Goal: Task Accomplishment & Management: Use online tool/utility

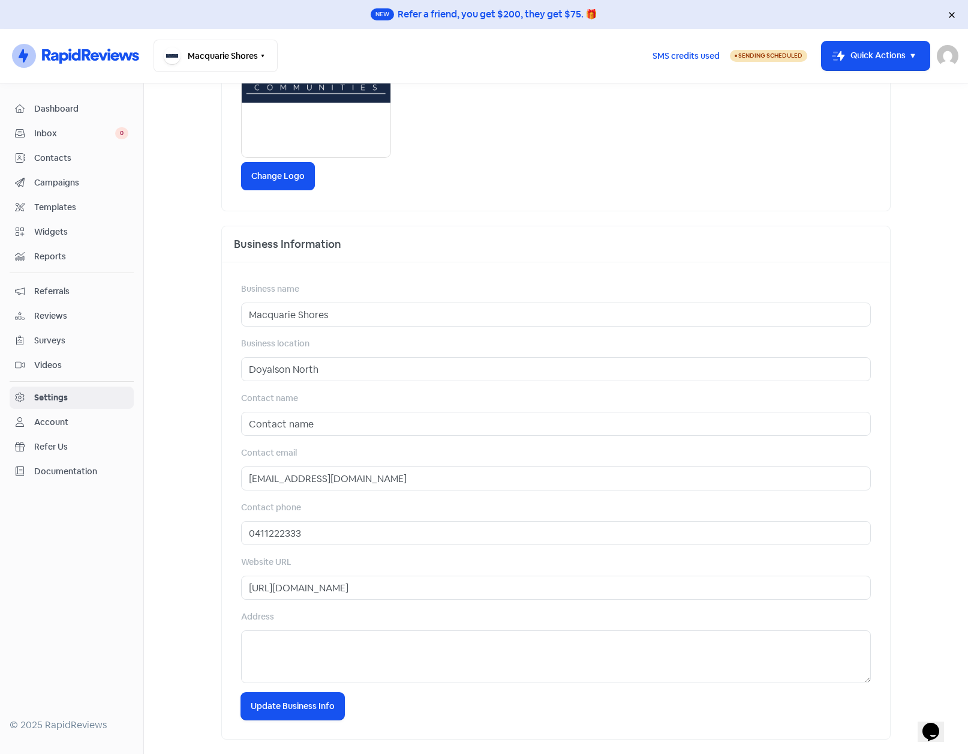
click at [189, 215] on main "Business Invitations Integrations Reviews Contacts AI Inbox Business Settings B…" at bounding box center [556, 418] width 824 height 670
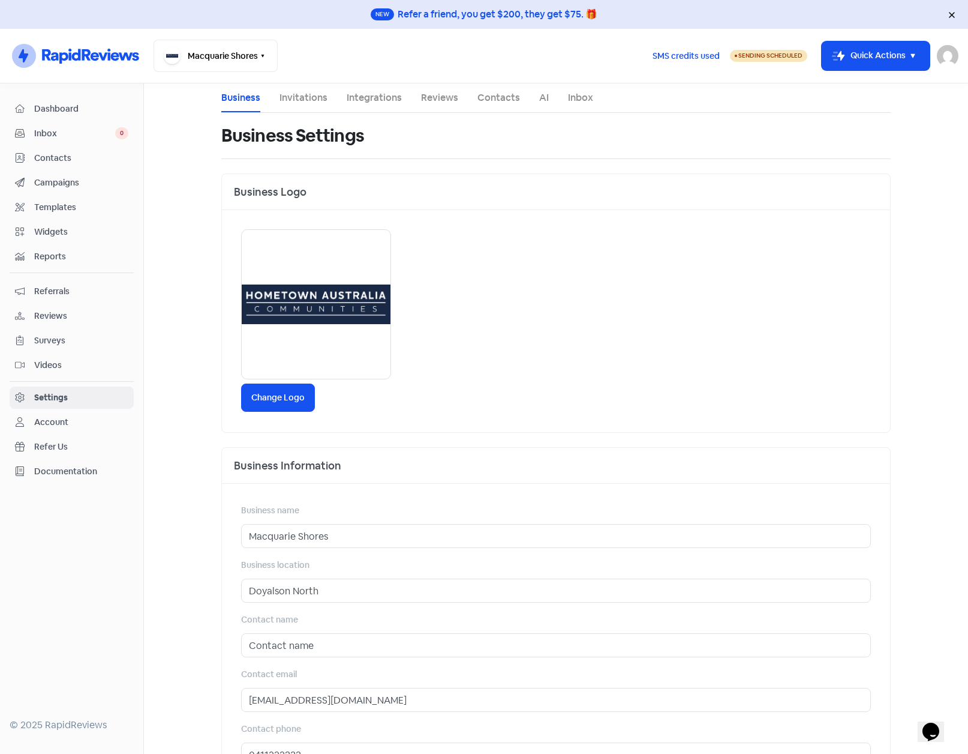
click at [950, 55] on img at bounding box center [948, 56] width 22 height 22
click at [853, 135] on link "Sign out" at bounding box center [882, 138] width 152 height 19
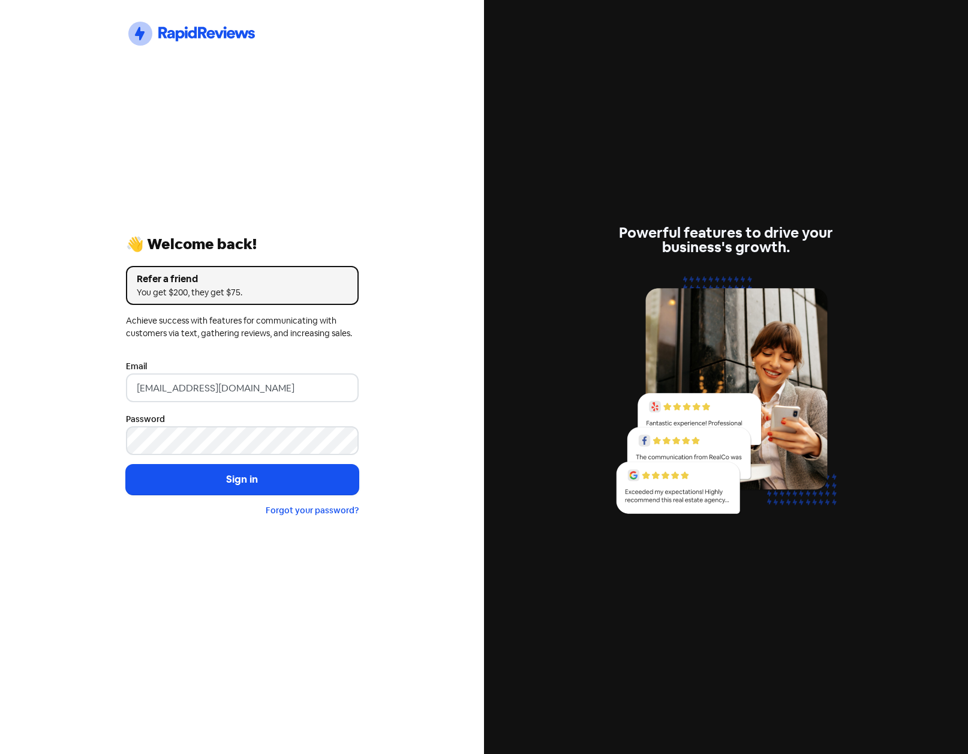
click at [283, 391] on input "[EMAIL_ADDRESS][DOMAIN_NAME]" at bounding box center [242, 387] width 233 height 29
click at [37, 370] on div "Icon For Thunder-circle 👋 Welcome back! Refer a friend You get $200, they get $…" at bounding box center [242, 377] width 484 height 754
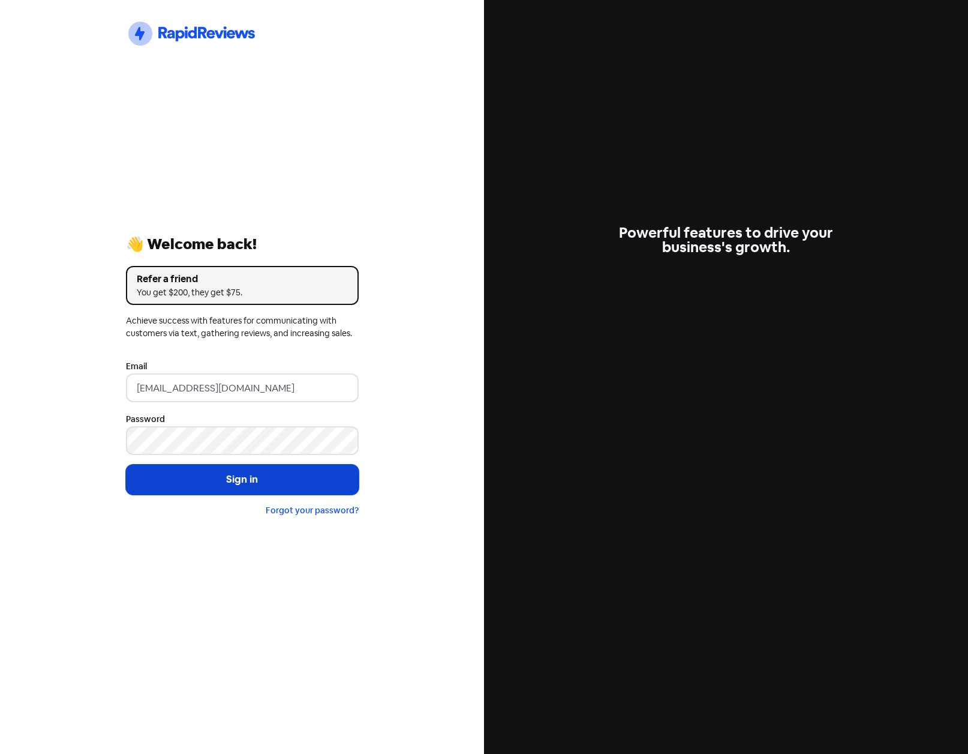
click at [201, 473] on button "Sign in" at bounding box center [242, 479] width 233 height 30
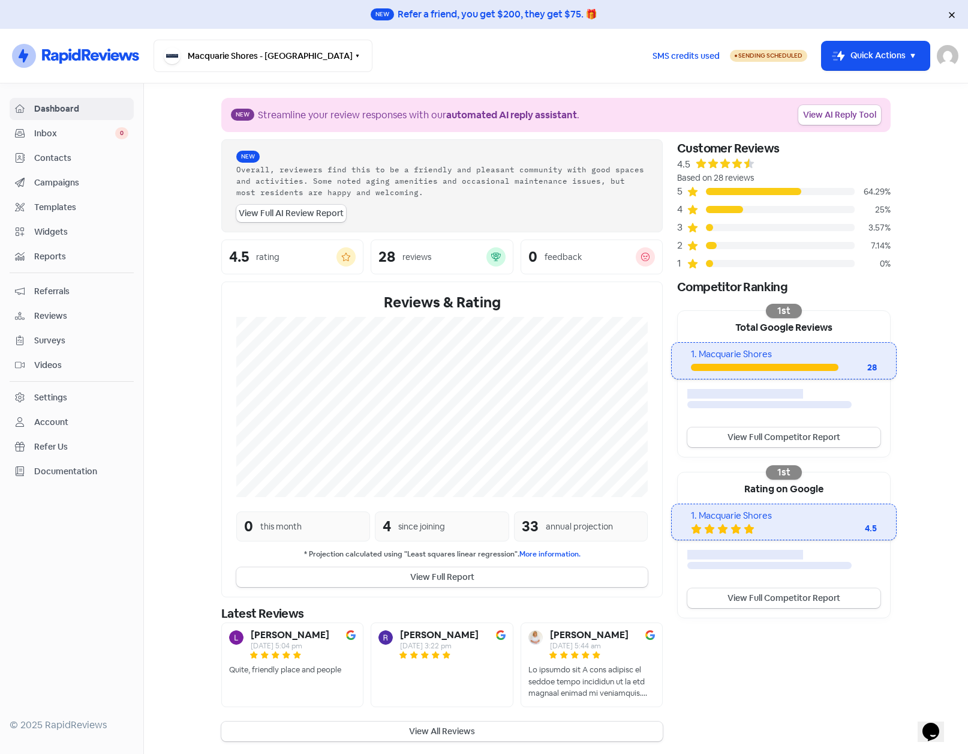
click at [168, 279] on section "New Streamline your review responses with our automated AI reply assistant . Vi…" at bounding box center [556, 419] width 824 height 672
click at [58, 160] on span "Contacts" at bounding box center [81, 158] width 94 height 13
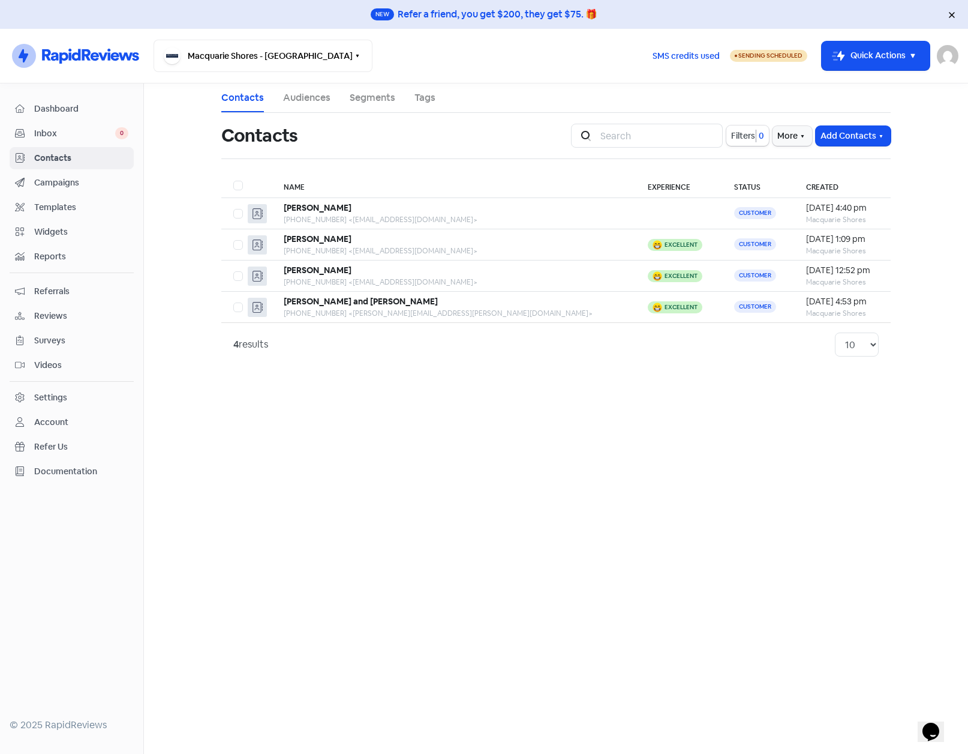
click at [945, 56] on img at bounding box center [948, 56] width 22 height 22
click at [60, 110] on span "Dashboard" at bounding box center [81, 109] width 94 height 13
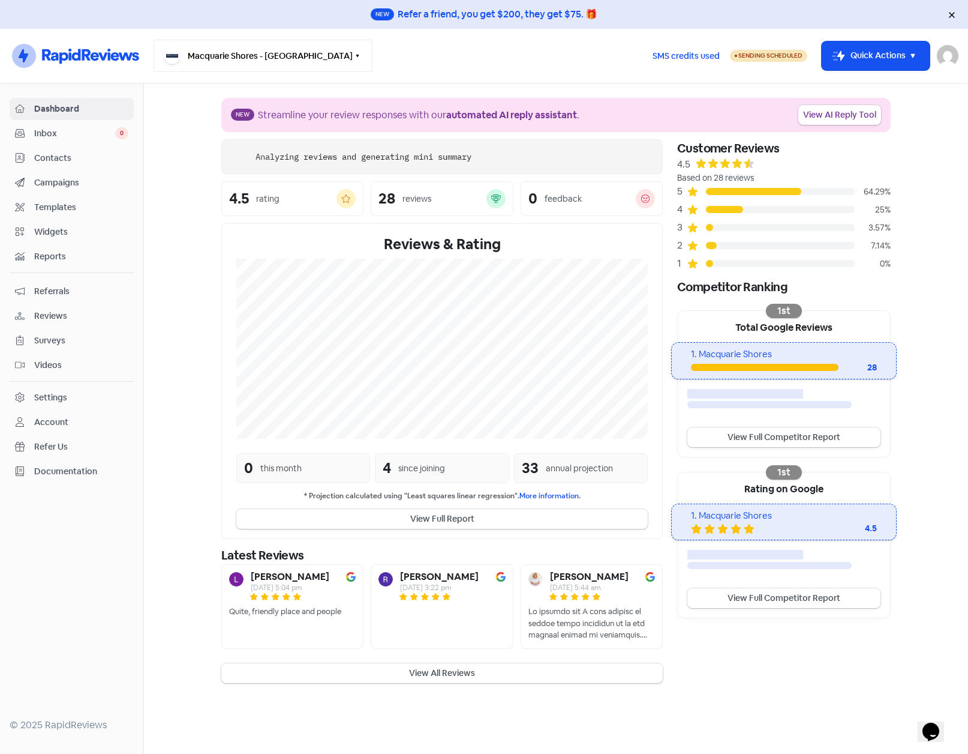
click at [317, 53] on button "Macquarie Shores - Doyalson North" at bounding box center [263, 56] width 219 height 32
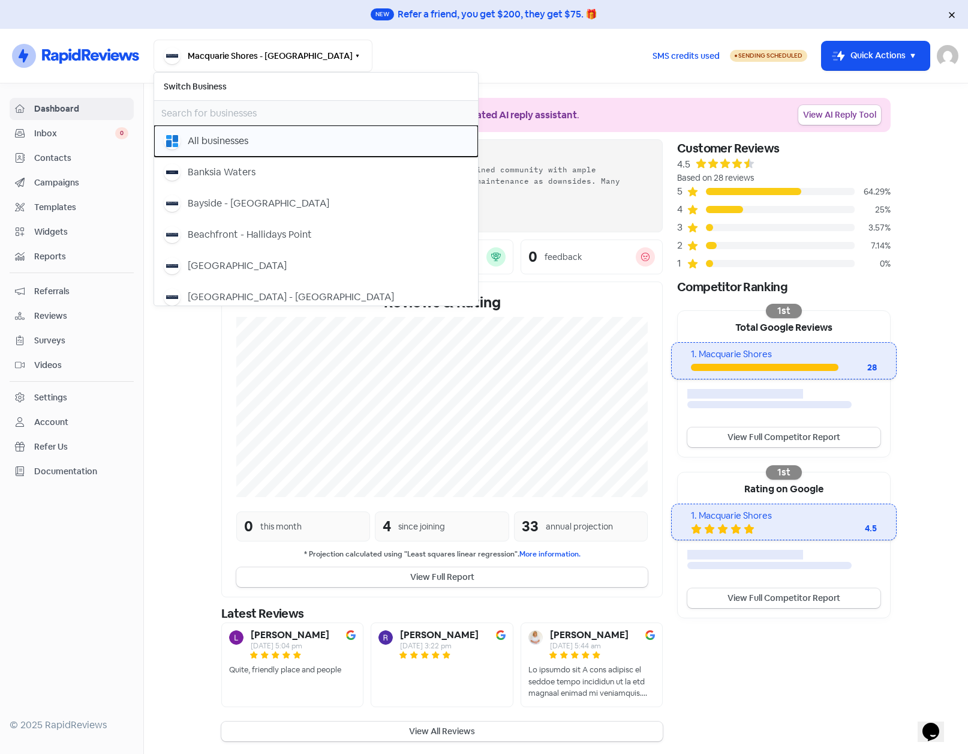
click at [210, 145] on div "All businesses" at bounding box center [218, 141] width 61 height 14
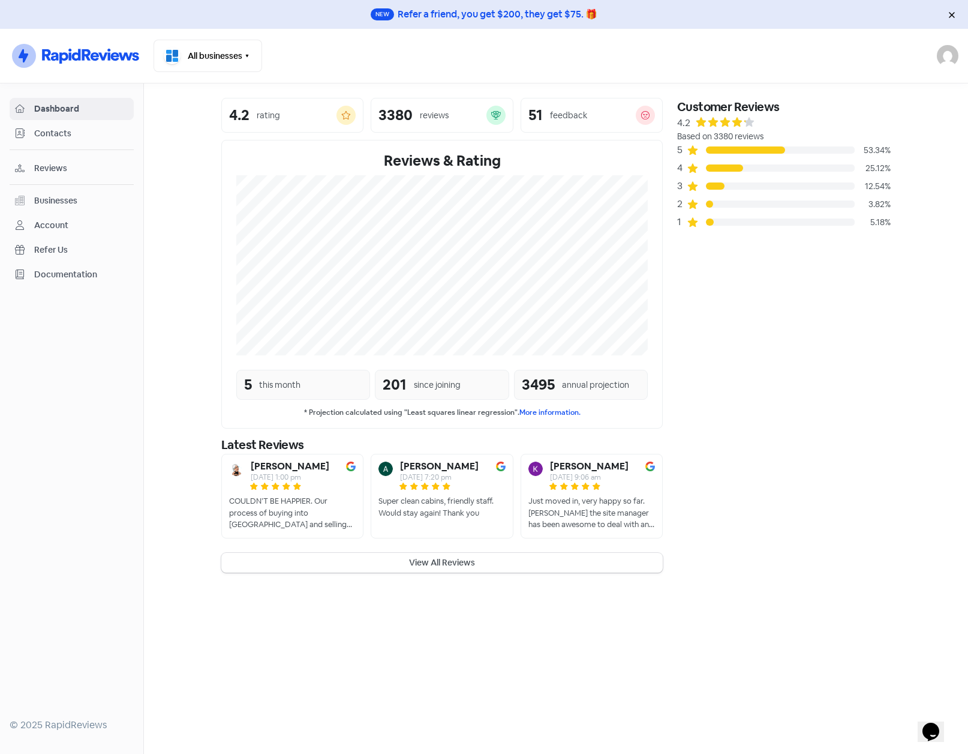
click at [53, 196] on div "Businesses" at bounding box center [55, 200] width 43 height 13
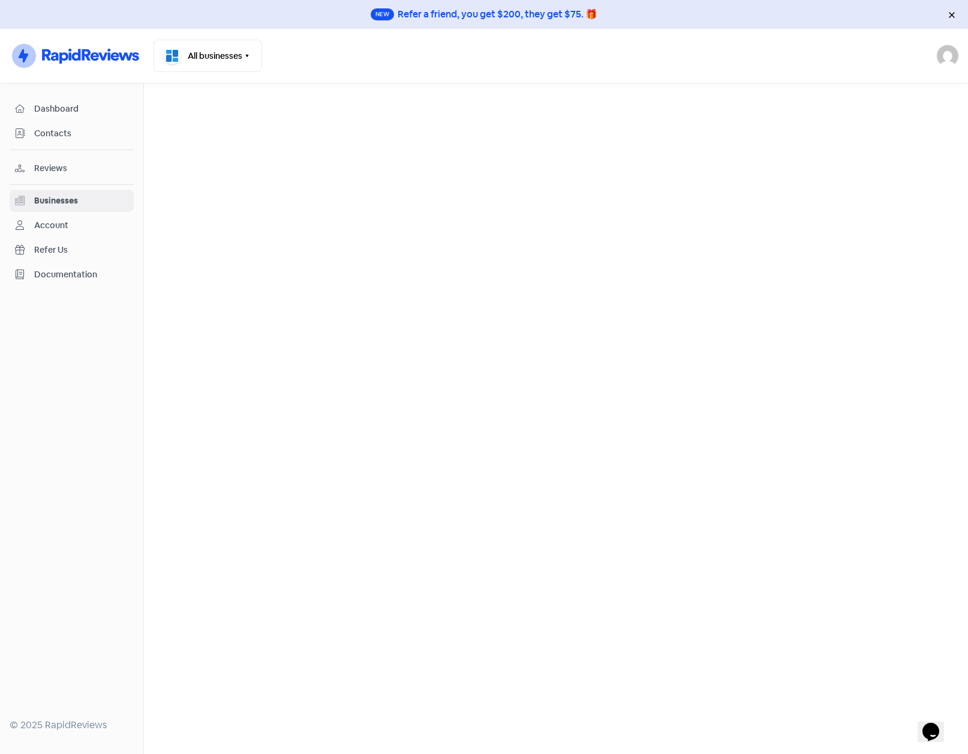
select select "12_months"
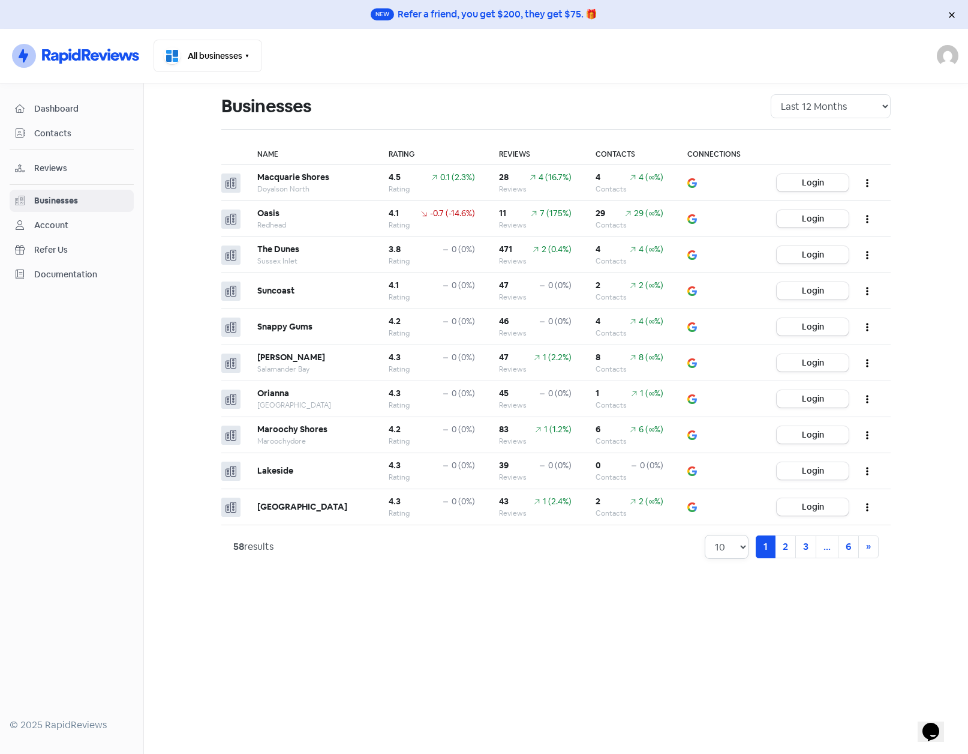
click at [746, 546] on select "10 20 30 50 100" at bounding box center [727, 547] width 44 height 24
select select "30"
click at [705, 535] on select "10 20 30 50 100" at bounding box center [727, 547] width 44 height 24
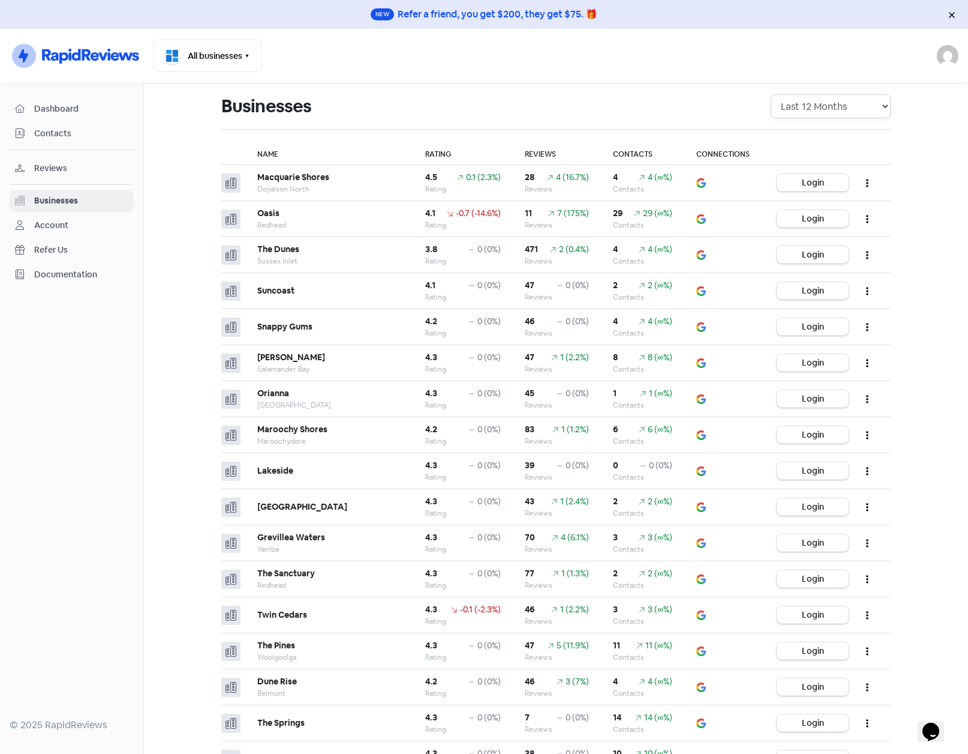
click at [881, 101] on select "All Time Last 12 Months Last 6 Months Last 3 Months" at bounding box center [831, 106] width 120 height 24
click at [771, 94] on select "All Time Last 12 Months Last 6 Months Last 3 Months" at bounding box center [831, 106] width 120 height 24
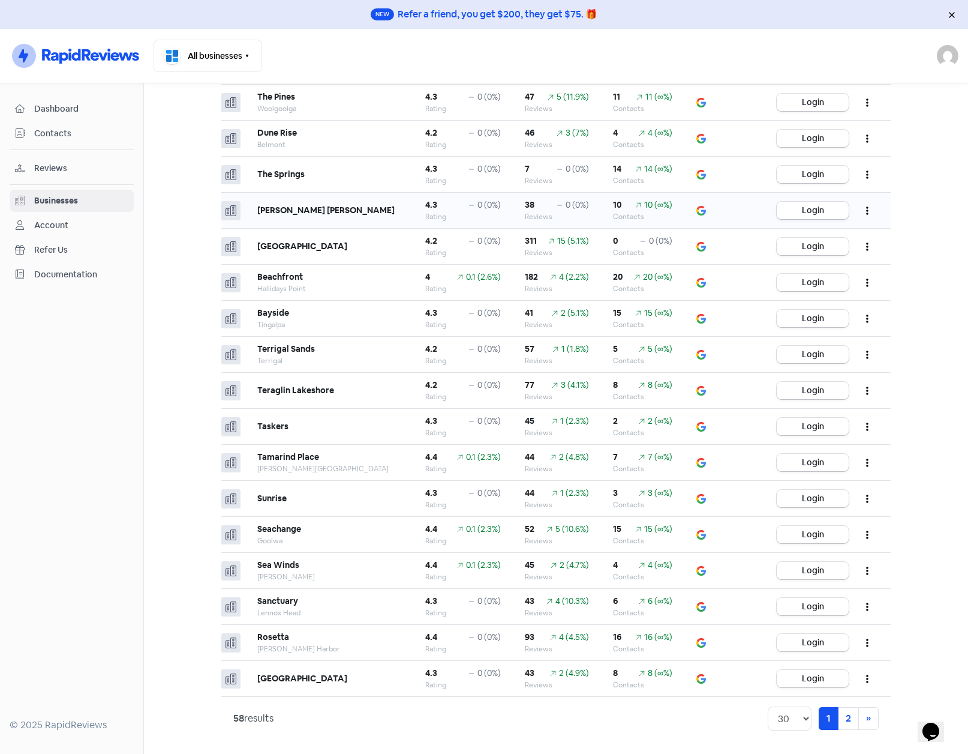
scroll to position [549, 0]
click at [468, 599] on div "0 (0%)" at bounding box center [484, 600] width 33 height 13
drag, startPoint x: 442, startPoint y: 599, endPoint x: 426, endPoint y: 599, distance: 16.2
click at [426, 599] on div "4.3 0 (0%)" at bounding box center [463, 600] width 76 height 13
drag, startPoint x: 487, startPoint y: 600, endPoint x: 495, endPoint y: 602, distance: 8.0
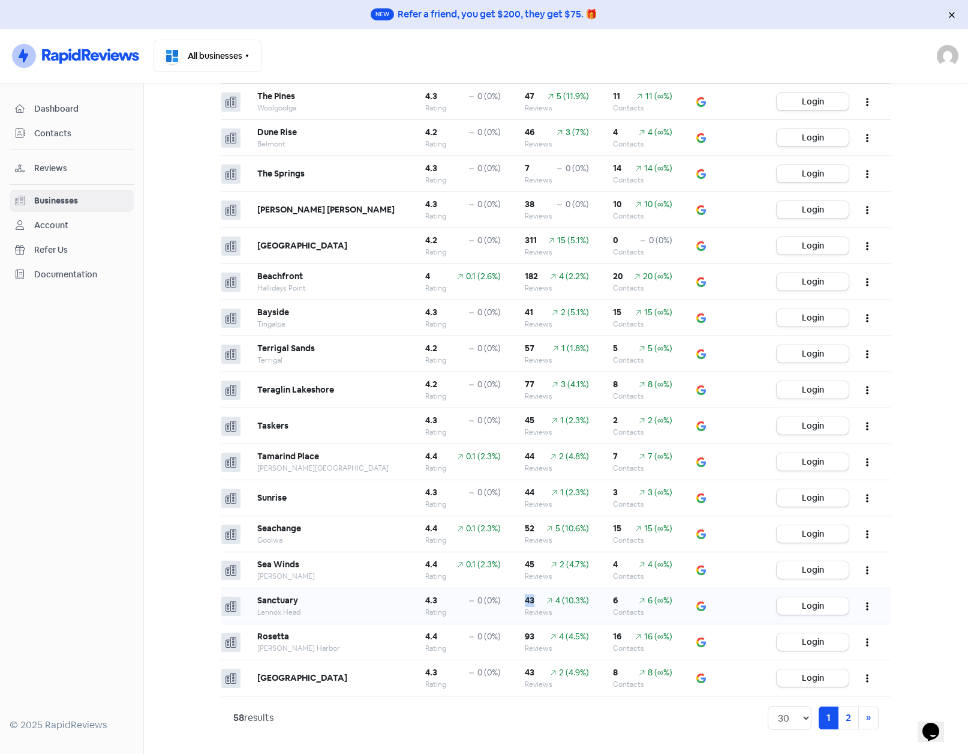
click at [525, 602] on div "43" at bounding box center [530, 600] width 10 height 13
click at [648, 601] on div "6 (∞%)" at bounding box center [660, 600] width 25 height 13
click at [648, 605] on div "6 (∞%)" at bounding box center [660, 600] width 25 height 13
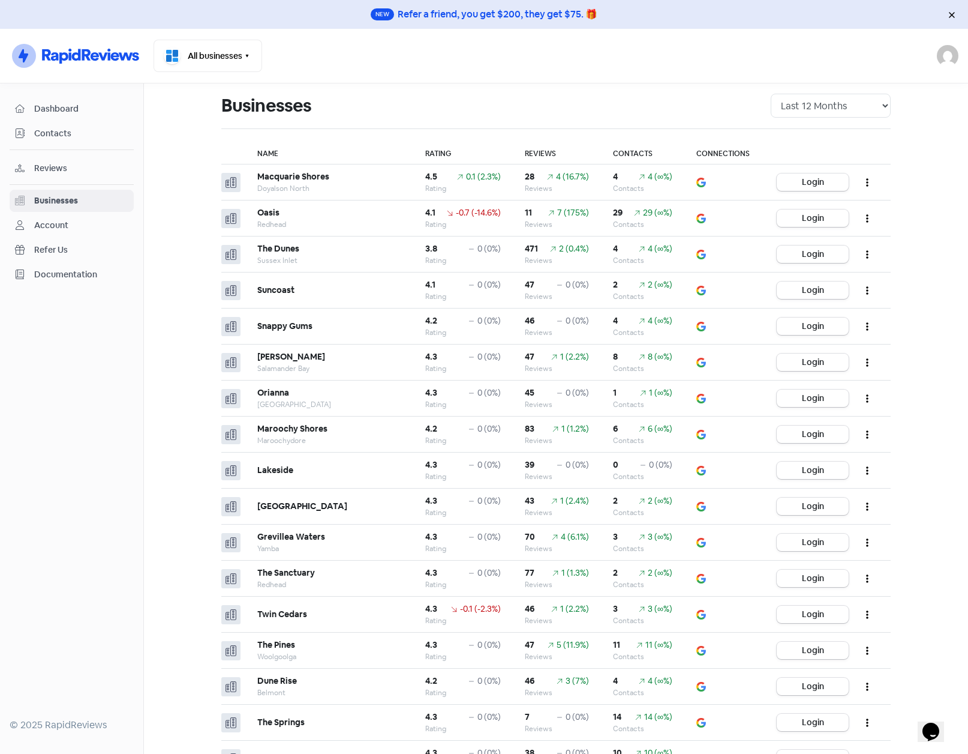
scroll to position [0, 0]
click at [58, 104] on span "Dashboard" at bounding box center [81, 109] width 94 height 13
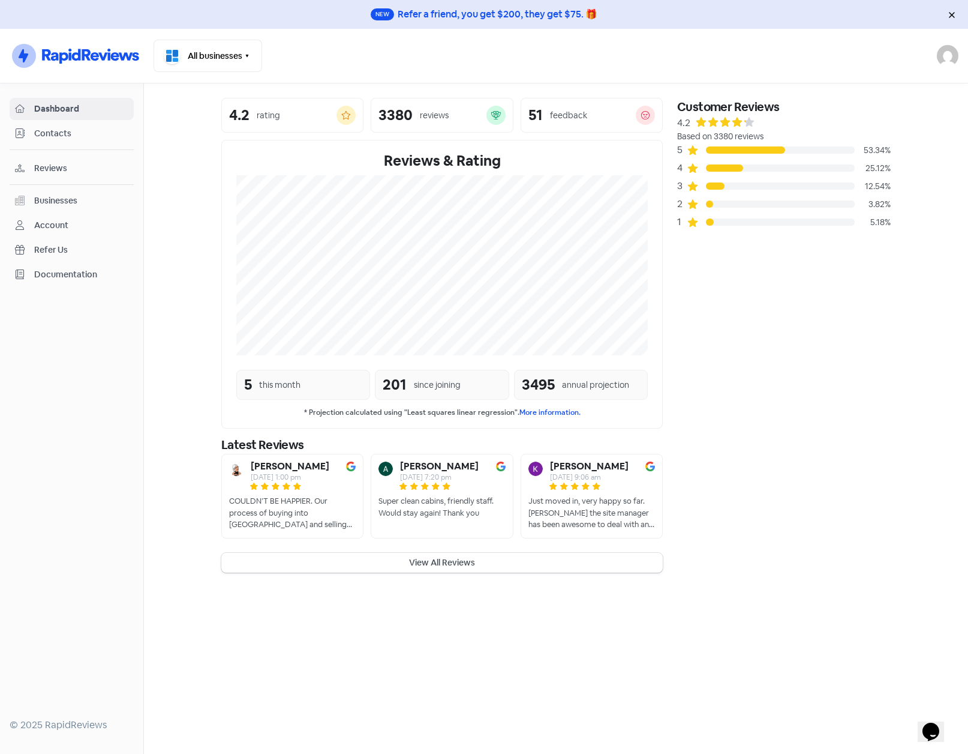
click at [192, 102] on section "4.2 rating 3380 reviews 51 feedback Reviews & Rating 5 this month 201 since joi…" at bounding box center [556, 334] width 824 height 503
click at [947, 64] on img at bounding box center [948, 56] width 22 height 22
click at [857, 138] on link "Sign out" at bounding box center [882, 138] width 152 height 19
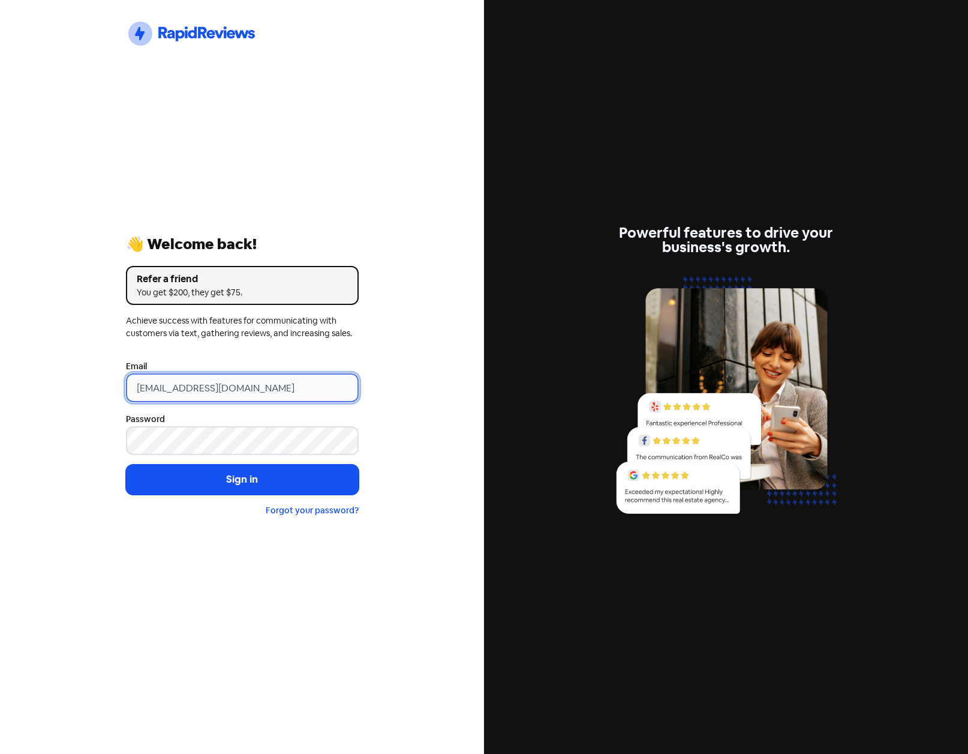
drag, startPoint x: 299, startPoint y: 389, endPoint x: -49, endPoint y: 388, distance: 348.0
click at [0, 388] on html "Icon For Thunder-circle 👋 Welcome back! Refer a friend You get $200, they get $…" at bounding box center [484, 377] width 968 height 754
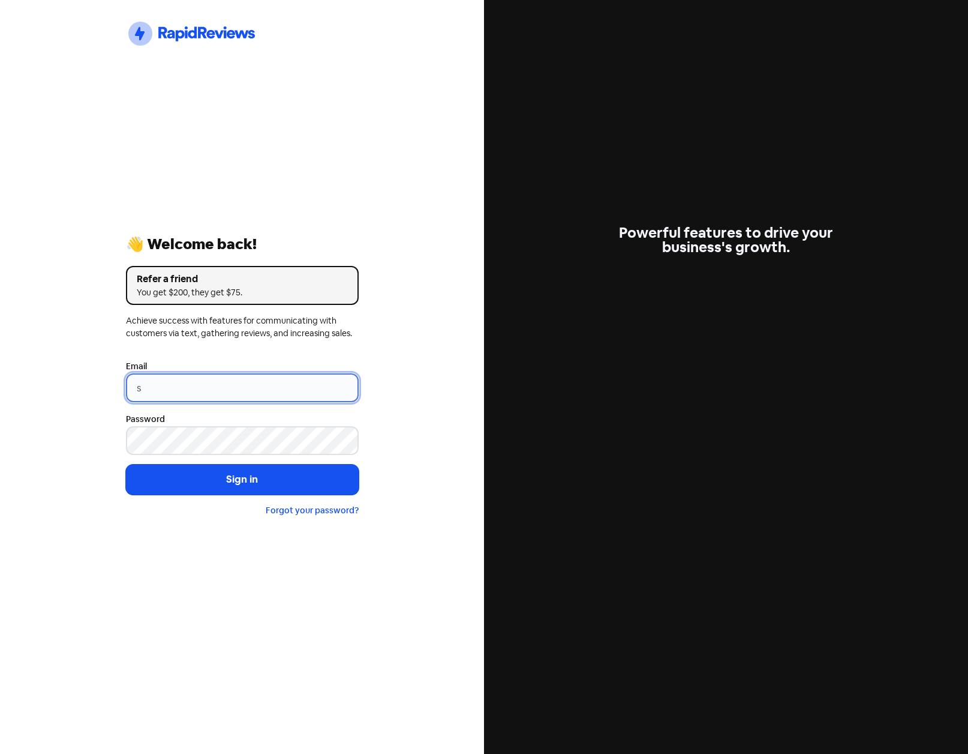
type input "[EMAIL_ADDRESS][DOMAIN_NAME]"
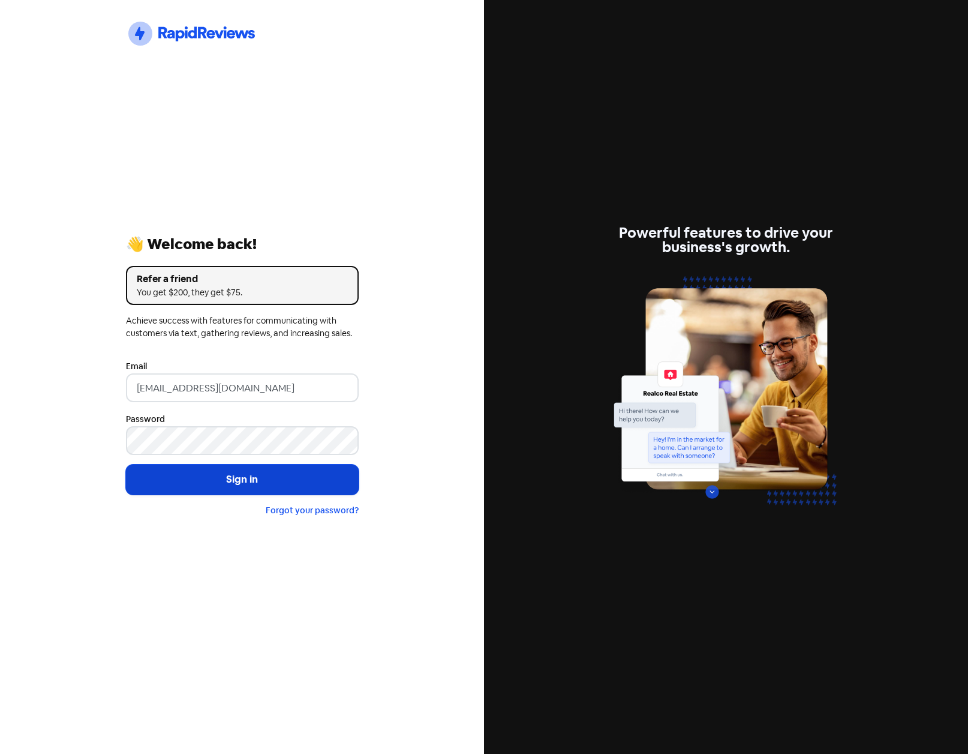
click at [232, 482] on button "Sign in" at bounding box center [242, 479] width 233 height 30
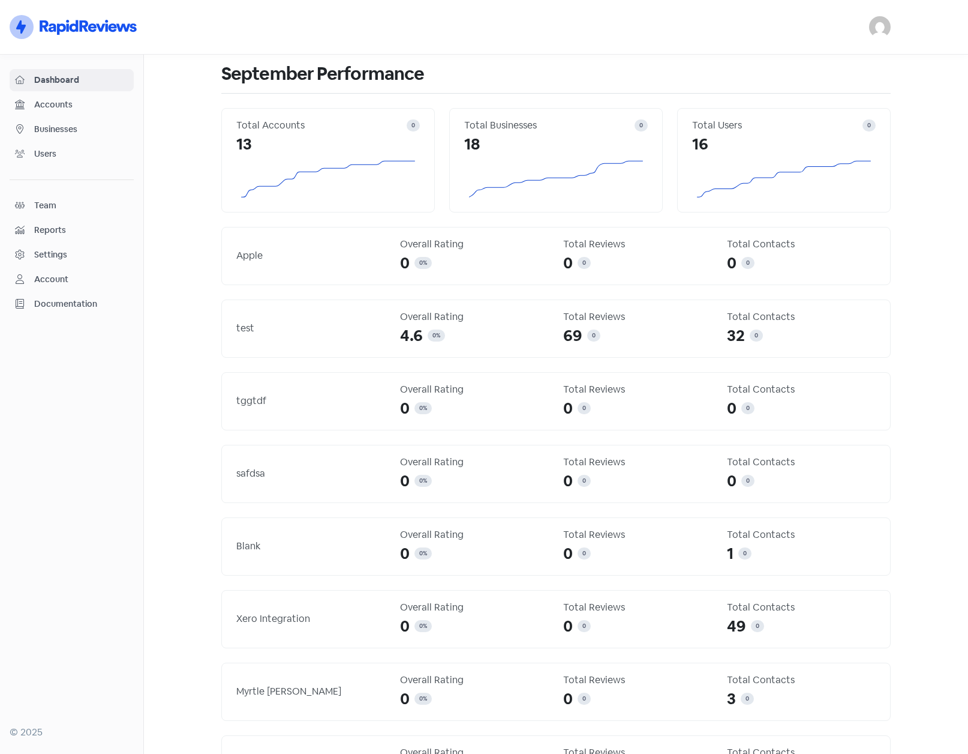
click at [59, 132] on span "Businesses" at bounding box center [81, 129] width 94 height 13
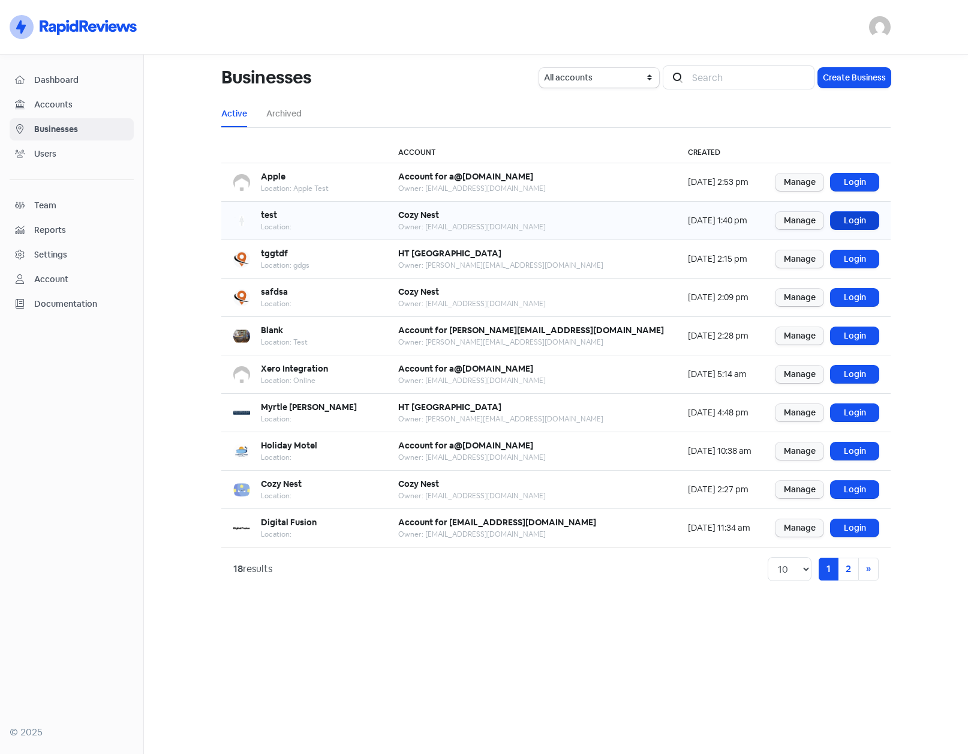
click at [856, 219] on link "Login" at bounding box center [855, 220] width 48 height 17
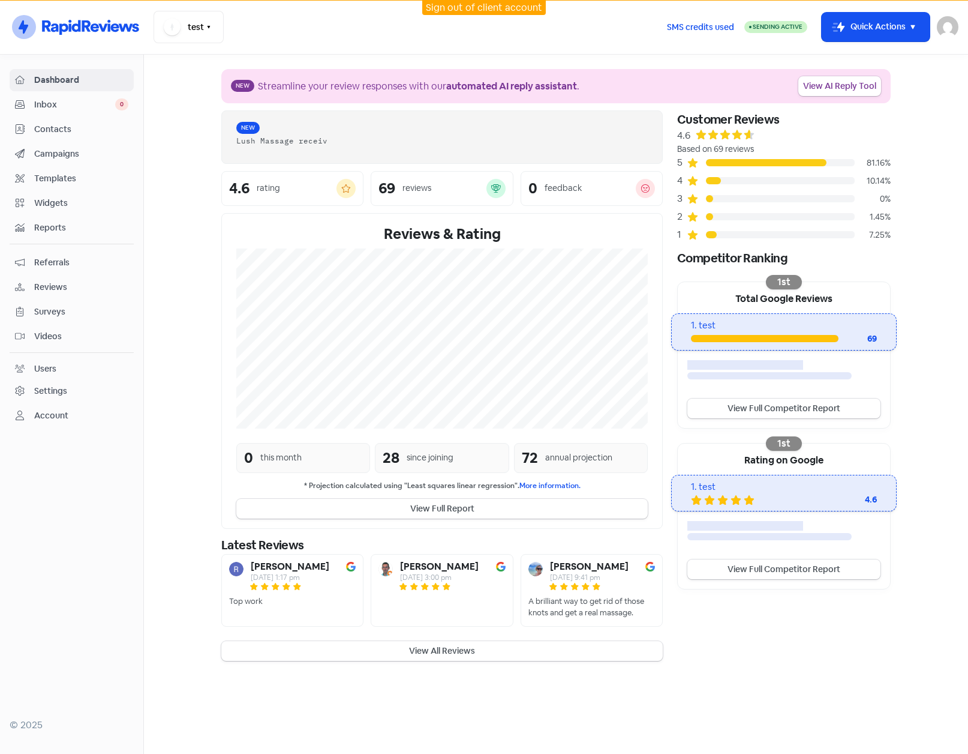
click at [64, 125] on span "Contacts" at bounding box center [81, 129] width 94 height 13
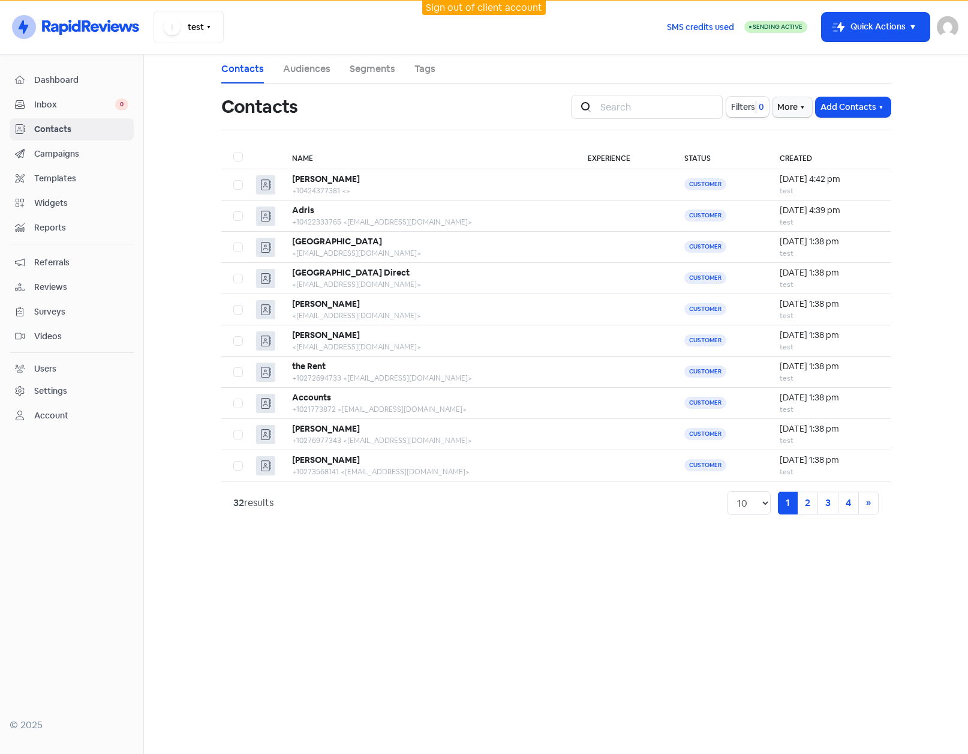
click at [45, 335] on span "Videos" at bounding box center [81, 336] width 94 height 13
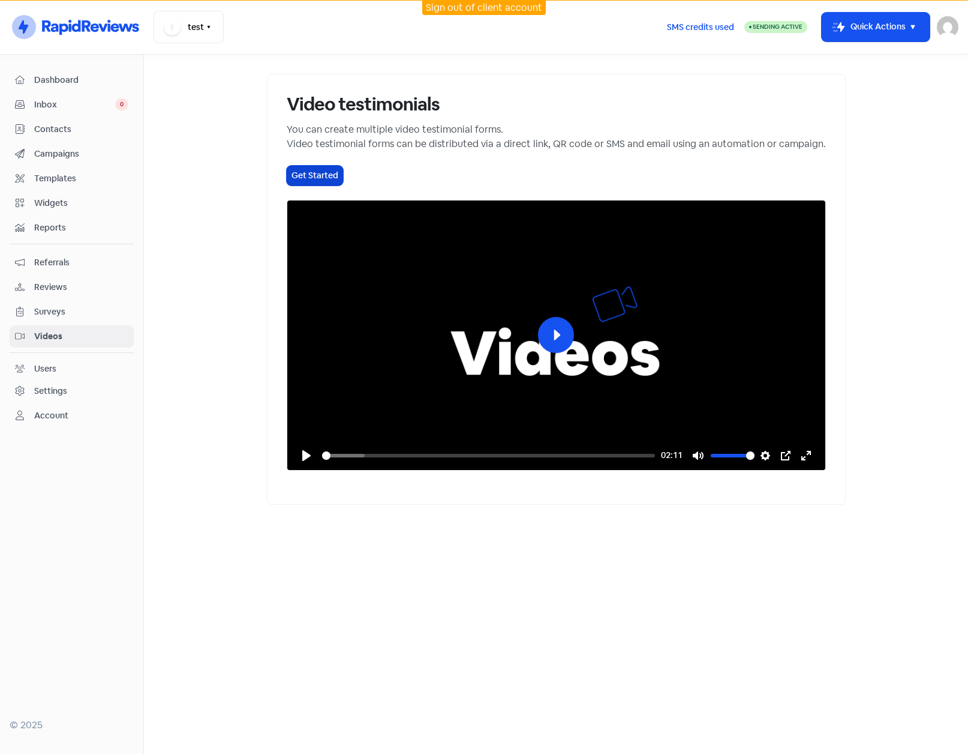
click at [287, 170] on button "Get Started" at bounding box center [315, 176] width 56 height 20
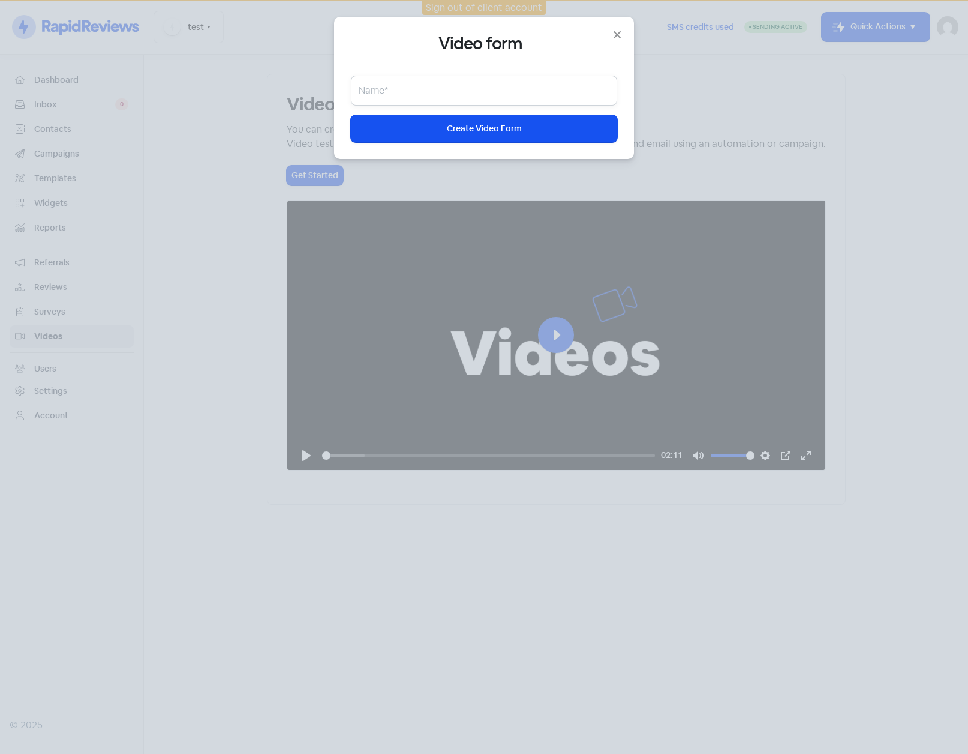
click at [446, 93] on input "text" at bounding box center [484, 91] width 266 height 30
type input "Test"
click at [451, 133] on span "Create Video Form" at bounding box center [484, 128] width 75 height 13
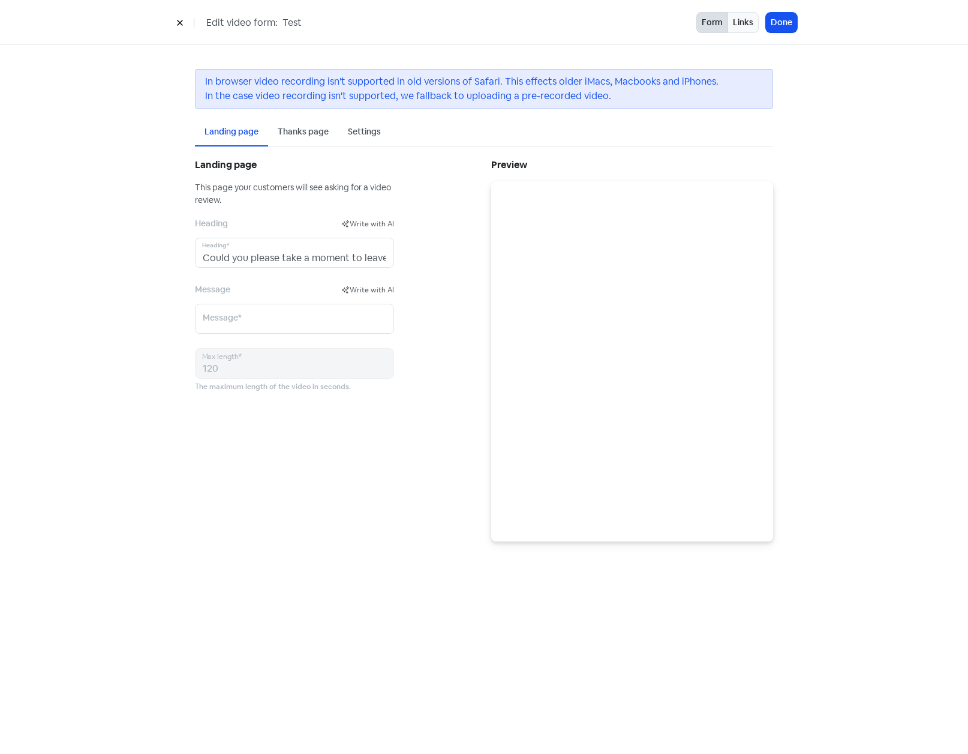
click at [356, 128] on div "Settings" at bounding box center [364, 131] width 33 height 13
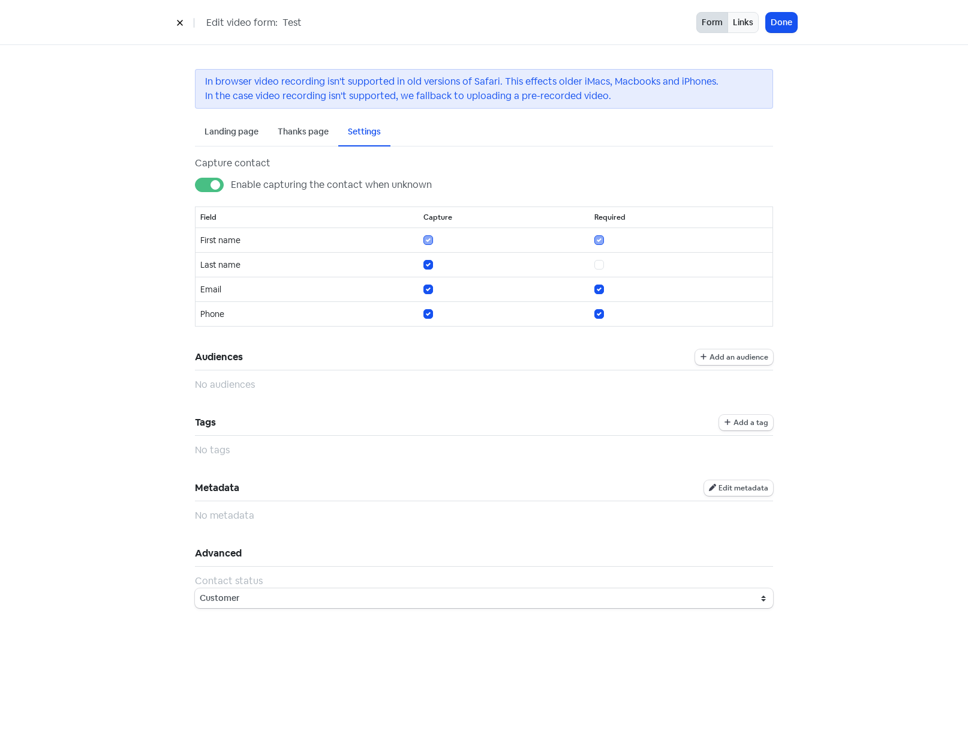
click at [231, 185] on label "Enable capturing the contact when unknown" at bounding box center [331, 185] width 201 height 14
click at [231, 185] on input "Enable capturing the contact when unknown" at bounding box center [235, 182] width 8 height 8
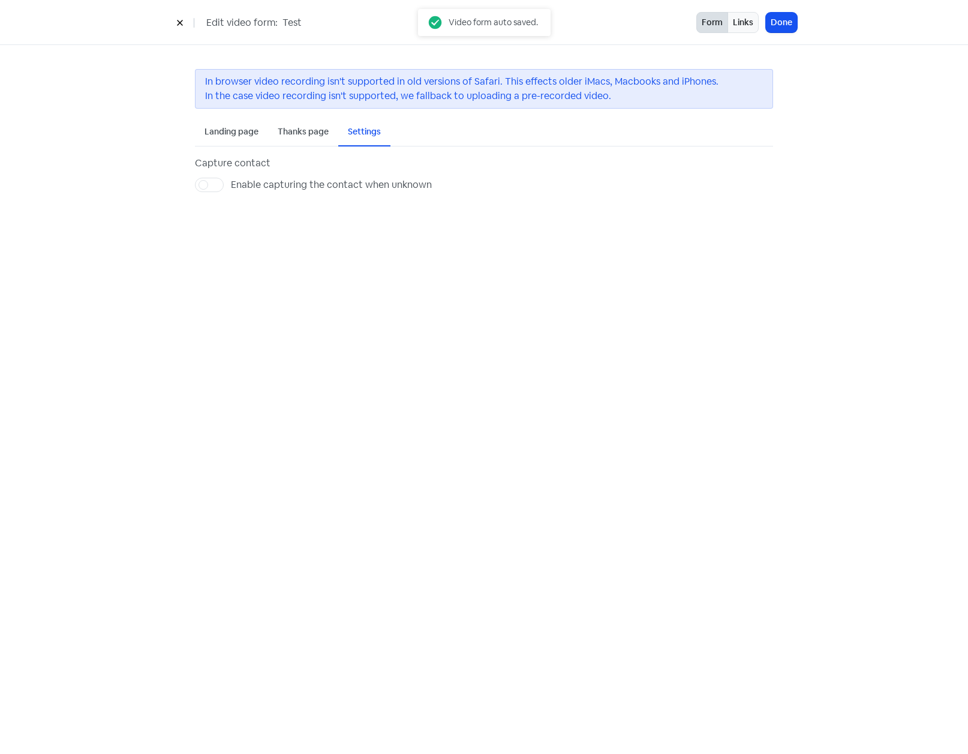
click at [231, 185] on label "Enable capturing the contact when unknown" at bounding box center [331, 185] width 201 height 14
click at [231, 185] on input "Enable capturing the contact when unknown" at bounding box center [235, 182] width 8 height 8
checkbox input "true"
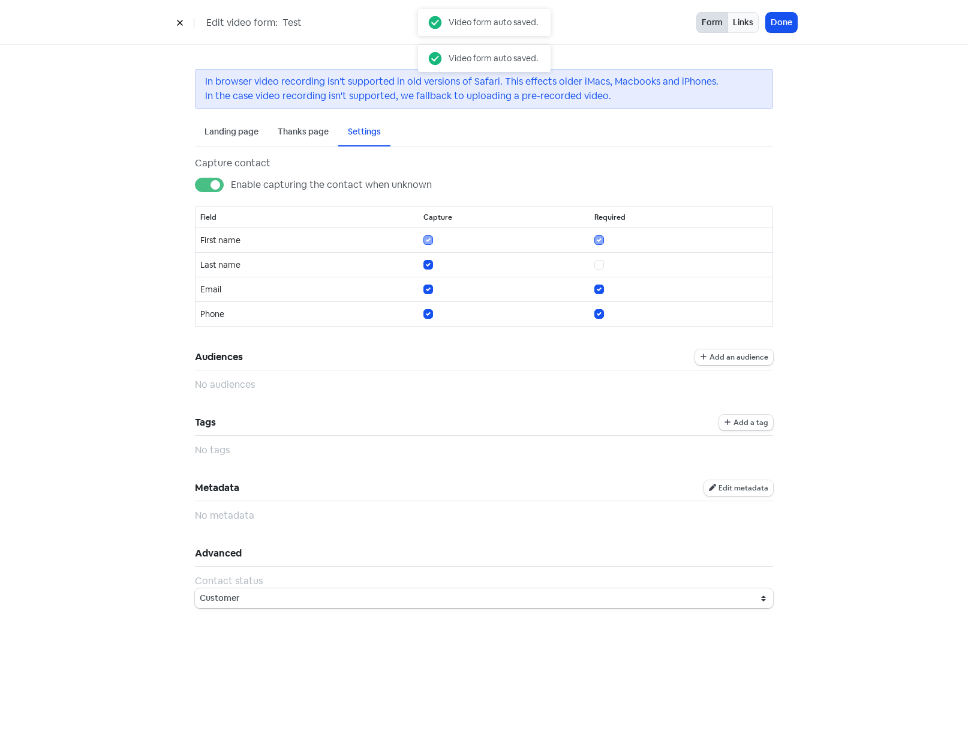
click at [749, 487] on span "Edit metadata" at bounding box center [744, 487] width 50 height 7
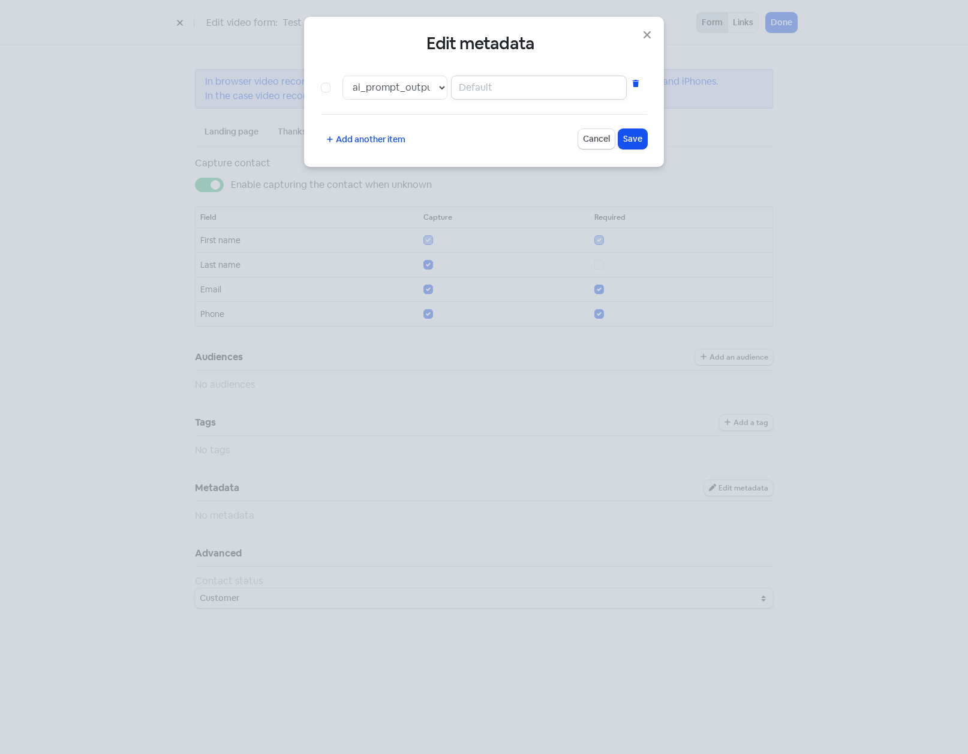
click at [527, 91] on input "text" at bounding box center [539, 88] width 176 height 24
click at [376, 135] on span "Add another item" at bounding box center [371, 139] width 70 height 13
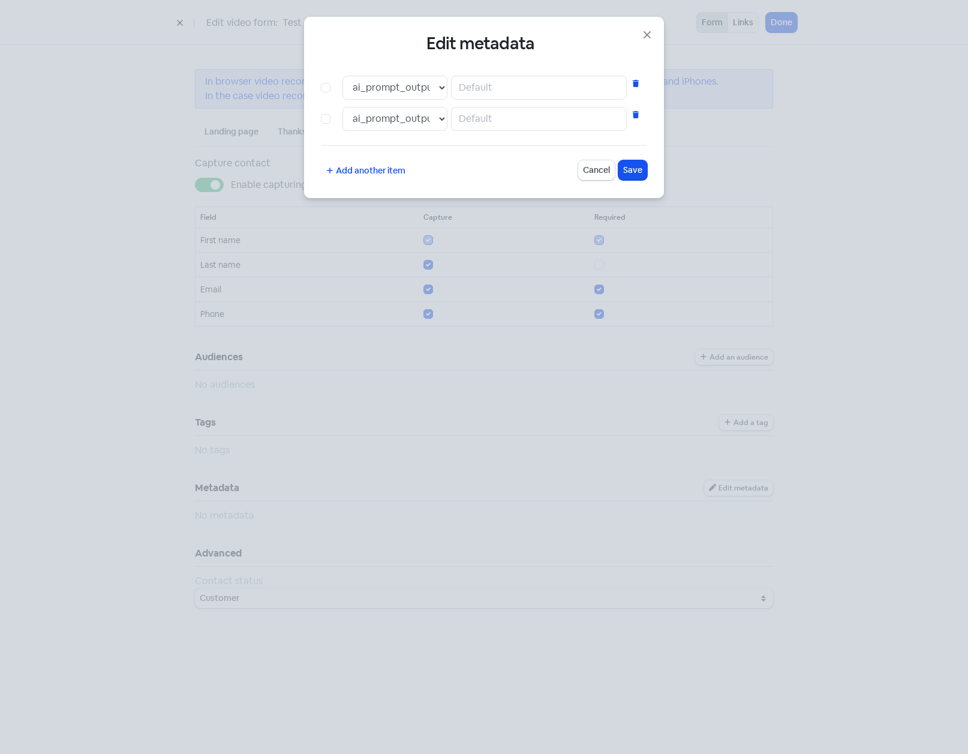
click at [635, 114] on icon at bounding box center [636, 114] width 7 height 7
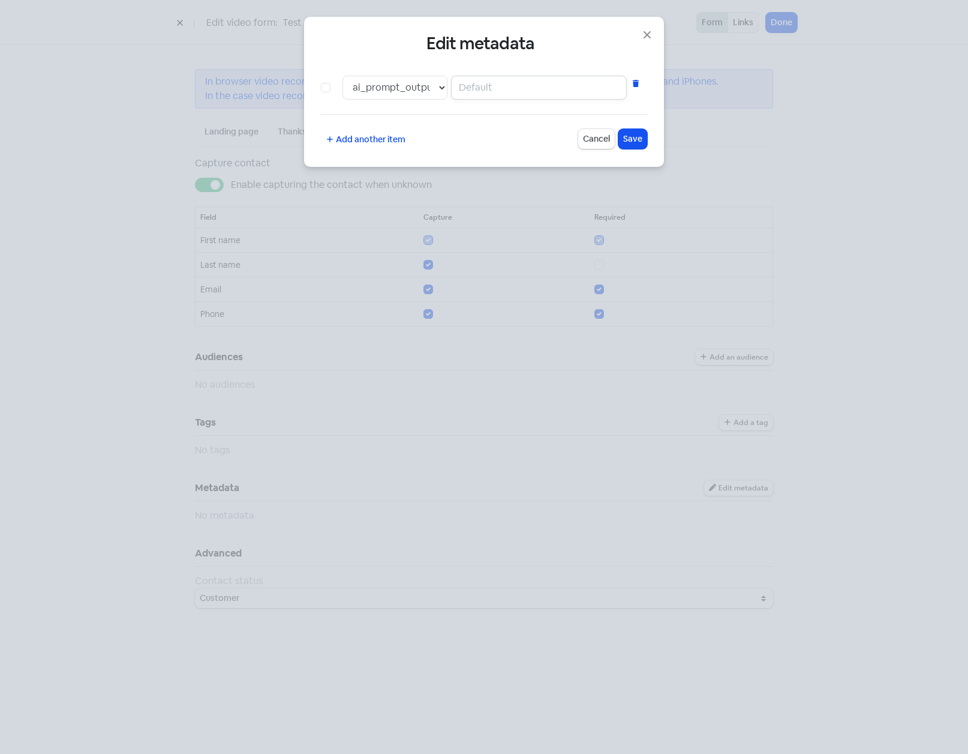
click at [528, 89] on input "text" at bounding box center [539, 88] width 176 height 24
type input "77"
click at [636, 140] on span "Save" at bounding box center [632, 139] width 19 height 13
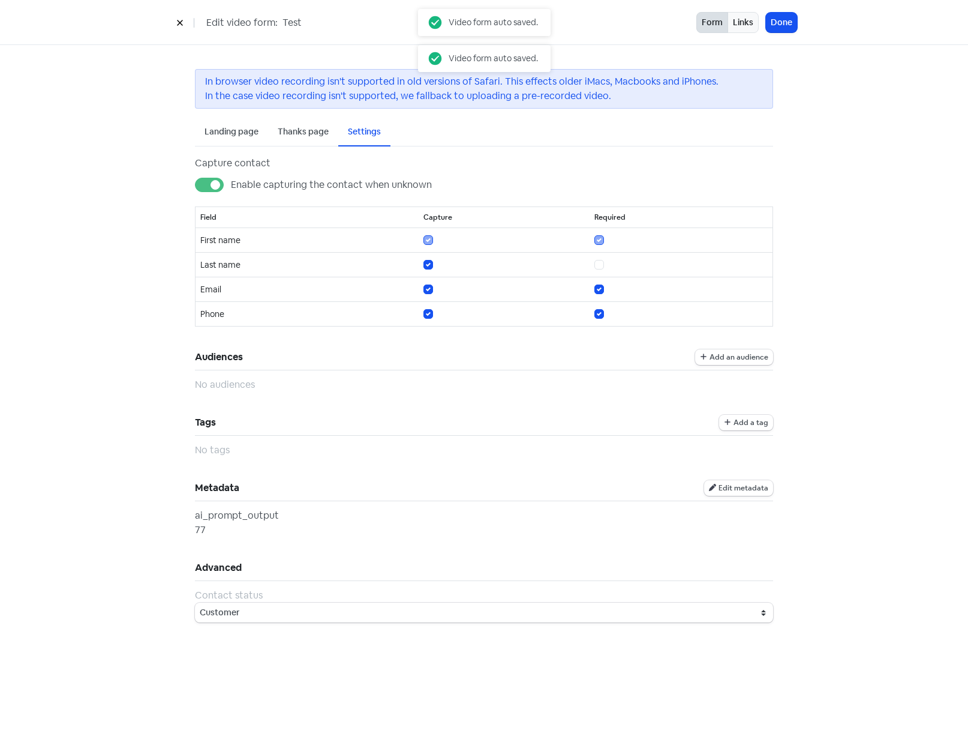
click at [88, 495] on div "In browser video recording isn't supported in old versions of Safari. This effe…" at bounding box center [484, 345] width 968 height 601
click at [734, 22] on button "Links" at bounding box center [743, 22] width 31 height 21
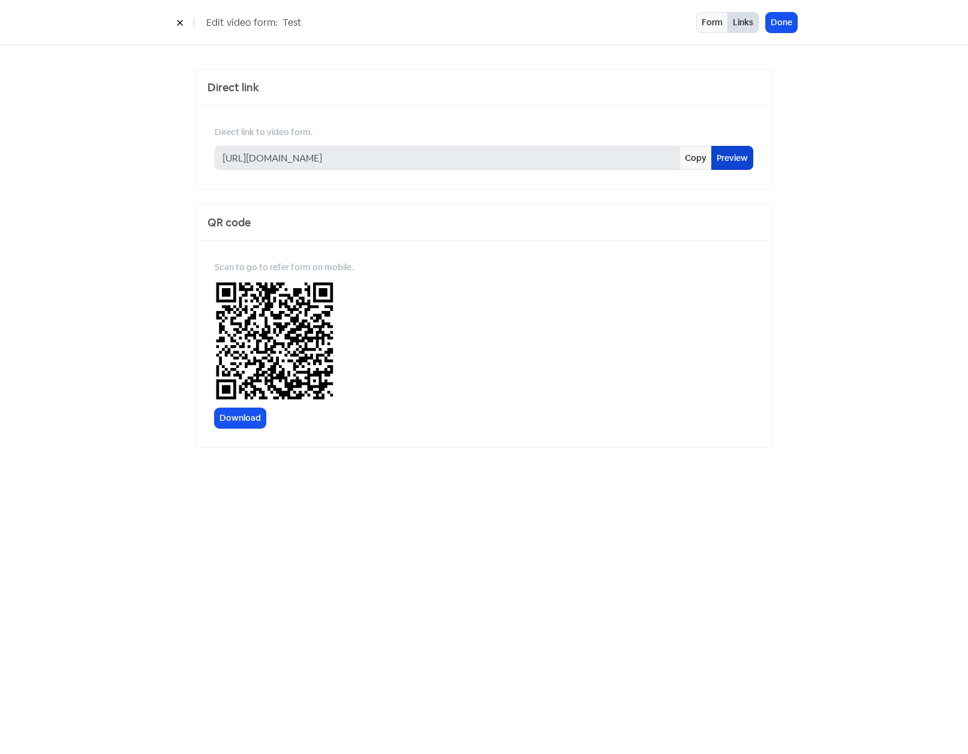
click at [736, 152] on link "Preview" at bounding box center [733, 158] width 42 height 24
click at [704, 22] on button "Form" at bounding box center [713, 22] width 32 height 21
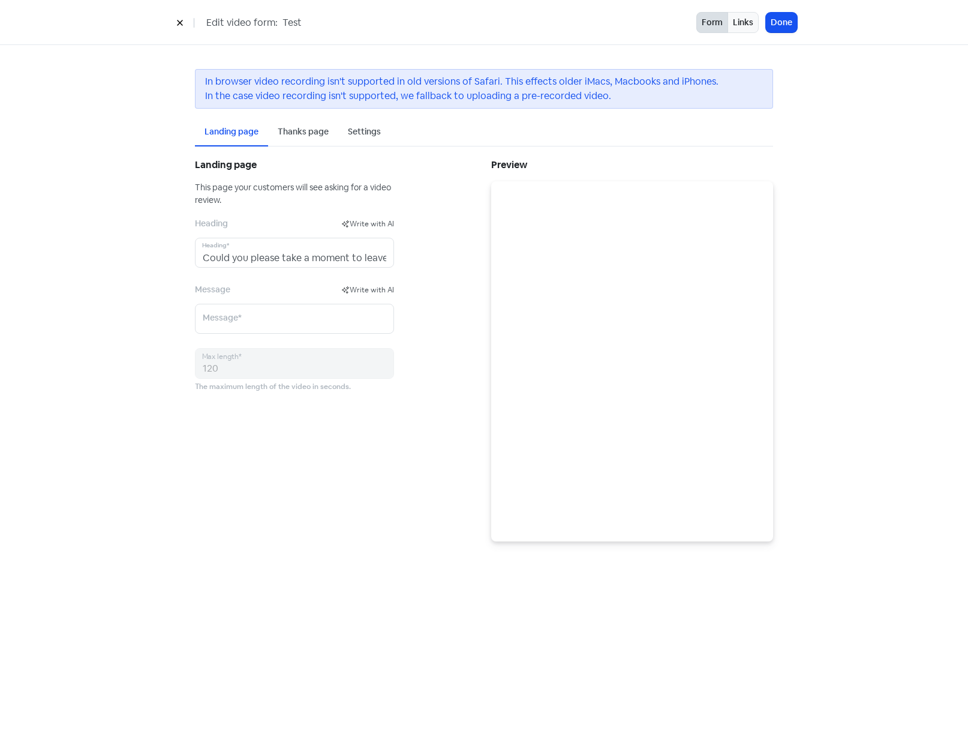
click at [352, 136] on div "Settings" at bounding box center [364, 131] width 33 height 13
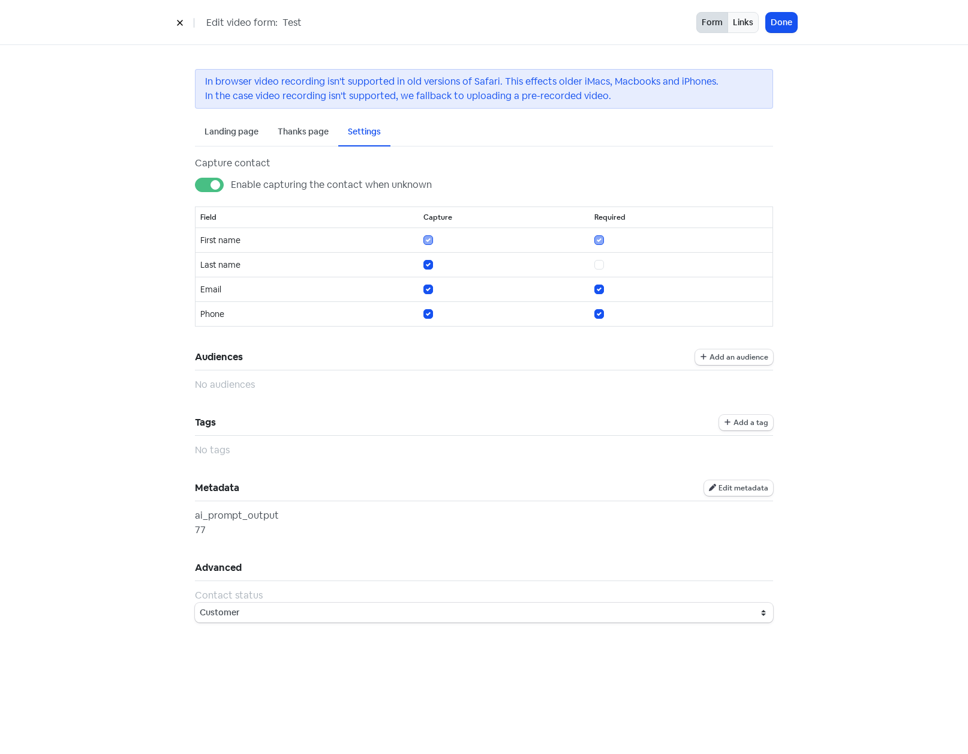
click at [613, 307] on label at bounding box center [613, 307] width 0 height 0
click at [613, 312] on input "checkbox" at bounding box center [617, 311] width 8 height 8
checkbox input "false"
click at [790, 25] on button "Done" at bounding box center [781, 23] width 31 height 20
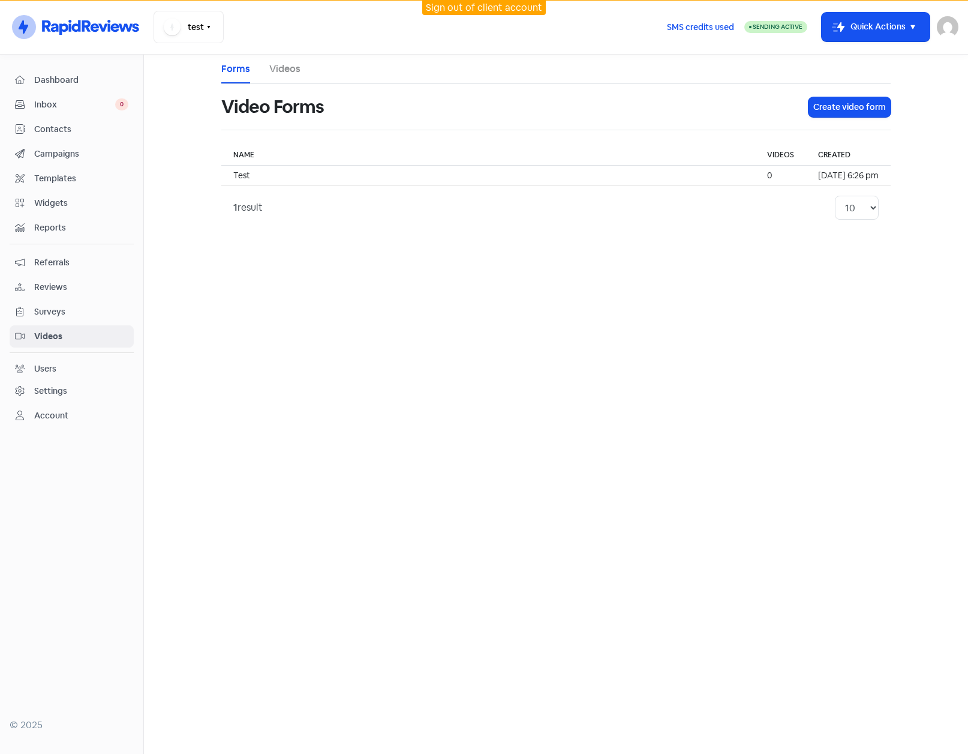
click at [49, 147] on div "Campaigns" at bounding box center [71, 154] width 113 height 14
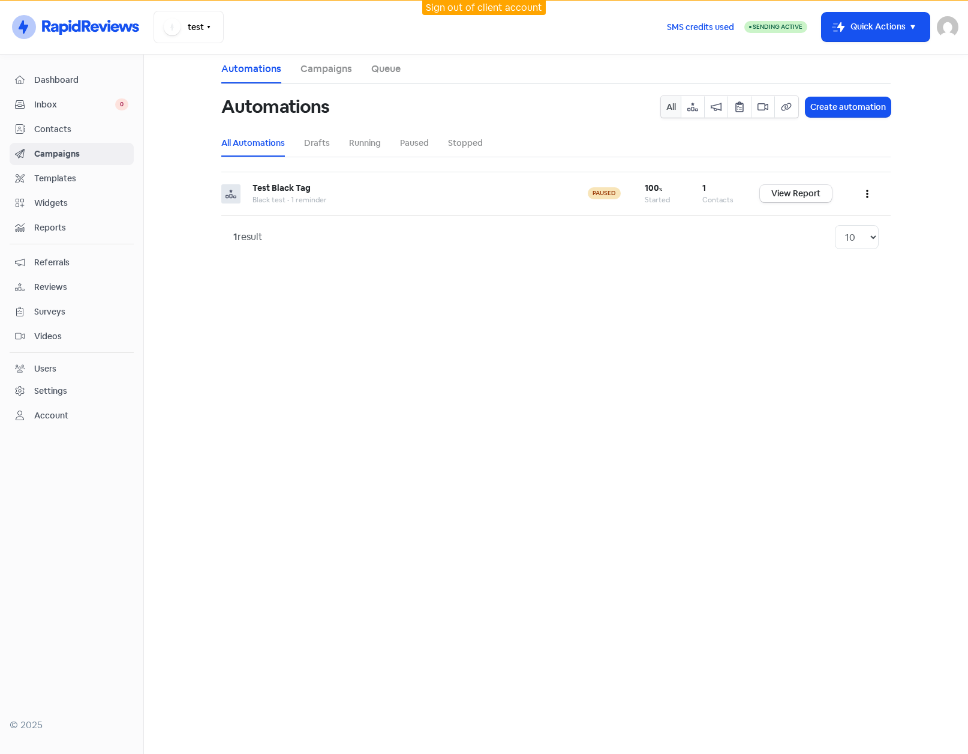
click at [62, 128] on span "Contacts" at bounding box center [81, 129] width 94 height 13
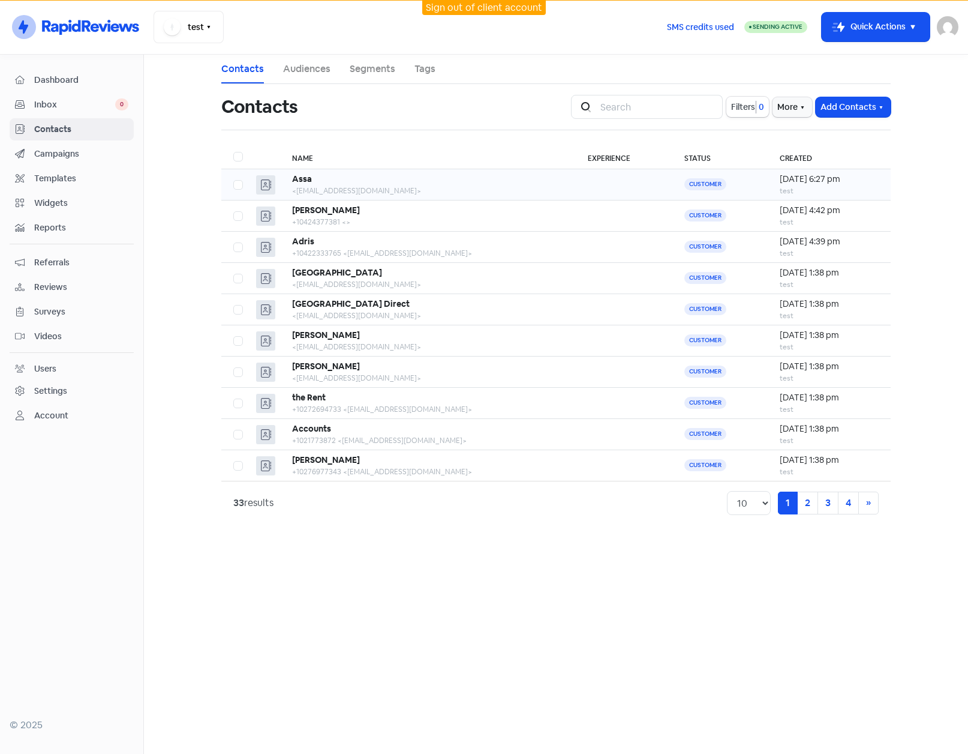
click at [416, 189] on div "<saassa@aaa.com>" at bounding box center [428, 190] width 272 height 11
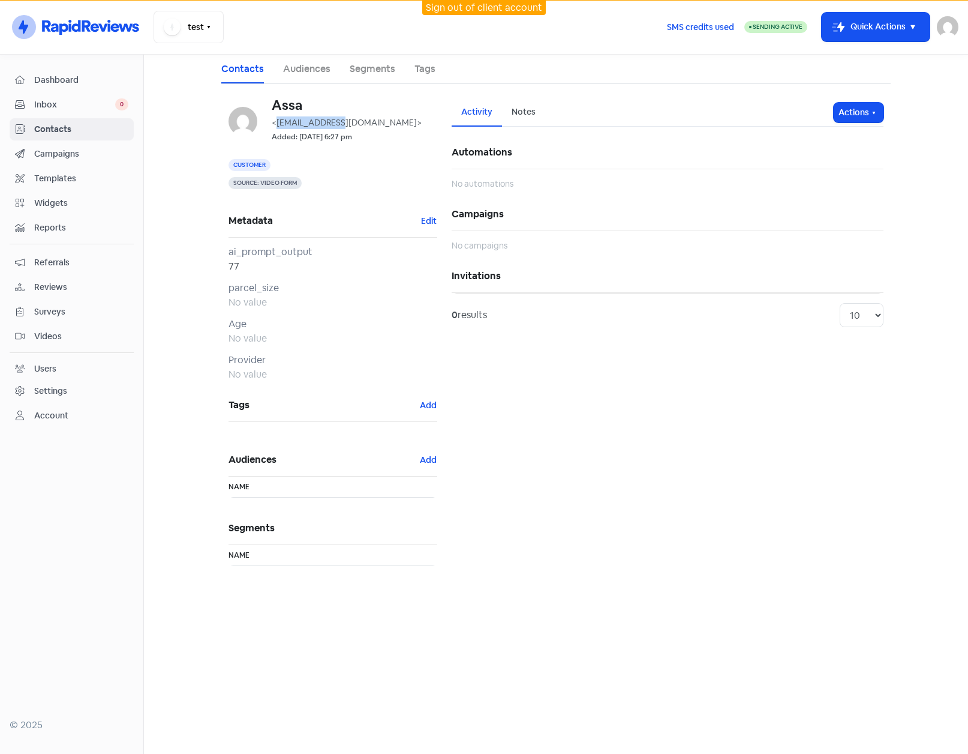
drag, startPoint x: 278, startPoint y: 120, endPoint x: 341, endPoint y: 122, distance: 63.6
click at [341, 122] on span "<saassa@aaa.com>" at bounding box center [347, 122] width 150 height 11
drag, startPoint x: 341, startPoint y: 122, endPoint x: 334, endPoint y: 121, distance: 7.9
copy span "saassa@aaa.com"
click at [50, 392] on div "Settings" at bounding box center [50, 391] width 33 height 13
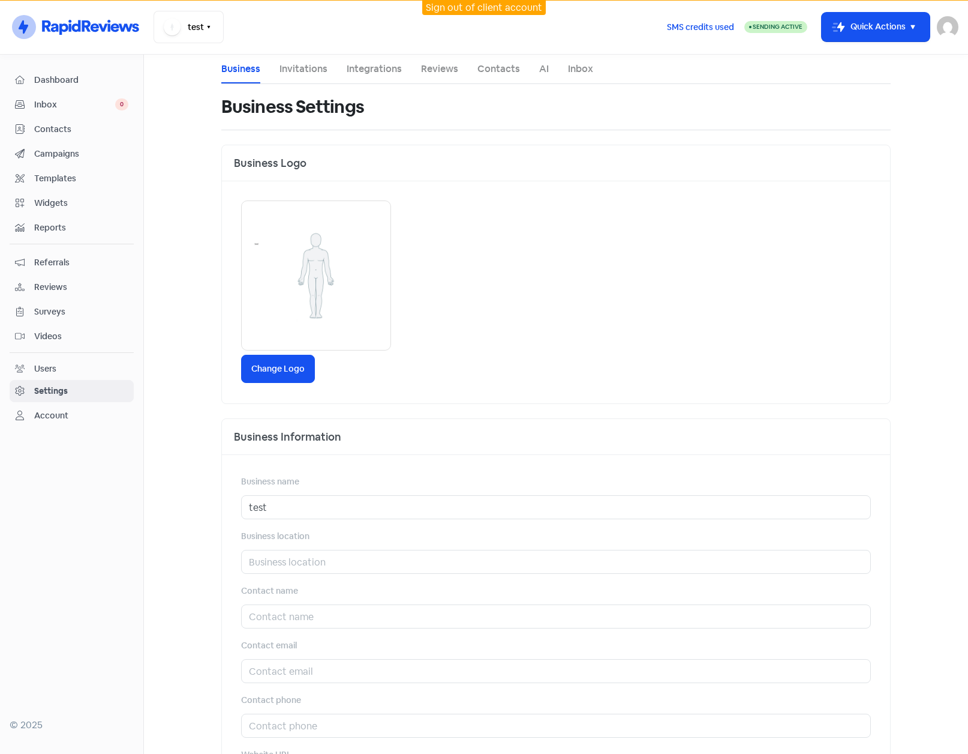
click at [48, 333] on span "Videos" at bounding box center [81, 336] width 94 height 13
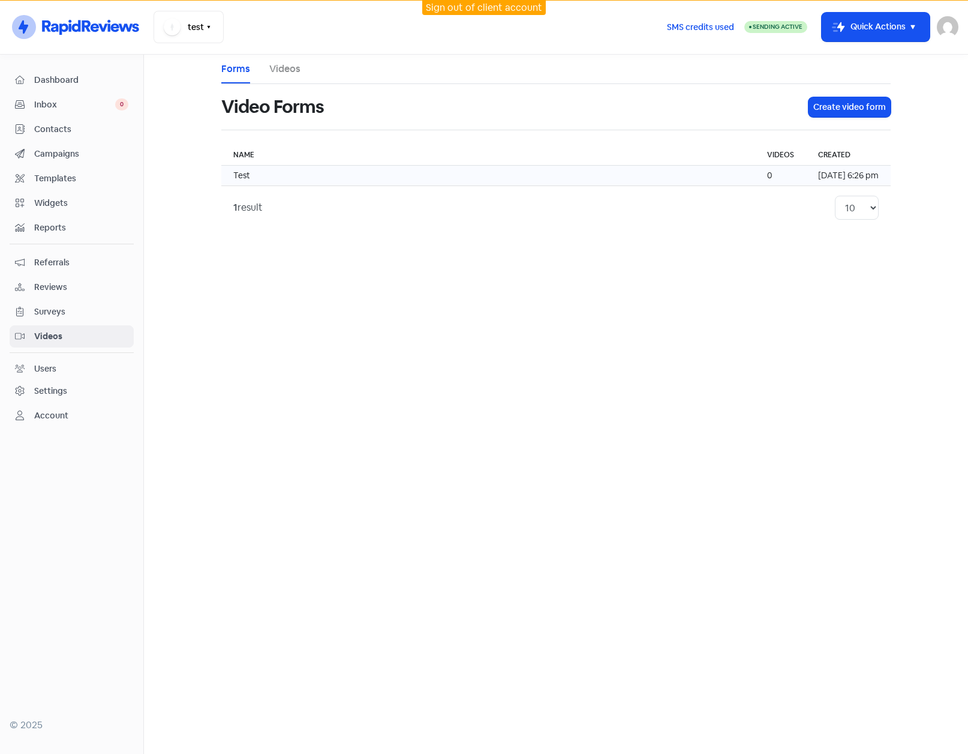
click at [299, 179] on td "Test" at bounding box center [488, 176] width 534 height 20
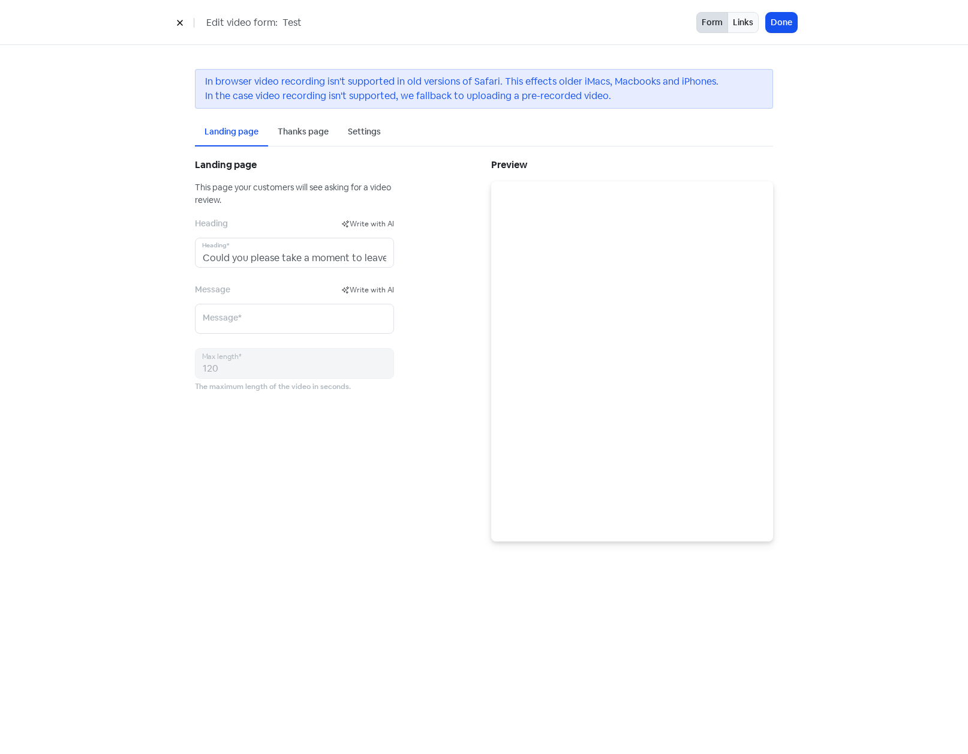
click at [355, 130] on div "Settings" at bounding box center [364, 131] width 33 height 13
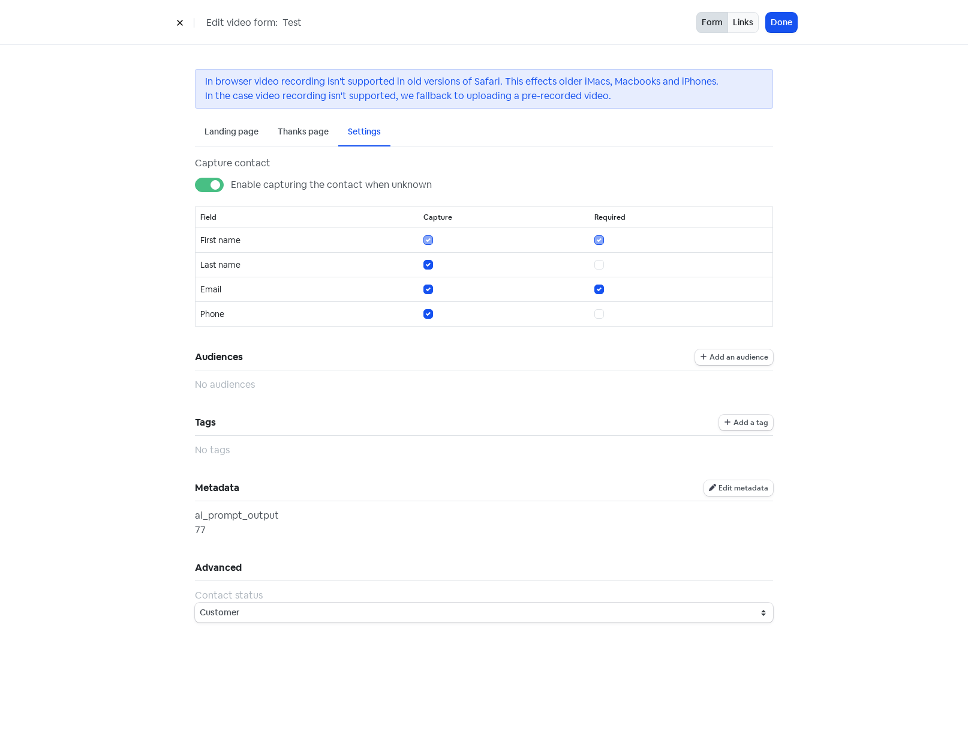
click at [743, 485] on span "Edit metadata" at bounding box center [744, 487] width 50 height 7
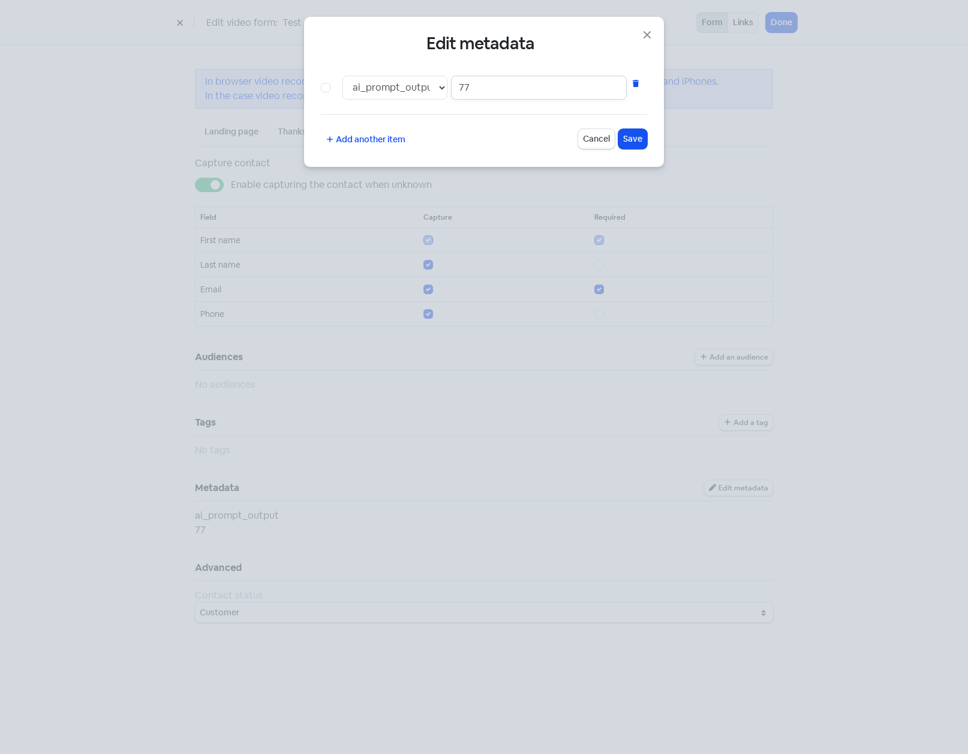
drag, startPoint x: 469, startPoint y: 85, endPoint x: 487, endPoint y: 86, distance: 17.4
click at [487, 85] on input "77" at bounding box center [539, 88] width 176 height 24
type input "7"
type input "88"
click at [640, 142] on span "Save" at bounding box center [632, 139] width 19 height 13
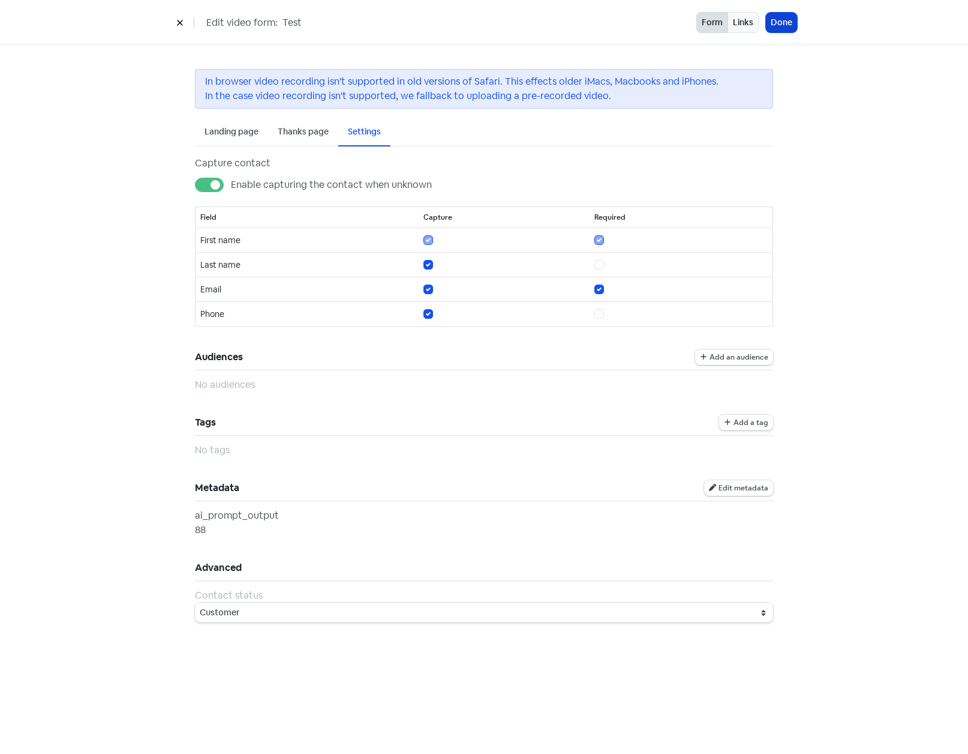
click at [778, 23] on button "Done" at bounding box center [781, 23] width 31 height 20
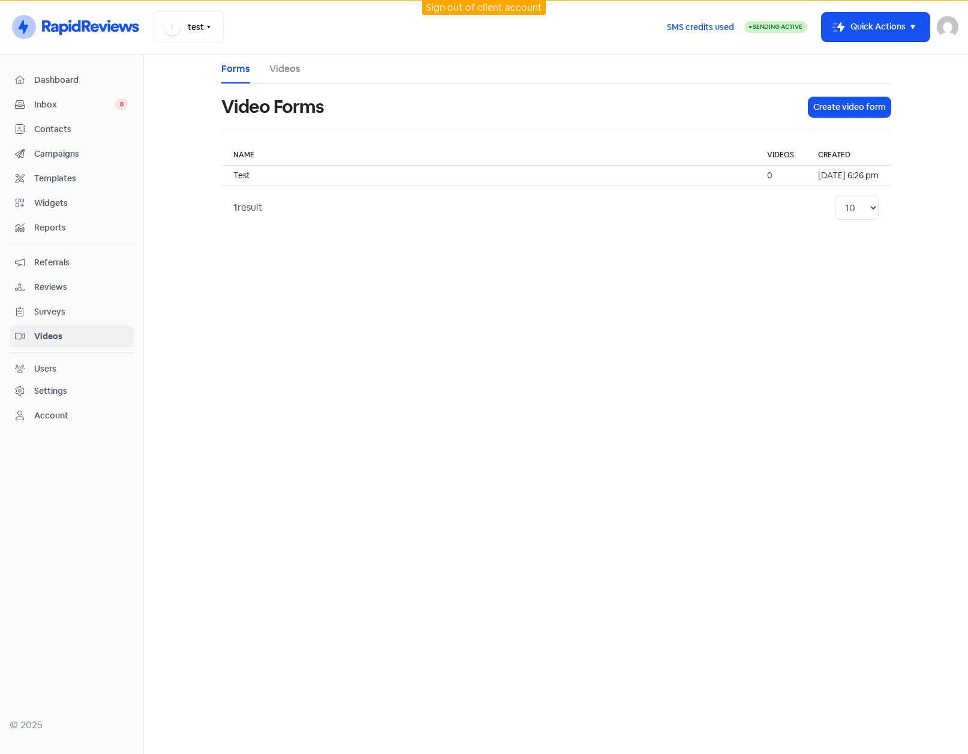
click at [55, 124] on span "Contacts" at bounding box center [81, 129] width 94 height 13
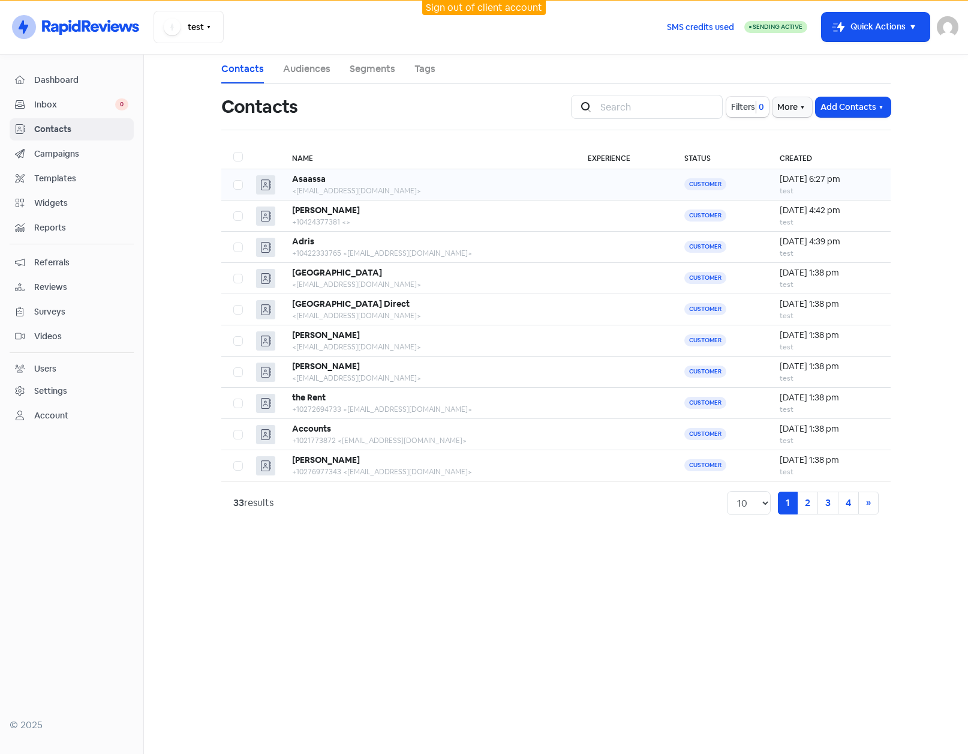
click at [424, 193] on div "<saassa@aaa.com>" at bounding box center [428, 190] width 272 height 11
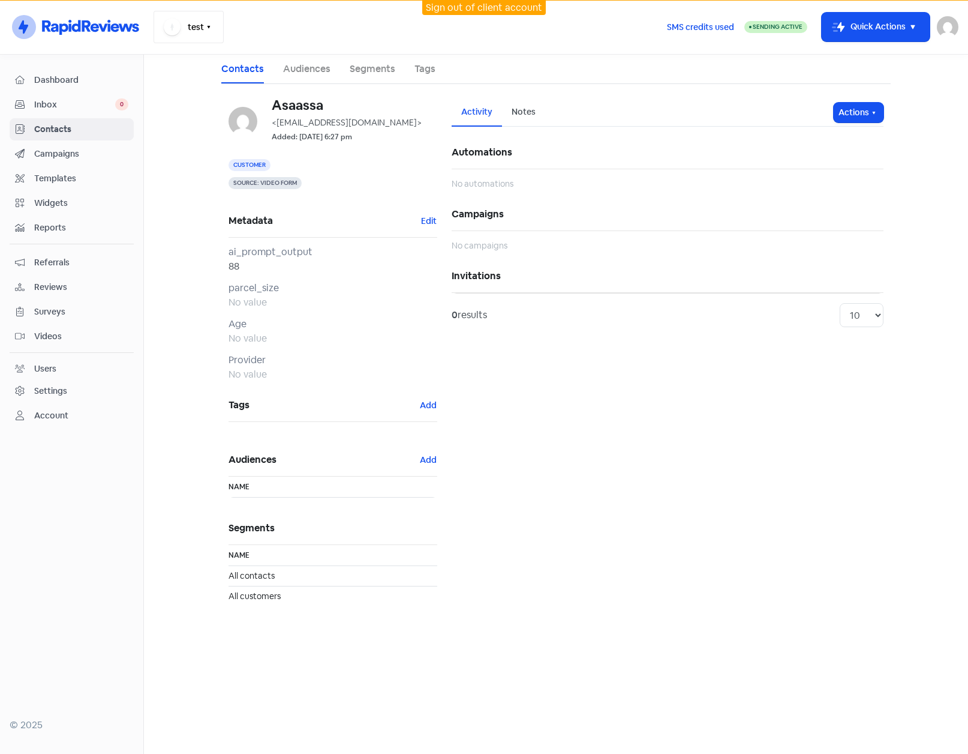
click at [197, 27] on button "test" at bounding box center [189, 27] width 70 height 32
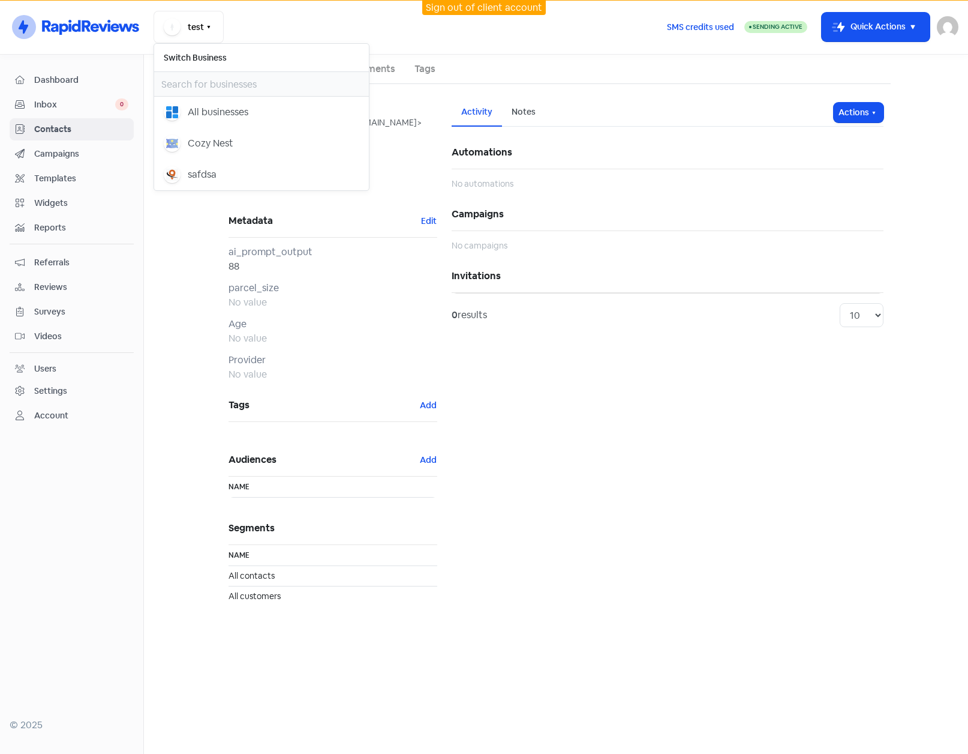
click at [247, 30] on div "test Switch Business All businesses Cozy Nest safdsa" at bounding box center [405, 27] width 503 height 32
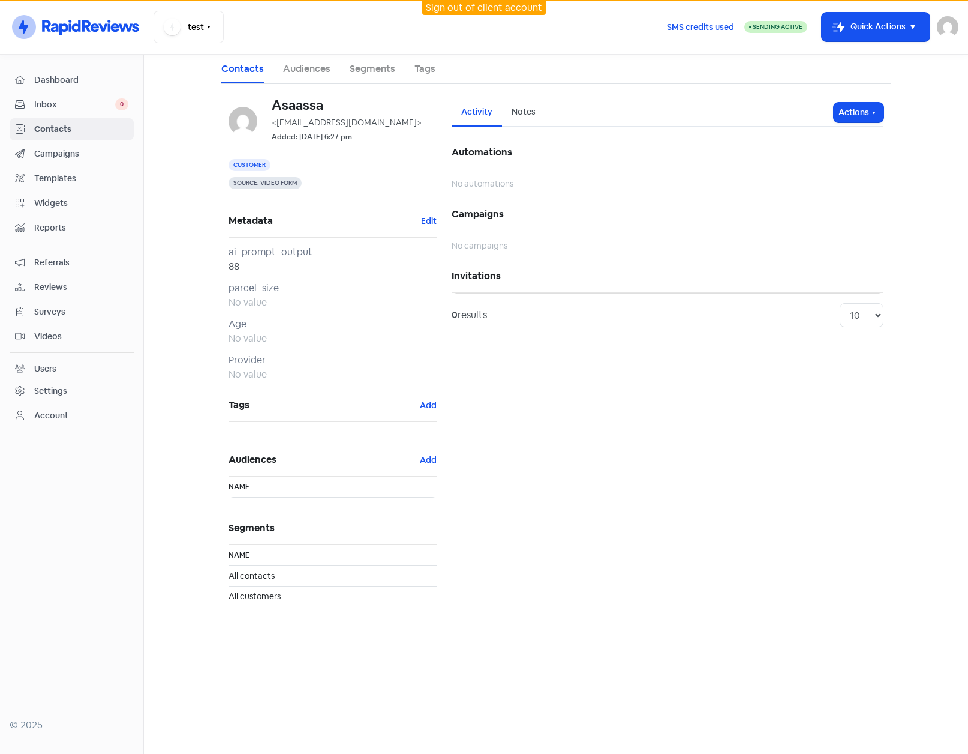
click at [953, 30] on img at bounding box center [948, 27] width 22 height 22
click at [890, 109] on link "Sign out" at bounding box center [882, 109] width 152 height 19
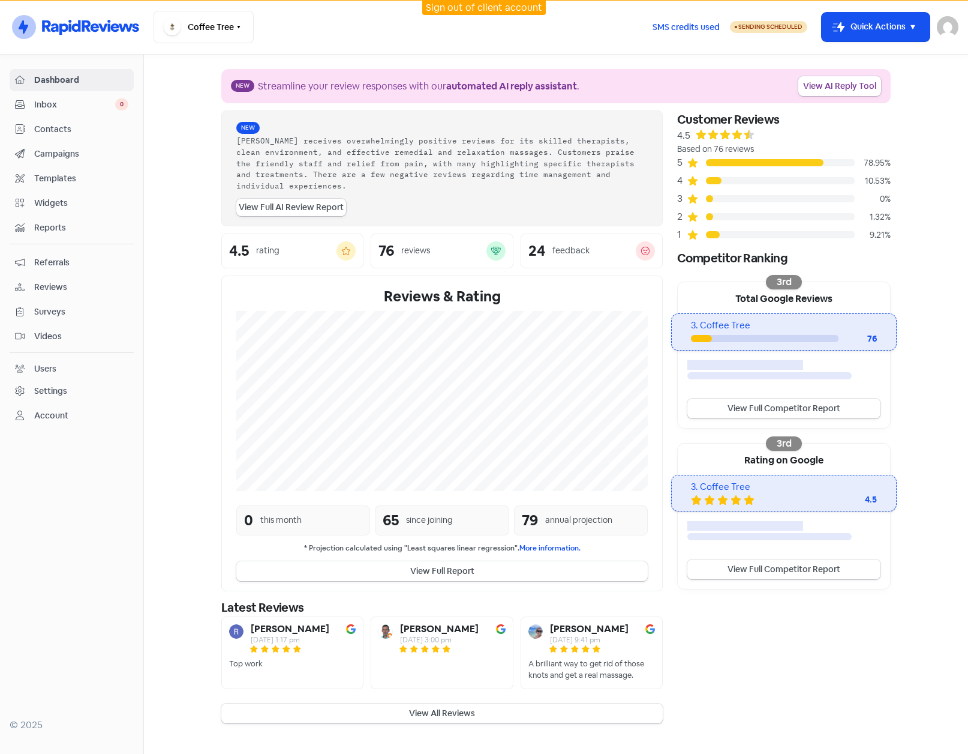
click at [52, 392] on div "Settings" at bounding box center [50, 391] width 33 height 13
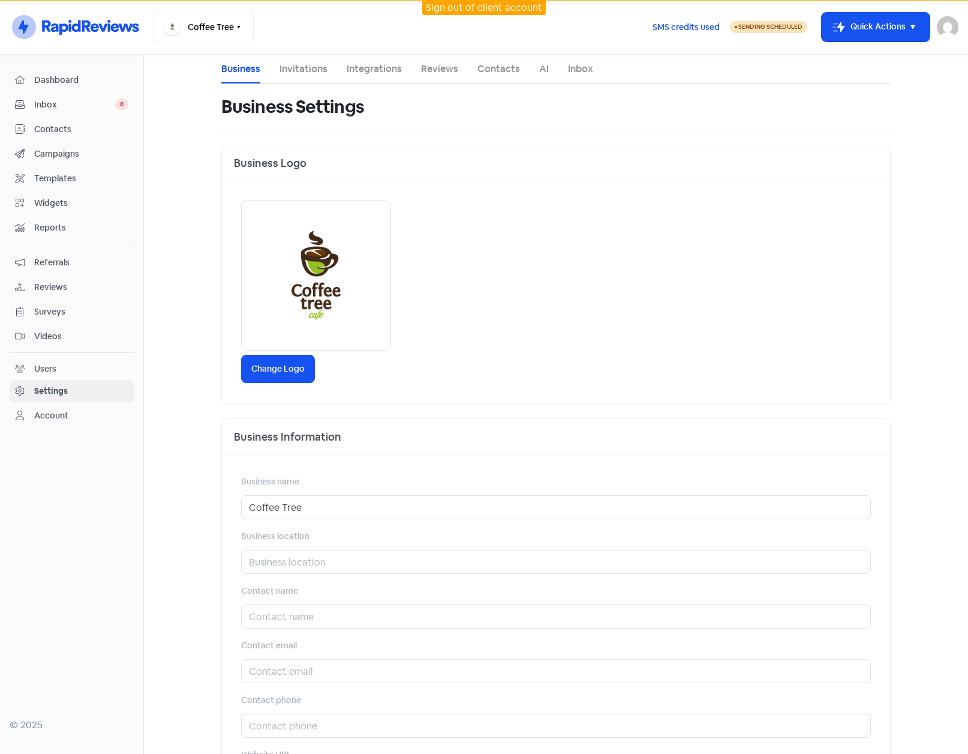
click at [305, 71] on link "Invitations" at bounding box center [304, 69] width 48 height 14
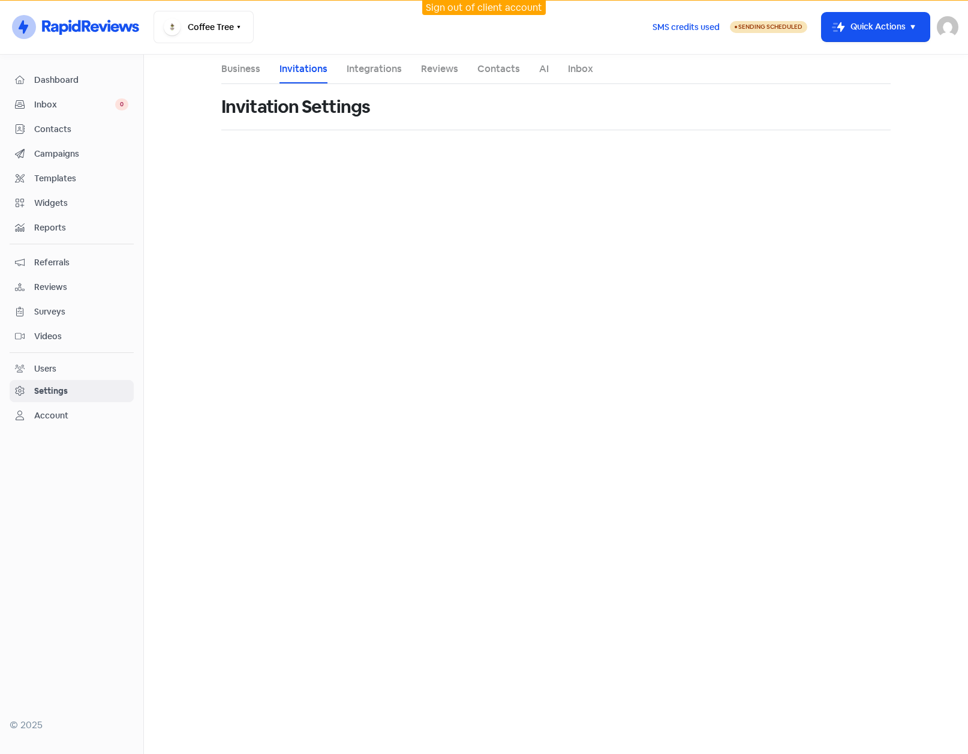
select select "Australia/Brisbane"
select select "09:00:00"
select select "17:30:00"
select select "09:00:00"
select select "17:30:00"
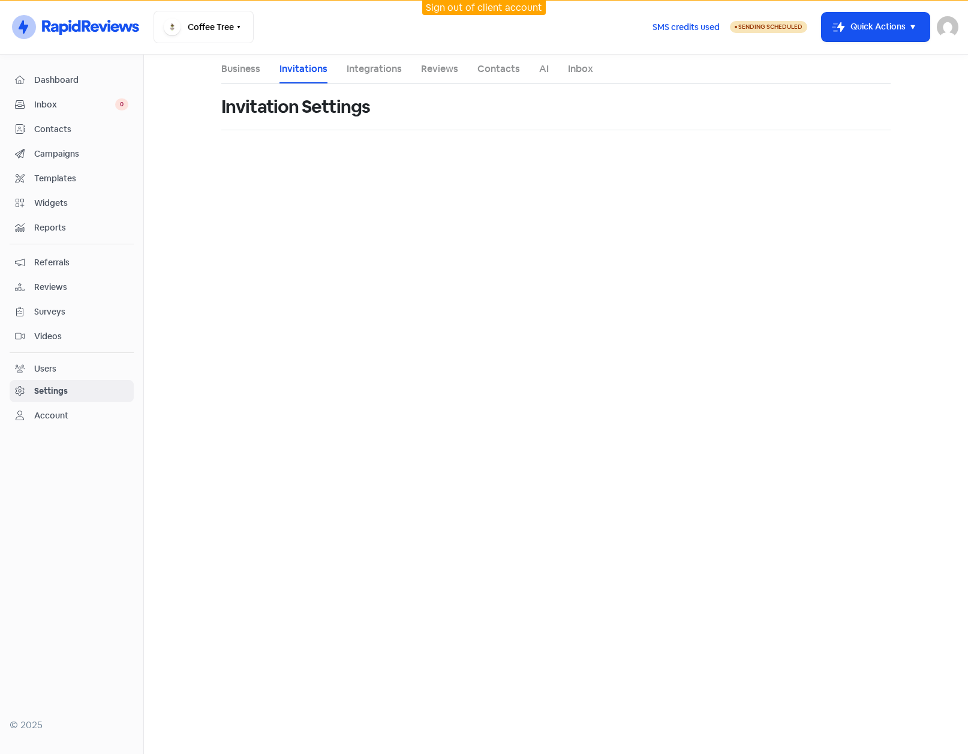
select select "09:00:00"
select select "17:30:00"
select select "09:00:00"
select select "17:30:00"
select select "09:00:00"
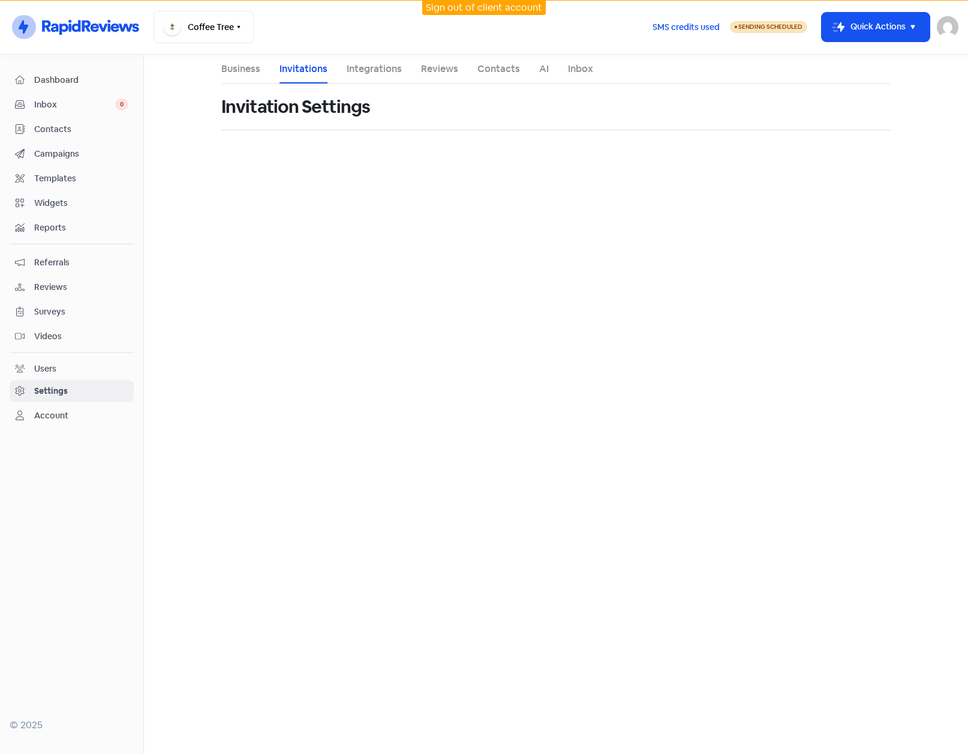
select select "16:00:00"
select select "AU"
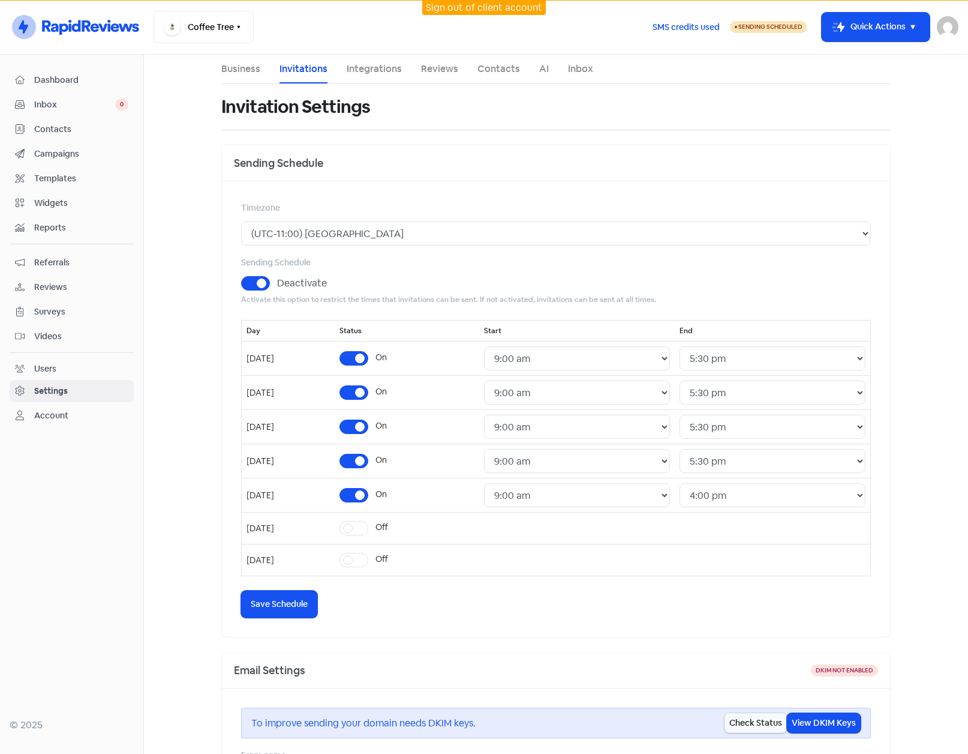
click at [50, 128] on span "Contacts" at bounding box center [81, 129] width 94 height 13
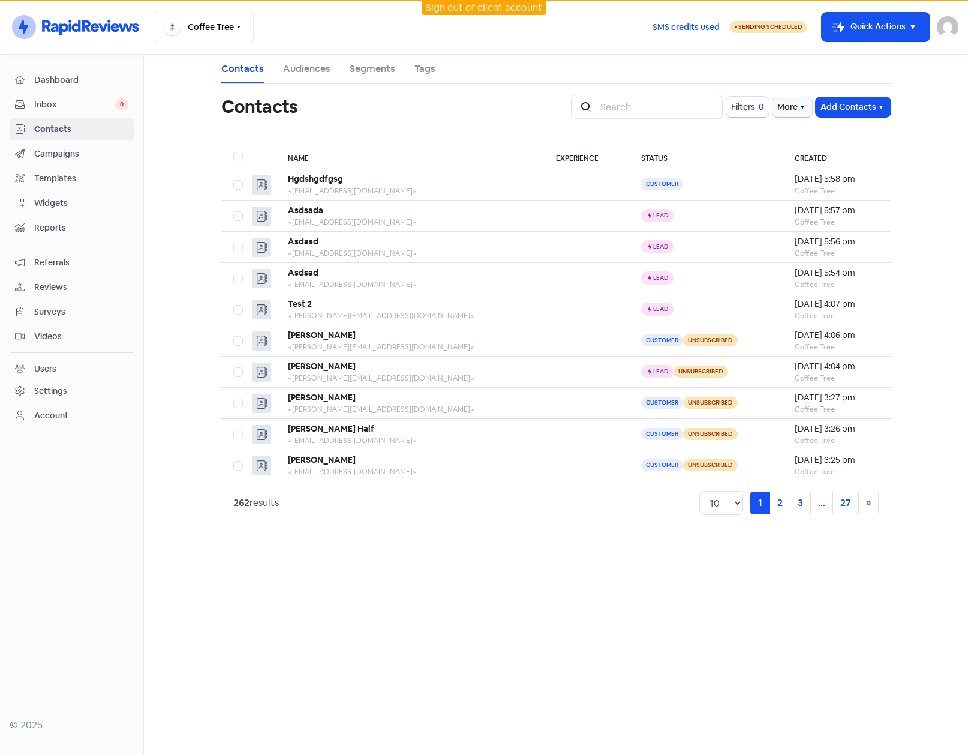
click at [65, 158] on span "Campaigns" at bounding box center [81, 154] width 94 height 13
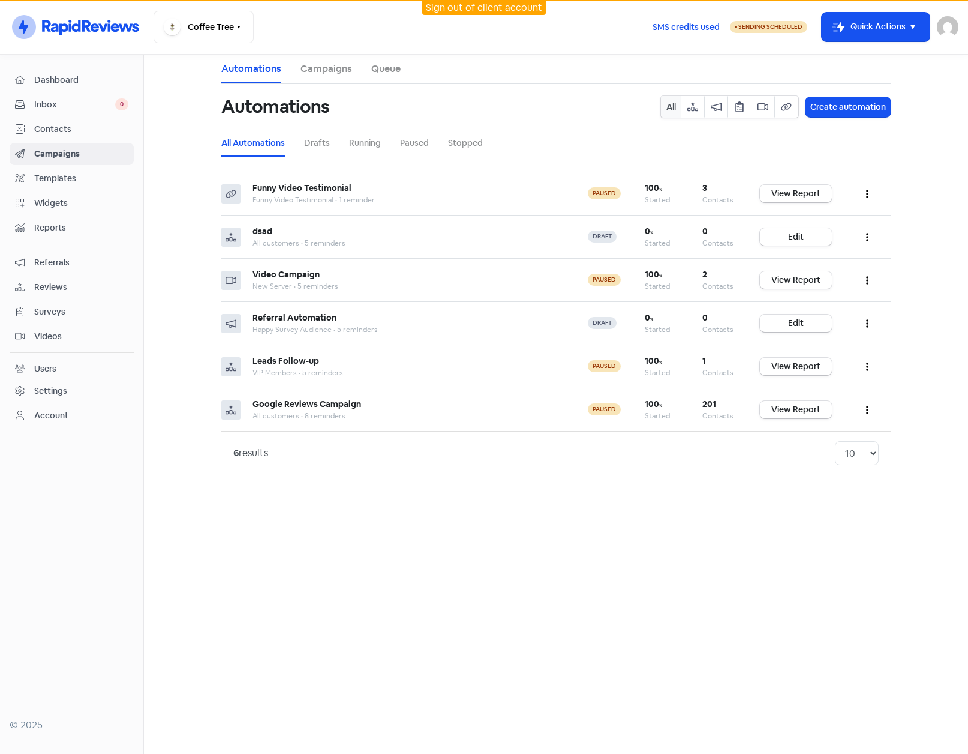
click at [325, 67] on link "Campaigns" at bounding box center [327, 69] width 52 height 14
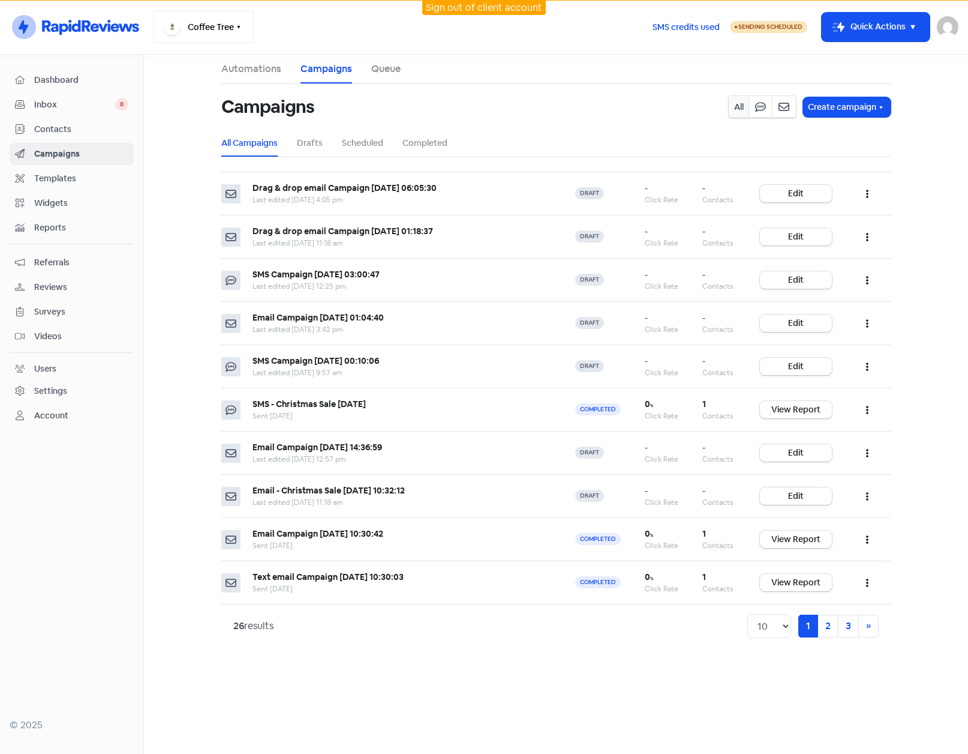
click at [230, 26] on button "Coffee Tree" at bounding box center [204, 27] width 100 height 32
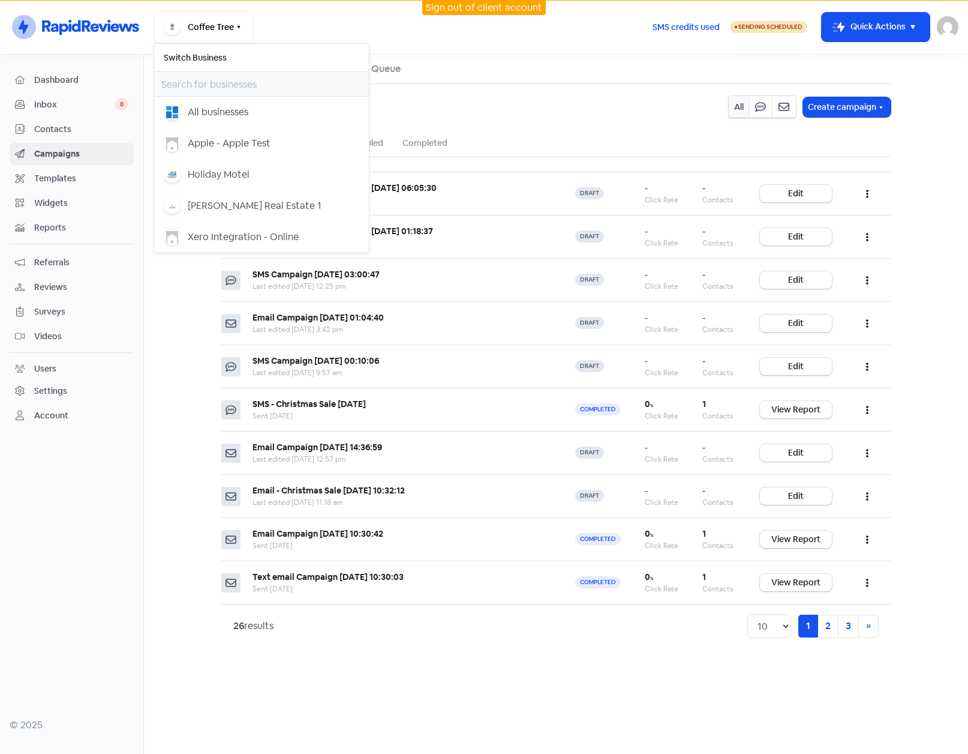
click at [190, 313] on main "Automations Campaigns Queue Campaigns All Create campaign All Campaigns Drafts …" at bounding box center [556, 404] width 824 height 699
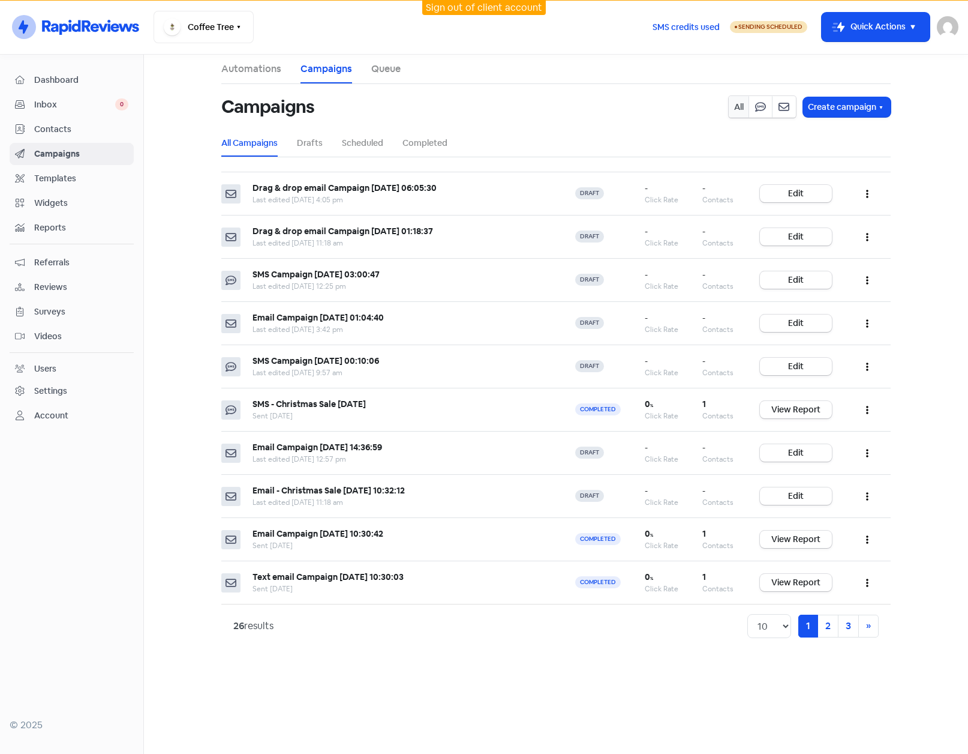
click at [63, 122] on link "Contacts" at bounding box center [72, 129] width 124 height 22
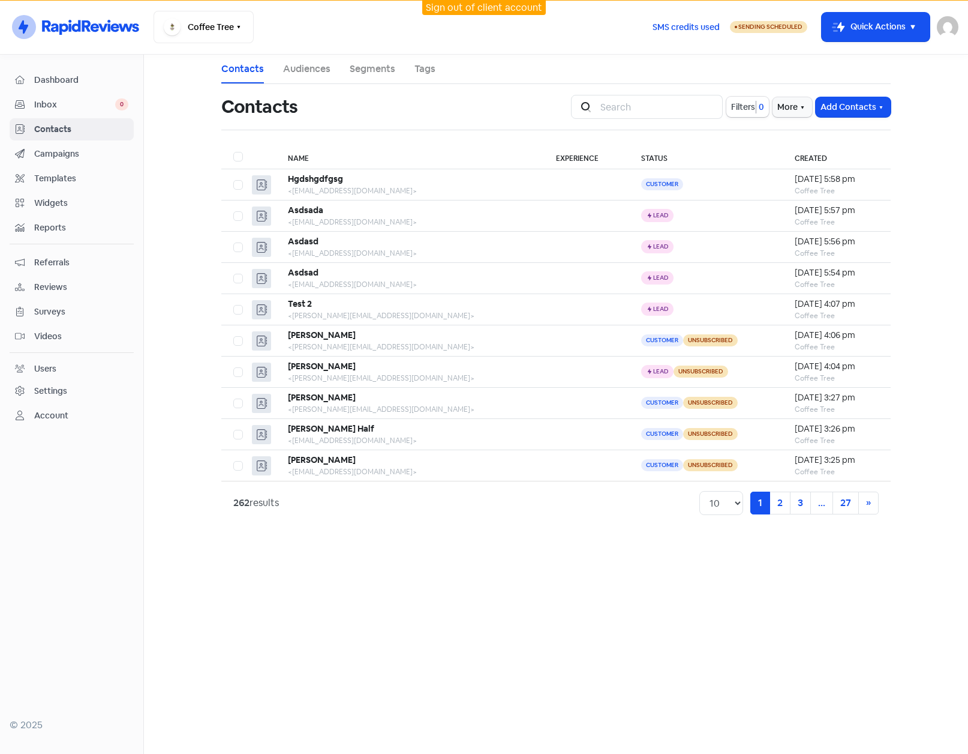
click at [52, 153] on span "Campaigns" at bounding box center [81, 154] width 94 height 13
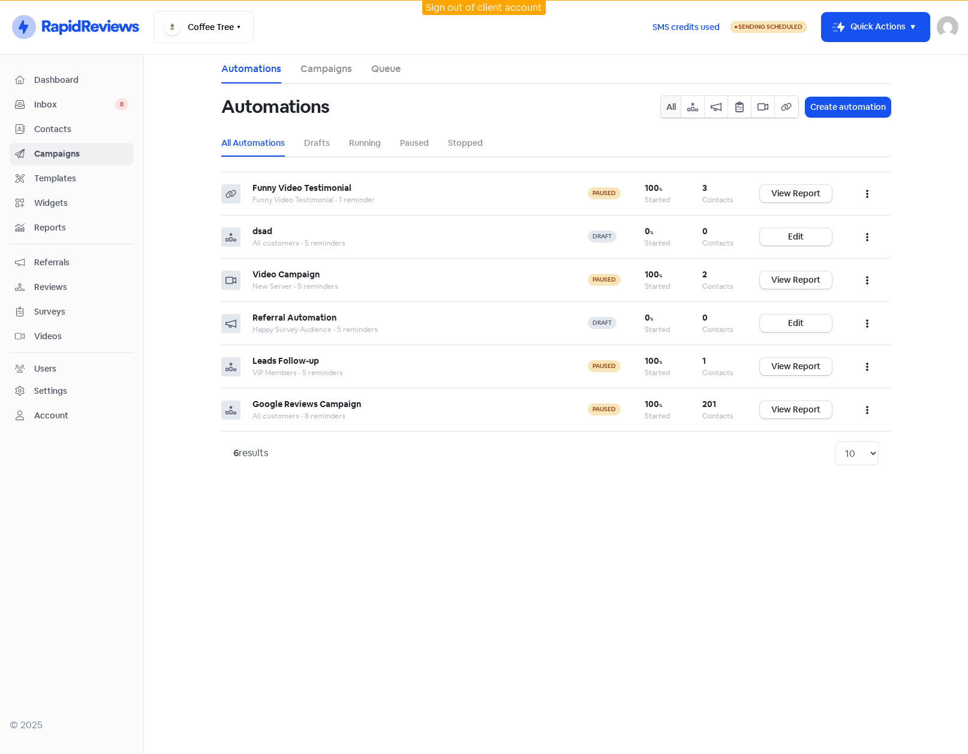
click at [193, 173] on main "Automations Campaigns Queue Automations All Create automation All Automations D…" at bounding box center [556, 404] width 824 height 699
click at [506, 9] on link "Sign out of client account" at bounding box center [484, 7] width 116 height 13
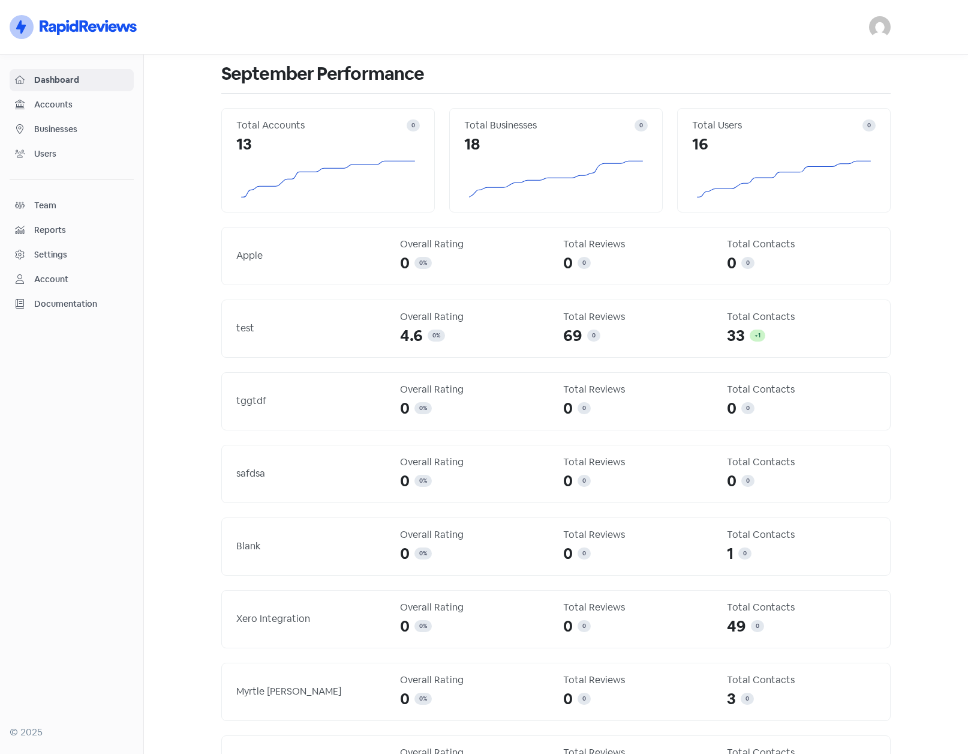
click at [880, 29] on img at bounding box center [880, 27] width 22 height 22
click at [810, 110] on link "Sign out" at bounding box center [815, 109] width 152 height 19
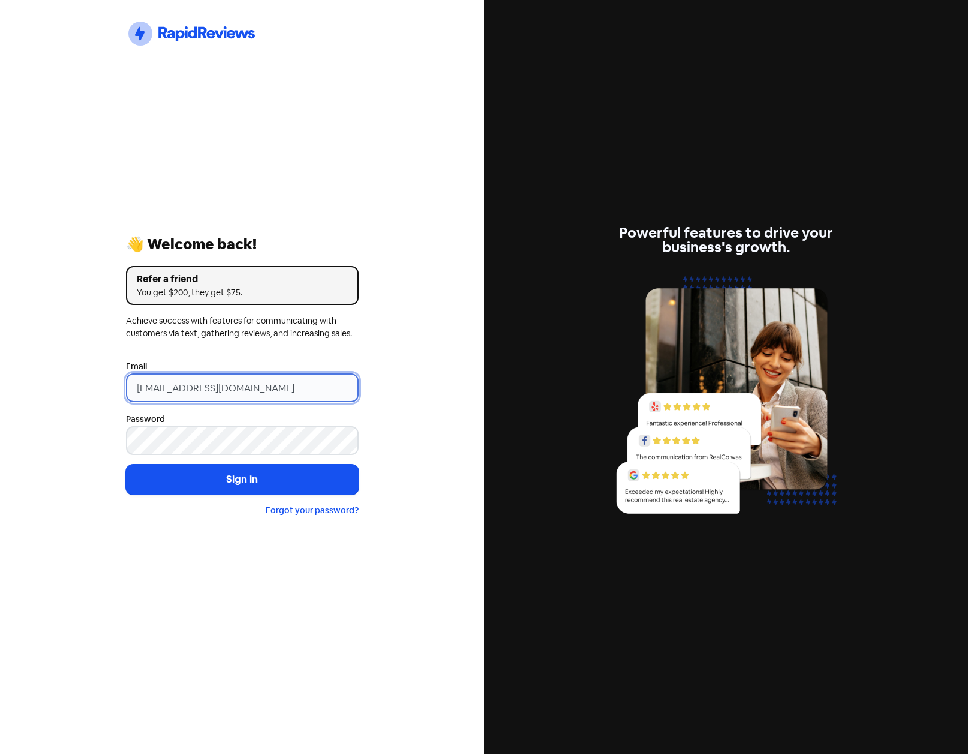
click at [295, 393] on input "[EMAIL_ADDRESS][DOMAIN_NAME]" at bounding box center [242, 387] width 233 height 29
drag, startPoint x: 329, startPoint y: 392, endPoint x: 7, endPoint y: 385, distance: 321.7
click at [7, 385] on div "Icon For Thunder-circle 👋 Welcome back! Refer a friend You get $200, they get $…" at bounding box center [242, 377] width 484 height 754
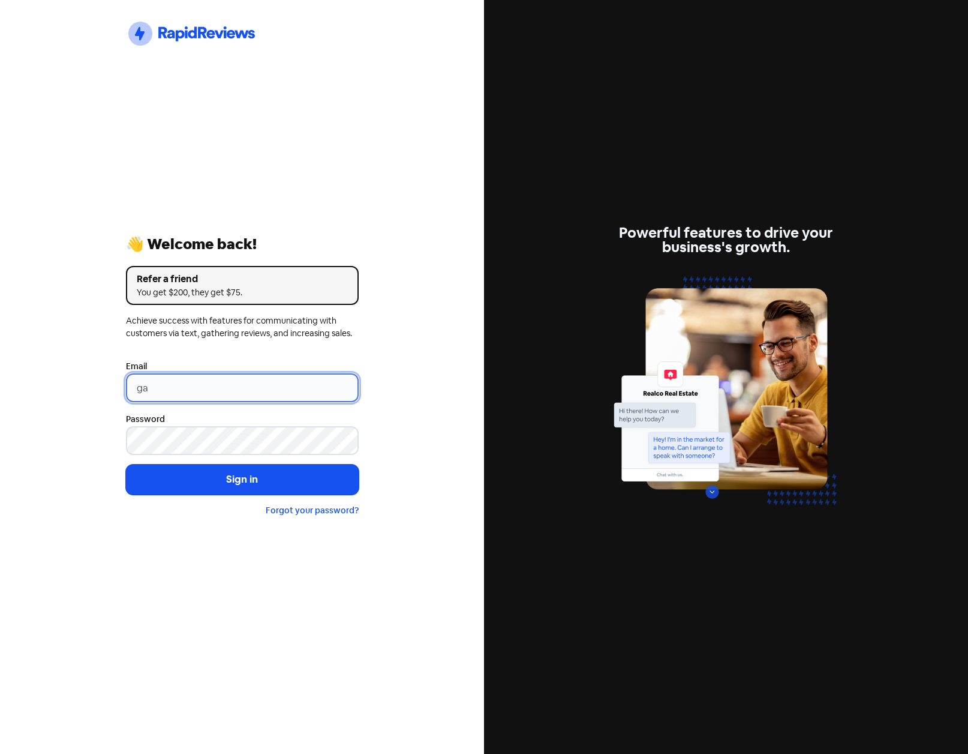
type input "[PERSON_NAME][EMAIL_ADDRESS][DOMAIN_NAME]"
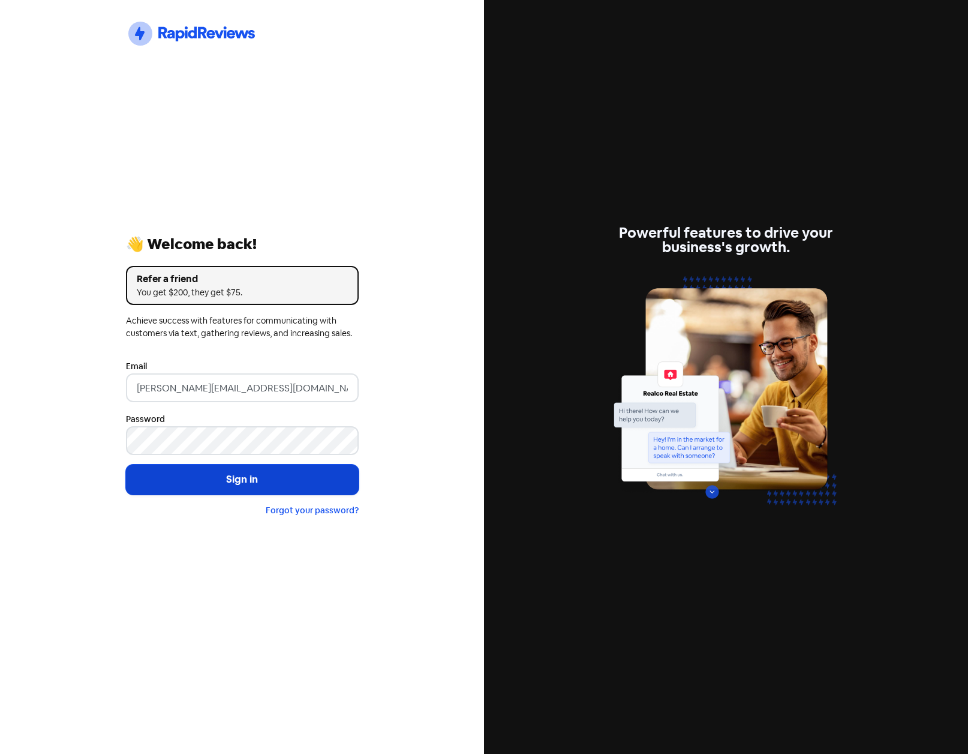
click at [221, 486] on button "Sign in" at bounding box center [242, 479] width 233 height 30
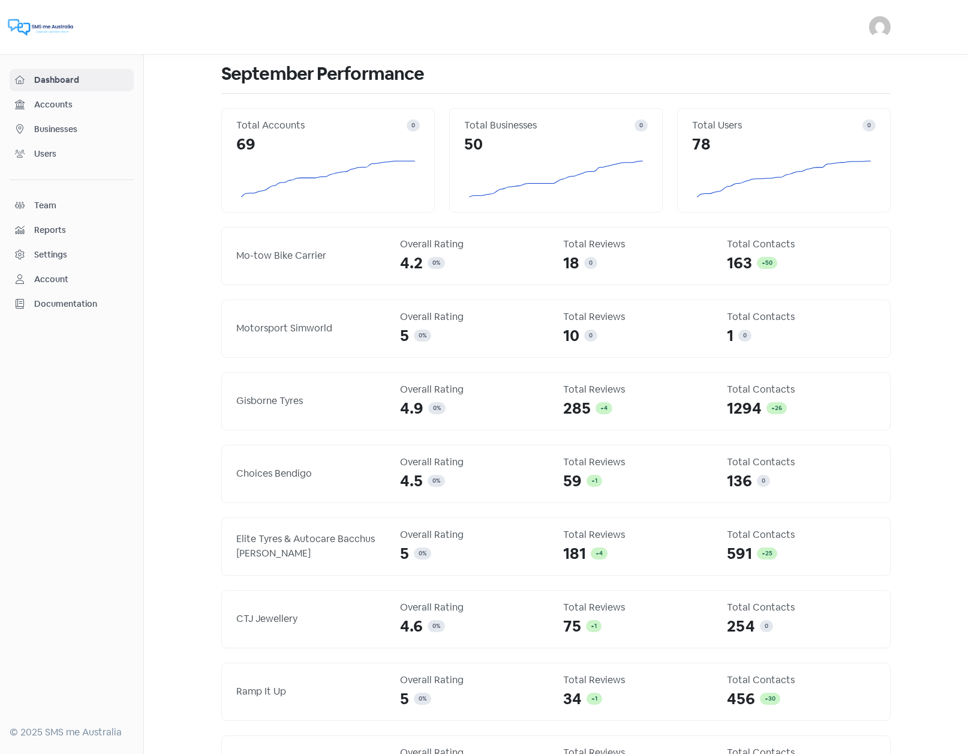
click at [58, 124] on span "Businesses" at bounding box center [81, 129] width 94 height 13
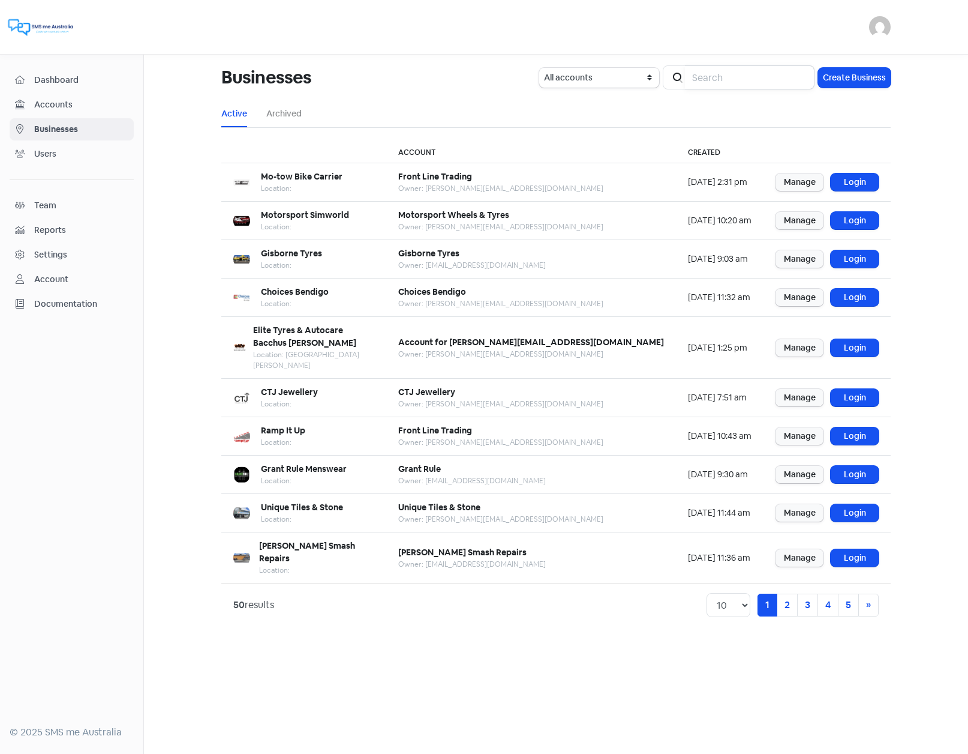
click at [735, 81] on input "search" at bounding box center [750, 77] width 130 height 24
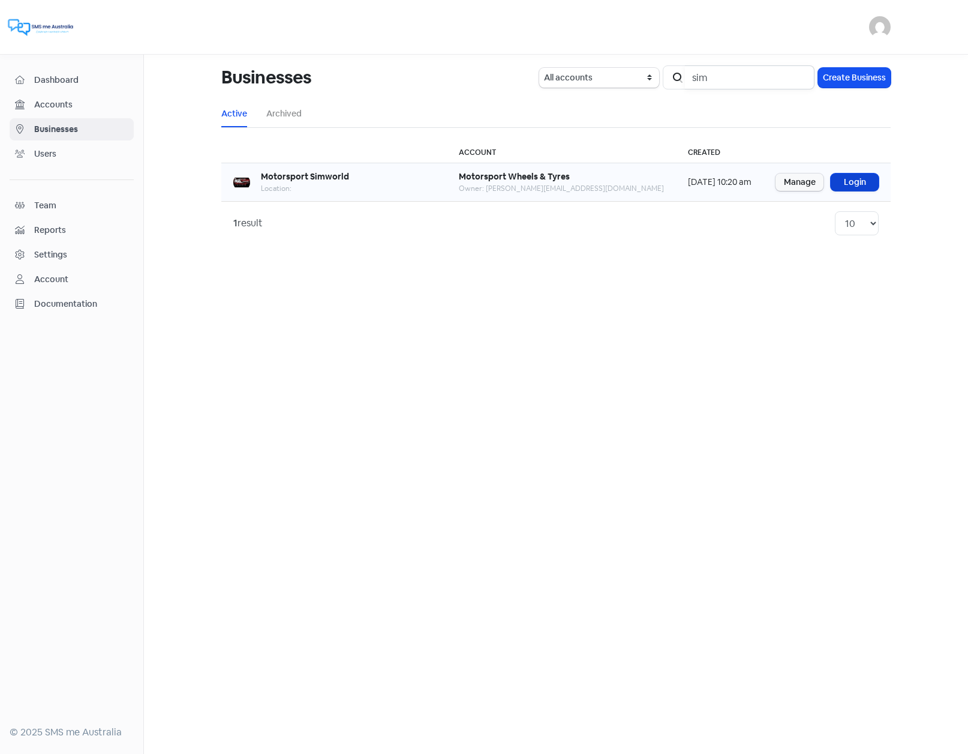
type input "sim"
click at [841, 182] on link "Login" at bounding box center [855, 181] width 48 height 17
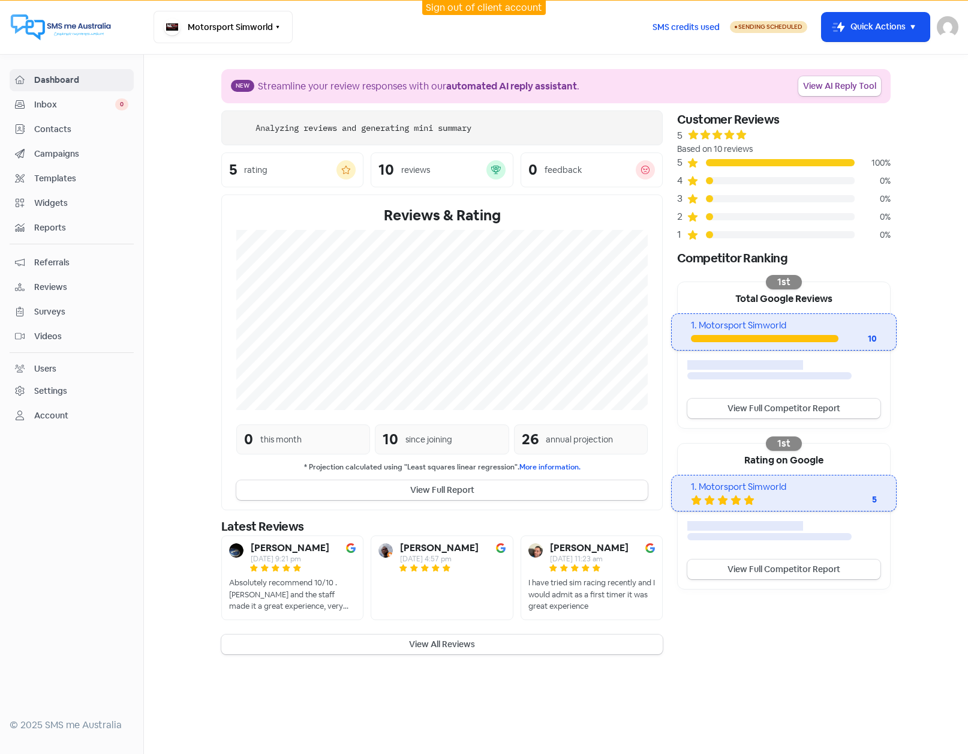
click at [47, 153] on span "Campaigns" at bounding box center [81, 154] width 94 height 13
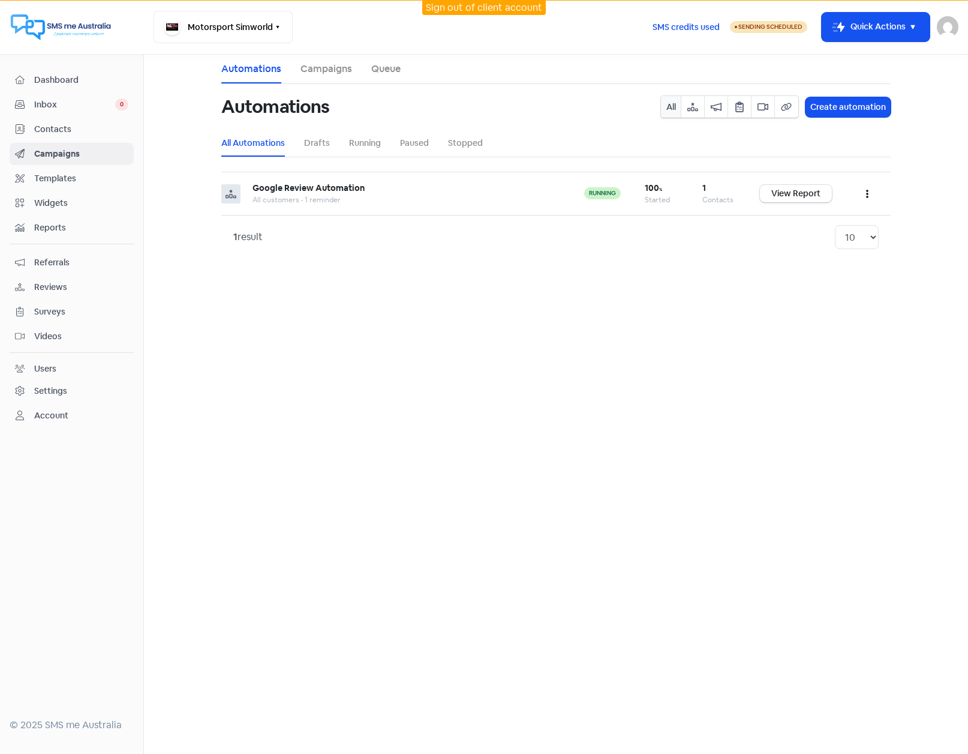
click at [59, 205] on span "Widgets" at bounding box center [81, 203] width 94 height 13
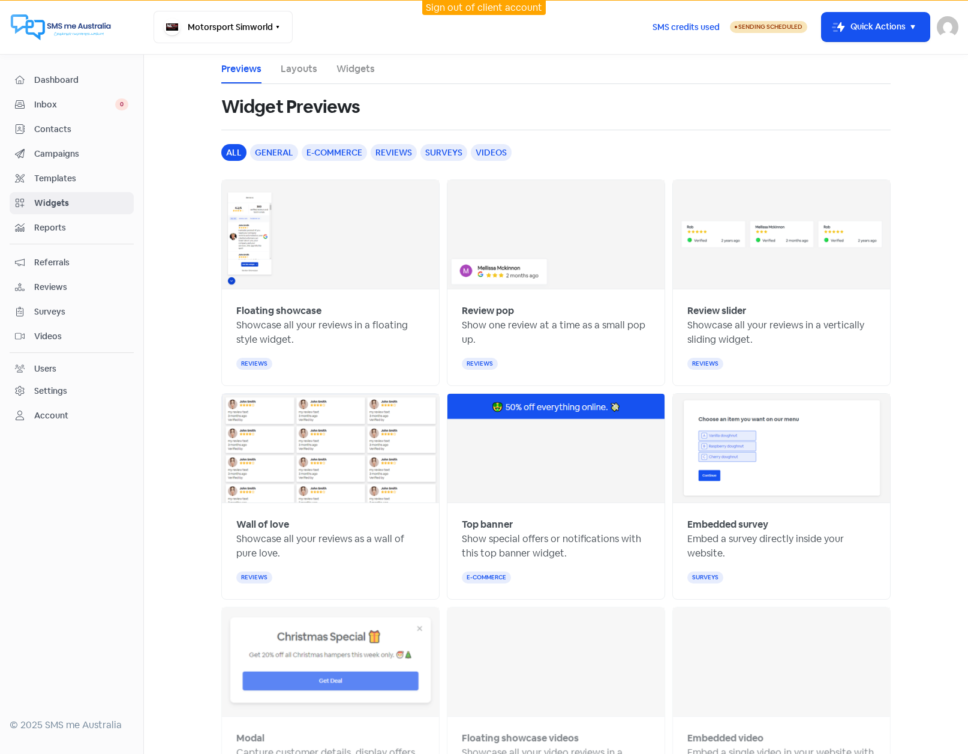
click at [338, 66] on link "Widgets" at bounding box center [356, 69] width 38 height 14
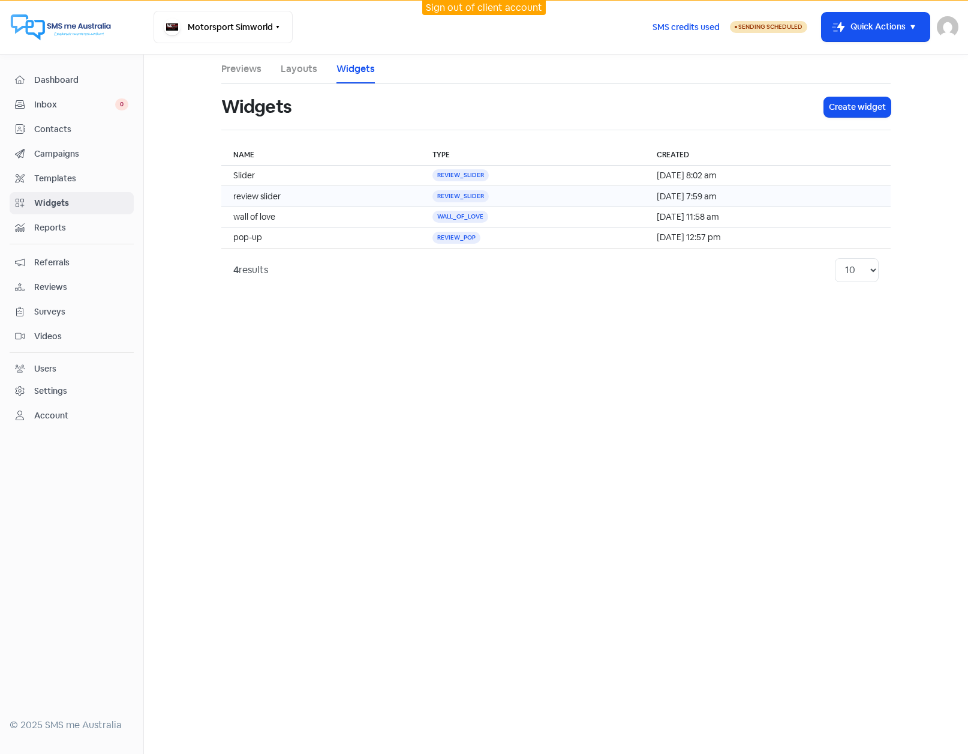
click at [289, 197] on td "review slider" at bounding box center [320, 196] width 199 height 20
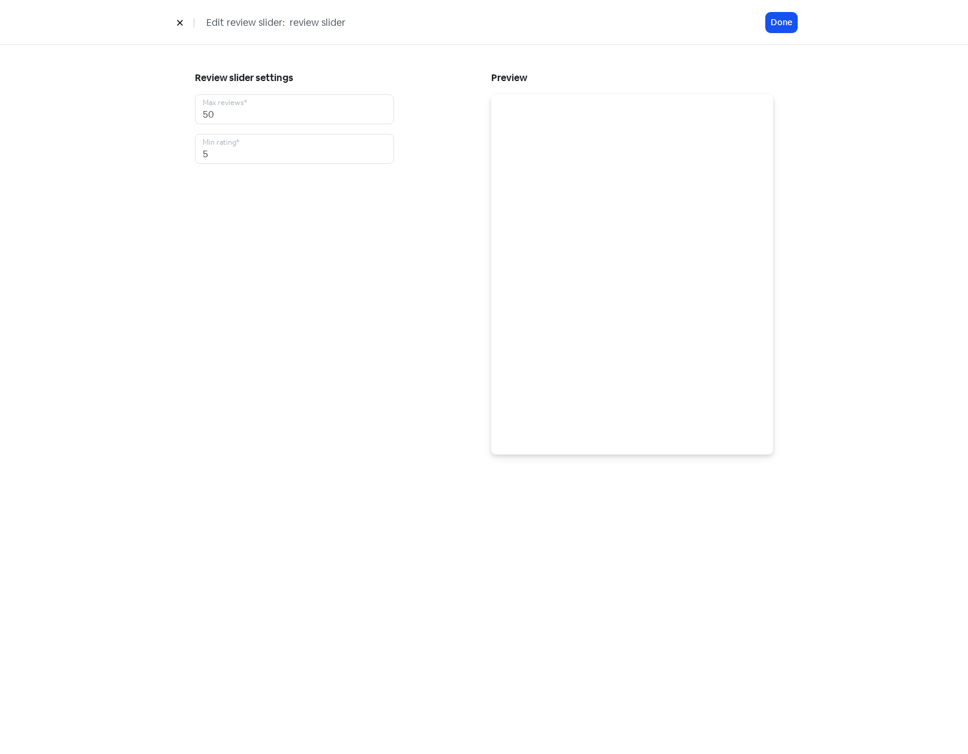
click at [296, 23] on input "review slider" at bounding box center [379, 23] width 180 height 16
drag, startPoint x: 289, startPoint y: 22, endPoint x: 388, endPoint y: 29, distance: 98.7
click at [388, 29] on input "review slider" at bounding box center [379, 23] width 180 height 16
click at [388, 23] on input "review slider" at bounding box center [379, 23] width 180 height 16
type input "review slider - Desktop"
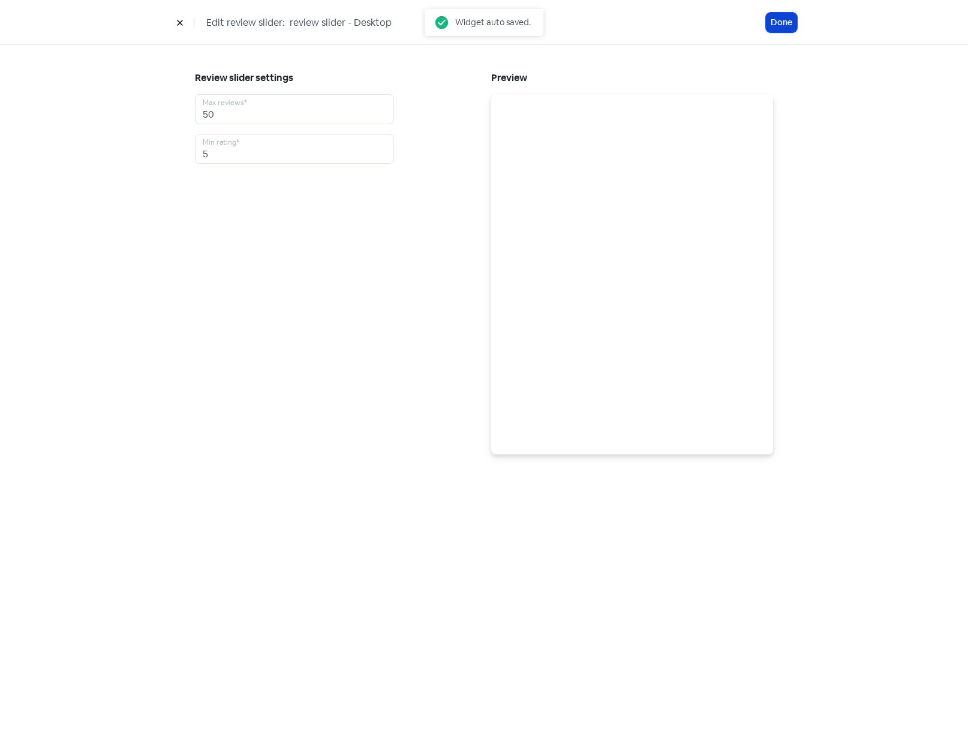
click at [784, 25] on button "Done" at bounding box center [781, 23] width 31 height 20
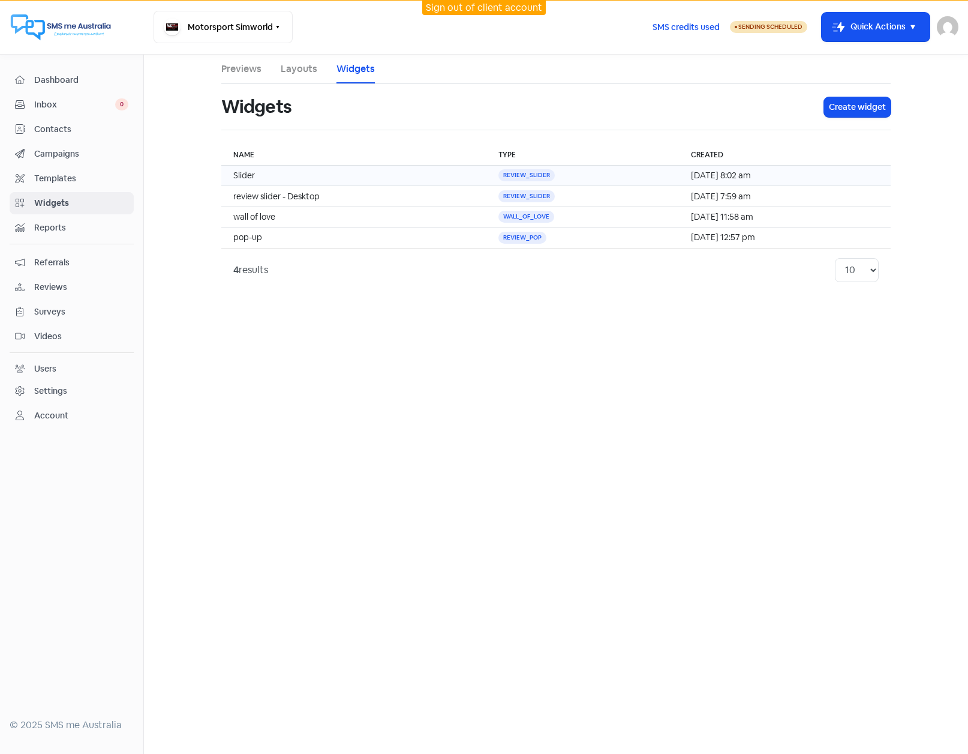
click at [293, 178] on td "Slider" at bounding box center [353, 176] width 265 height 20
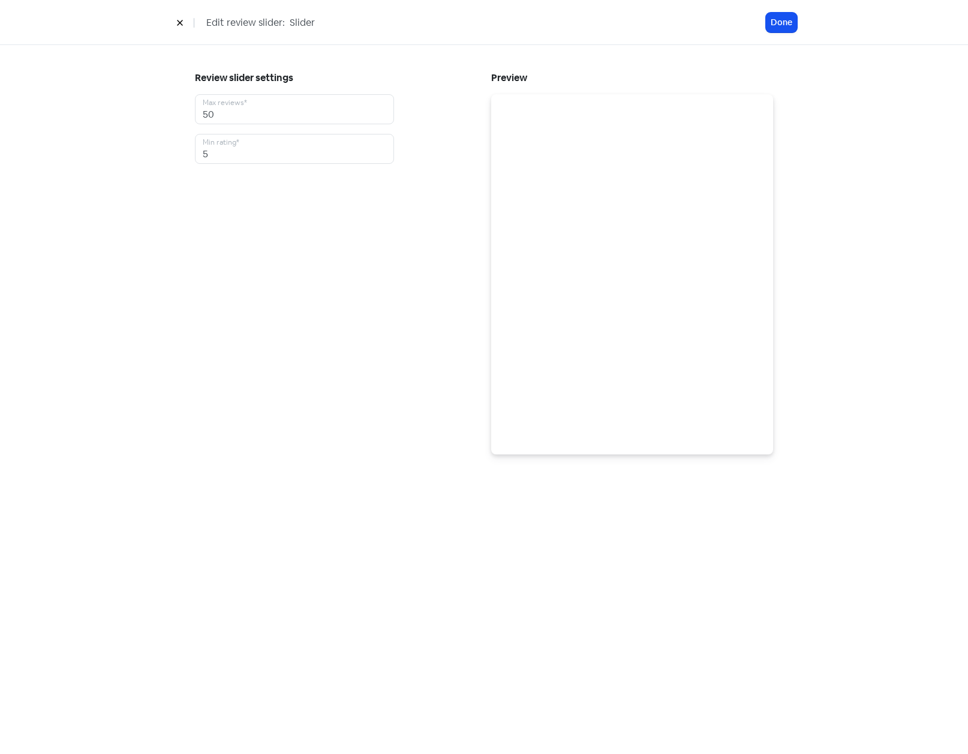
drag, startPoint x: 288, startPoint y: 19, endPoint x: 391, endPoint y: 29, distance: 103.1
click at [391, 29] on input "Slider" at bounding box center [379, 23] width 180 height 16
drag, startPoint x: 353, startPoint y: 22, endPoint x: 284, endPoint y: 19, distance: 69.1
click at [284, 19] on div "Edit review slider: Review Slider - Mobile" at bounding box center [468, 22] width 595 height 21
type input "Review Slider - Mobile"
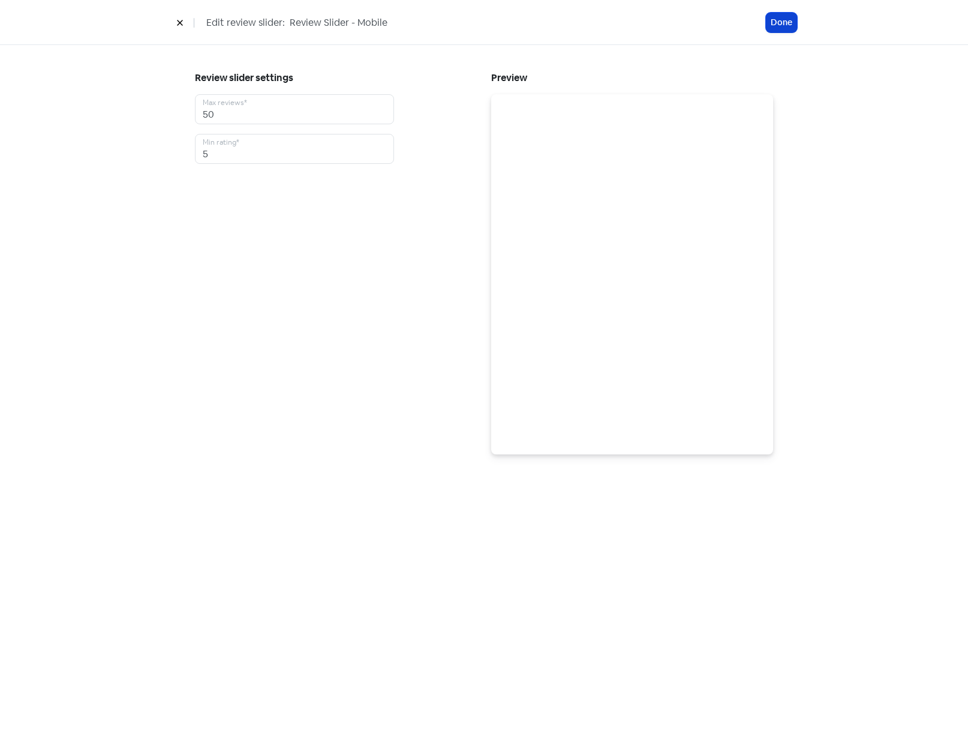
click at [778, 28] on button "Done" at bounding box center [781, 23] width 31 height 20
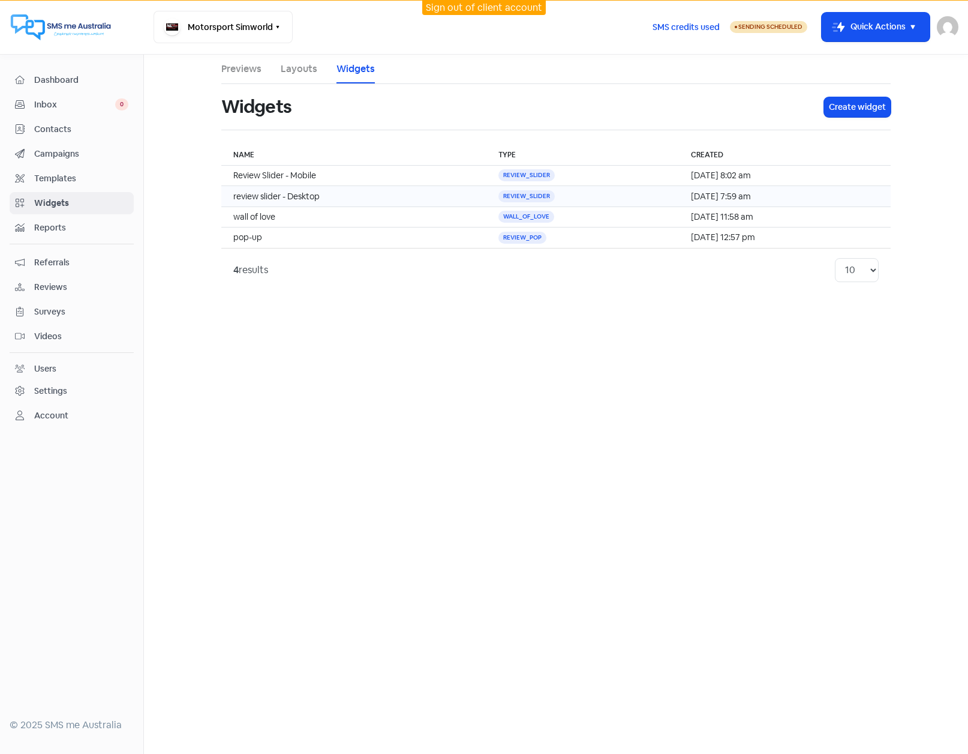
click at [371, 195] on td "review slider - Desktop" at bounding box center [353, 196] width 265 height 20
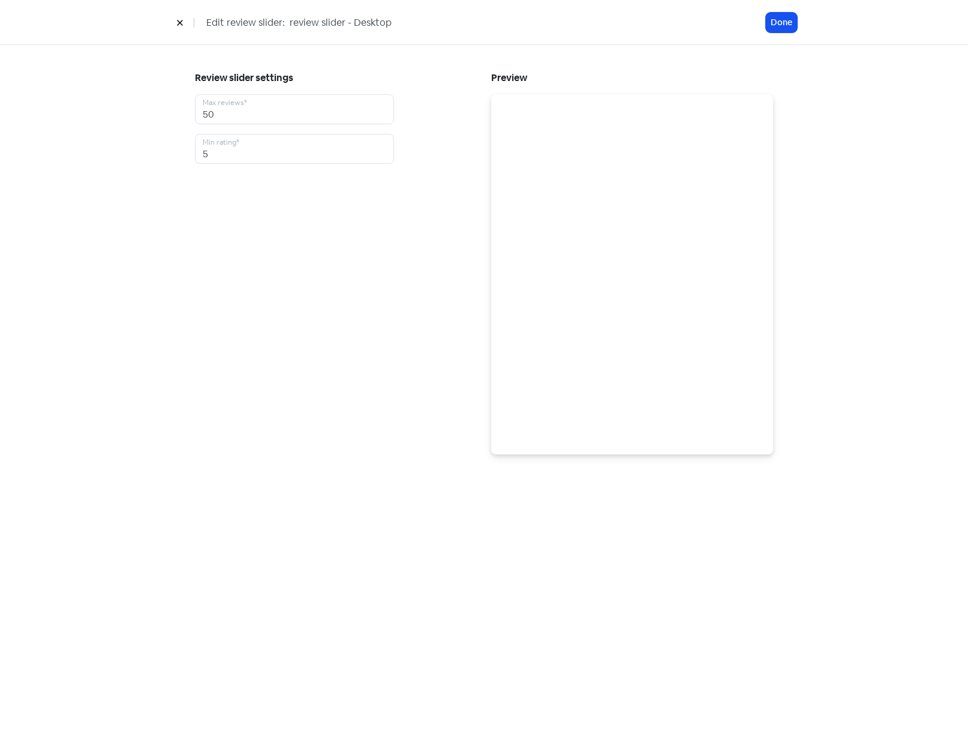
drag, startPoint x: 352, startPoint y: 22, endPoint x: 281, endPoint y: 26, distance: 70.3
click at [281, 26] on div "Edit review slider: review slider - Desktop" at bounding box center [468, 22] width 595 height 21
paste input "Review Slider -"
type input "Review Slider - Desktop"
click at [785, 18] on button "Done" at bounding box center [781, 23] width 31 height 20
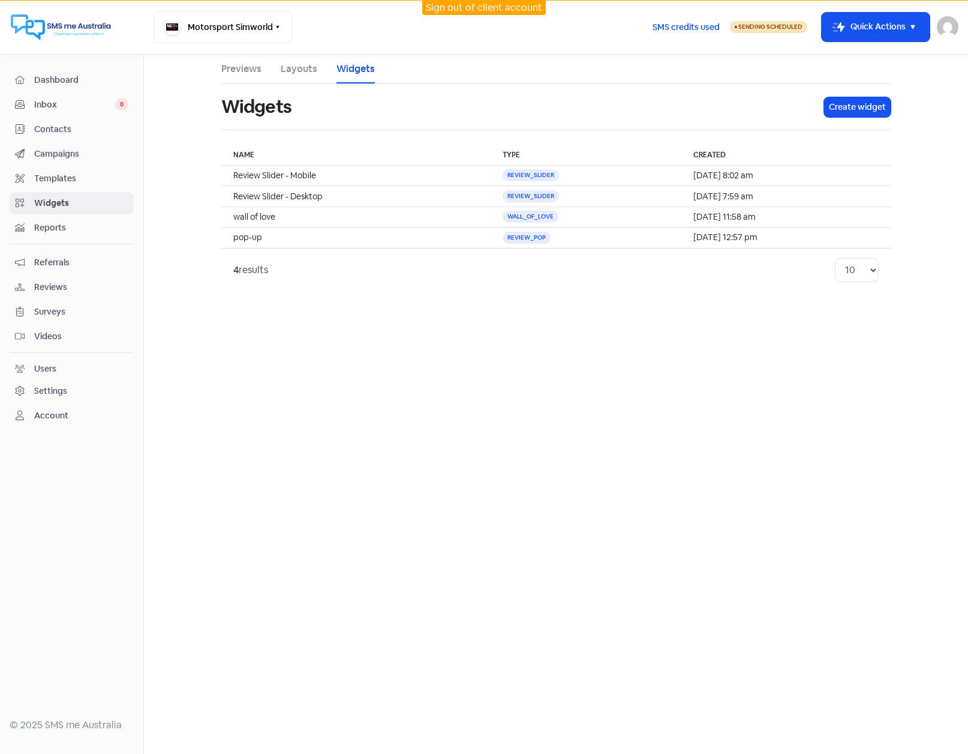
click at [298, 68] on link "Layouts" at bounding box center [299, 69] width 37 height 14
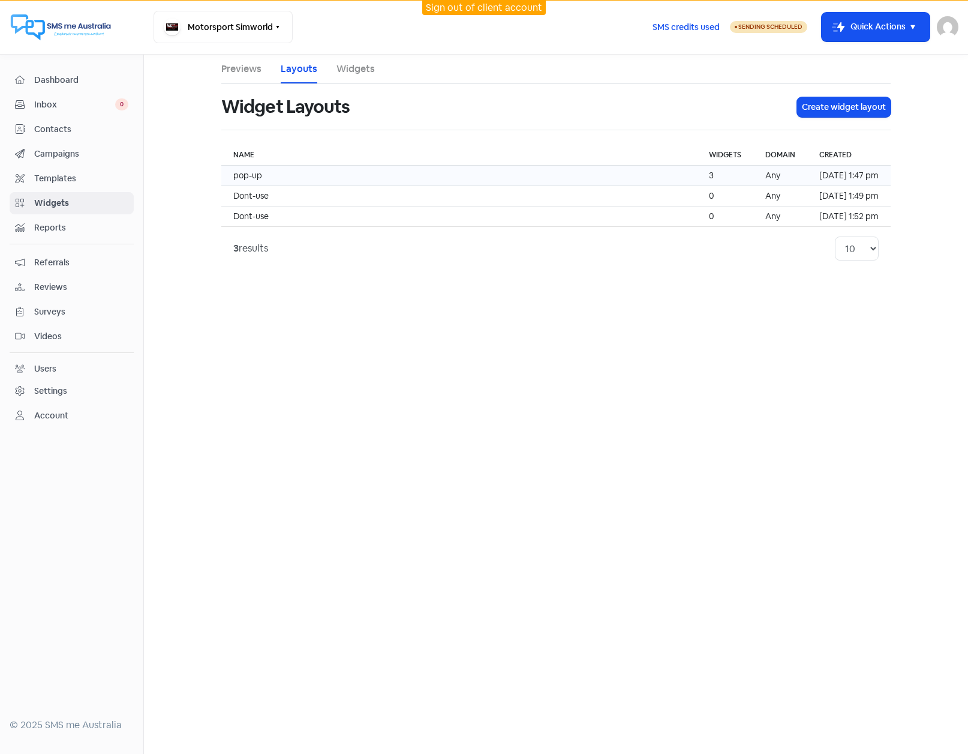
click at [290, 172] on td "pop-up" at bounding box center [459, 176] width 476 height 20
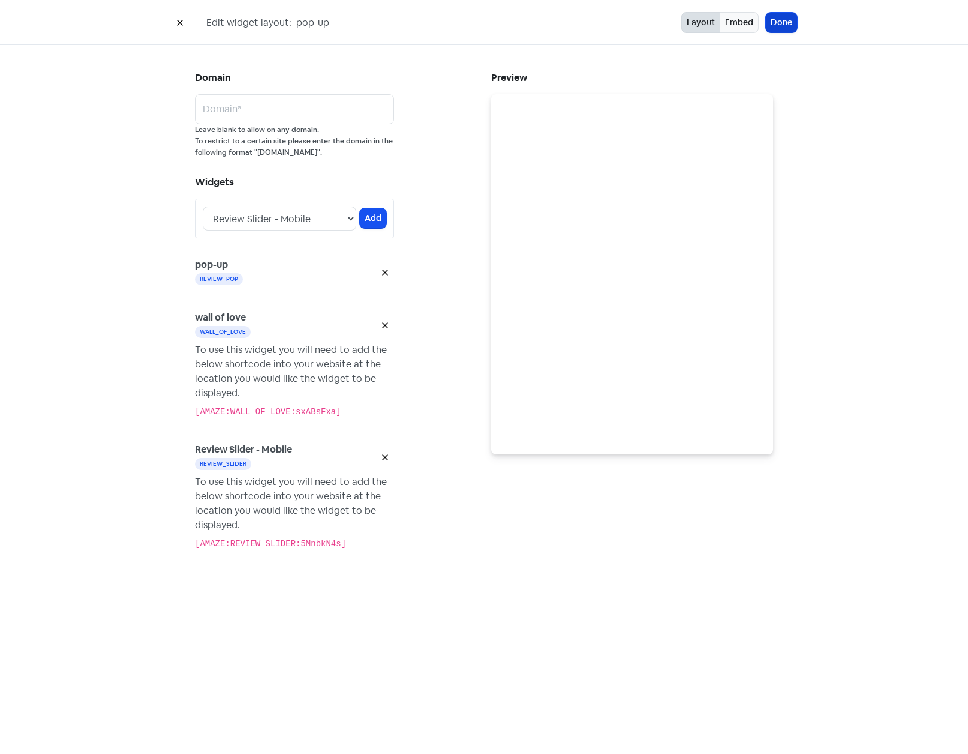
click at [775, 25] on button "Done" at bounding box center [781, 23] width 31 height 20
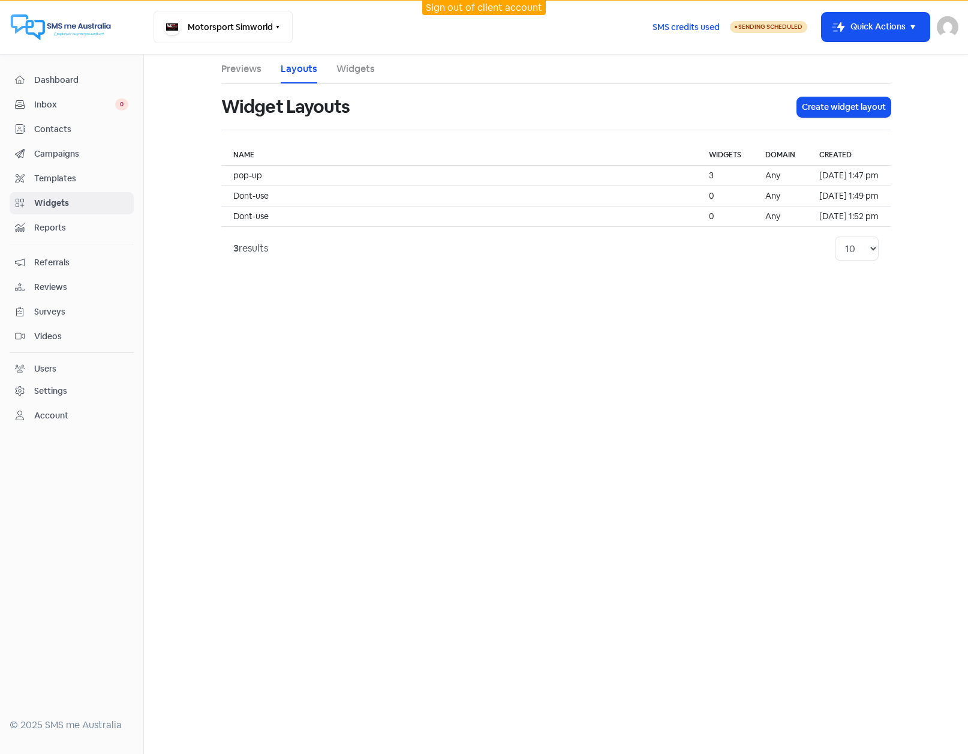
click at [356, 71] on link "Widgets" at bounding box center [356, 69] width 38 height 14
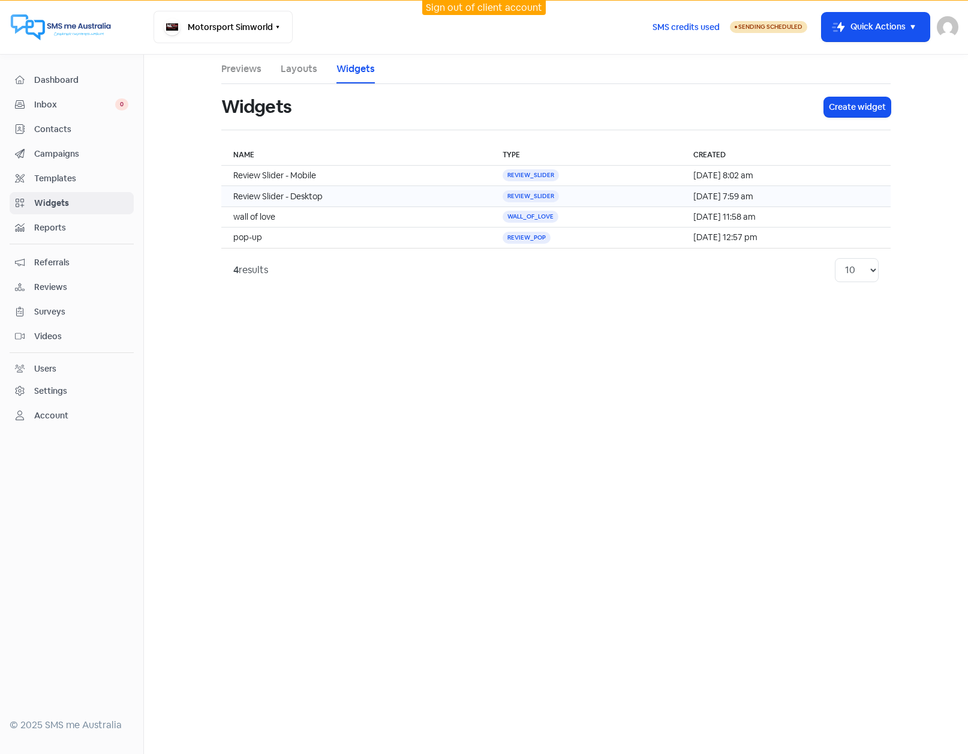
click at [339, 192] on td "Review Slider - Desktop" at bounding box center [355, 196] width 269 height 20
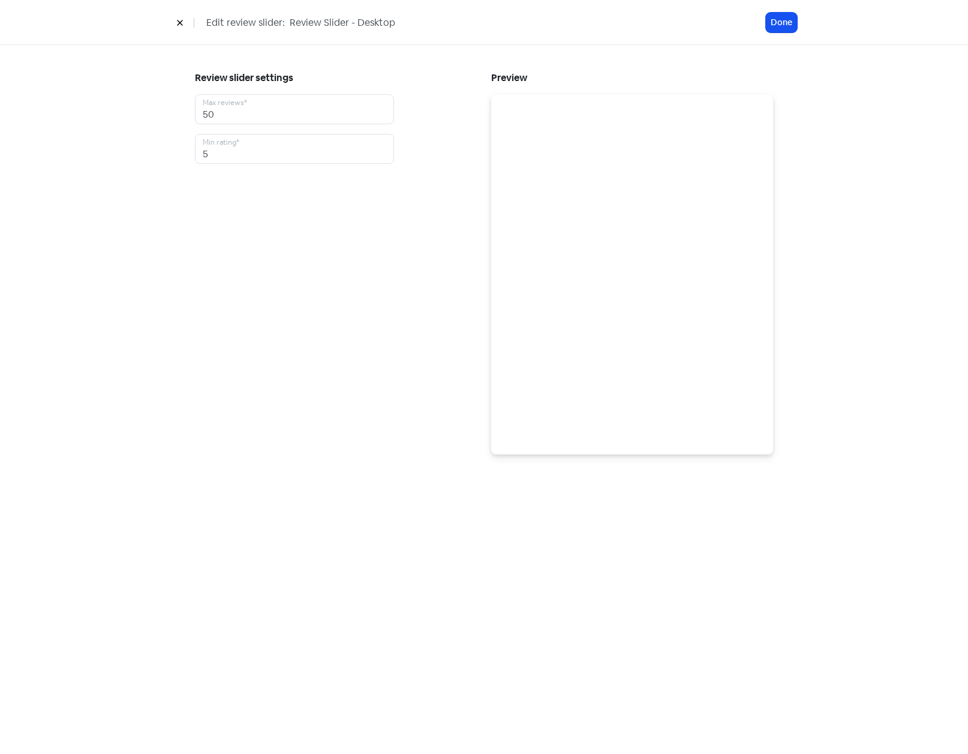
drag, startPoint x: 356, startPoint y: 23, endPoint x: 418, endPoint y: 24, distance: 61.8
click at [418, 24] on input "Review Slider - Desktop" at bounding box center [379, 23] width 180 height 16
type input "Review Slider - Mob"
click at [782, 21] on button "Done" at bounding box center [781, 23] width 31 height 20
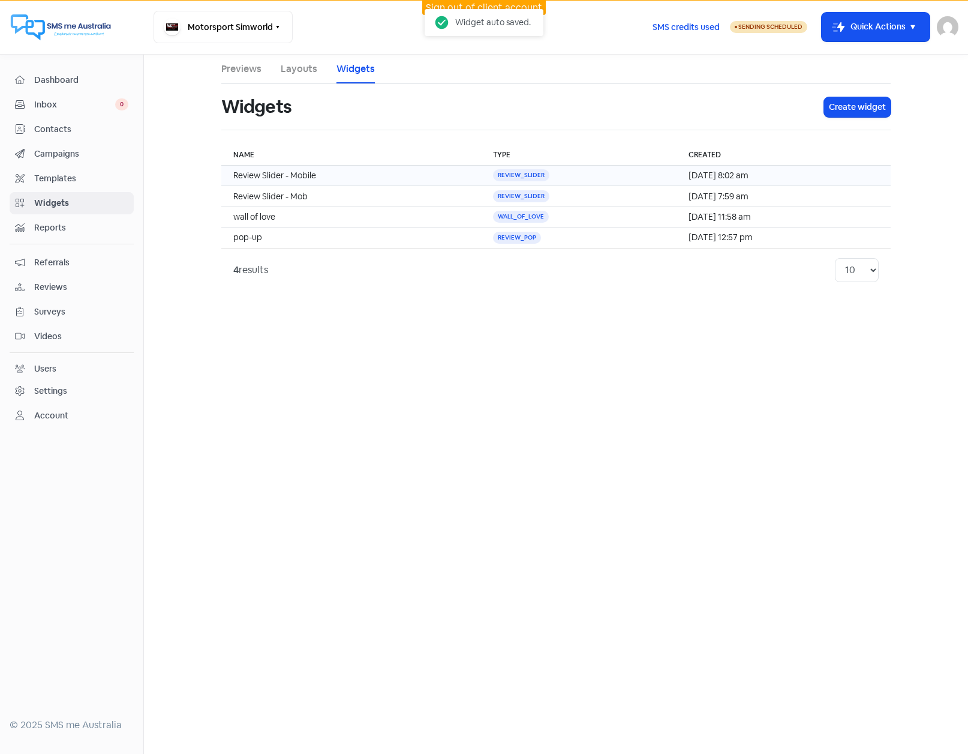
click at [334, 178] on td "Review Slider - Mobile" at bounding box center [351, 176] width 260 height 20
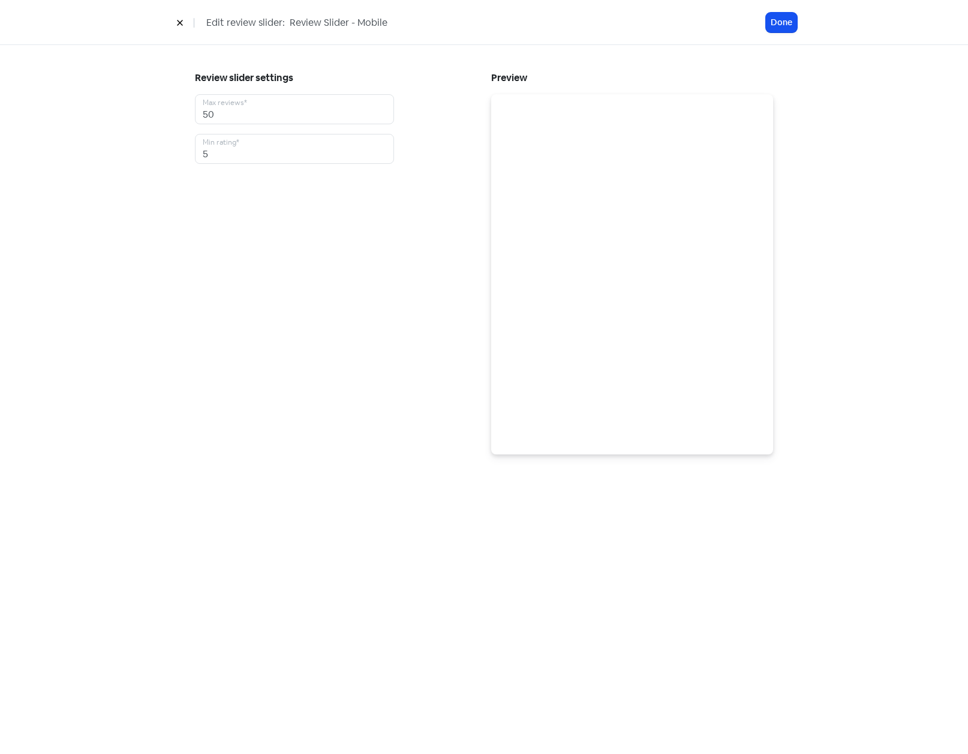
drag, startPoint x: 355, startPoint y: 20, endPoint x: 419, endPoint y: 17, distance: 64.2
click at [419, 17] on input "Review Slider - Mobile" at bounding box center [379, 23] width 180 height 16
type input "Review Slider - Desktop"
click at [783, 23] on button "Done" at bounding box center [781, 23] width 31 height 20
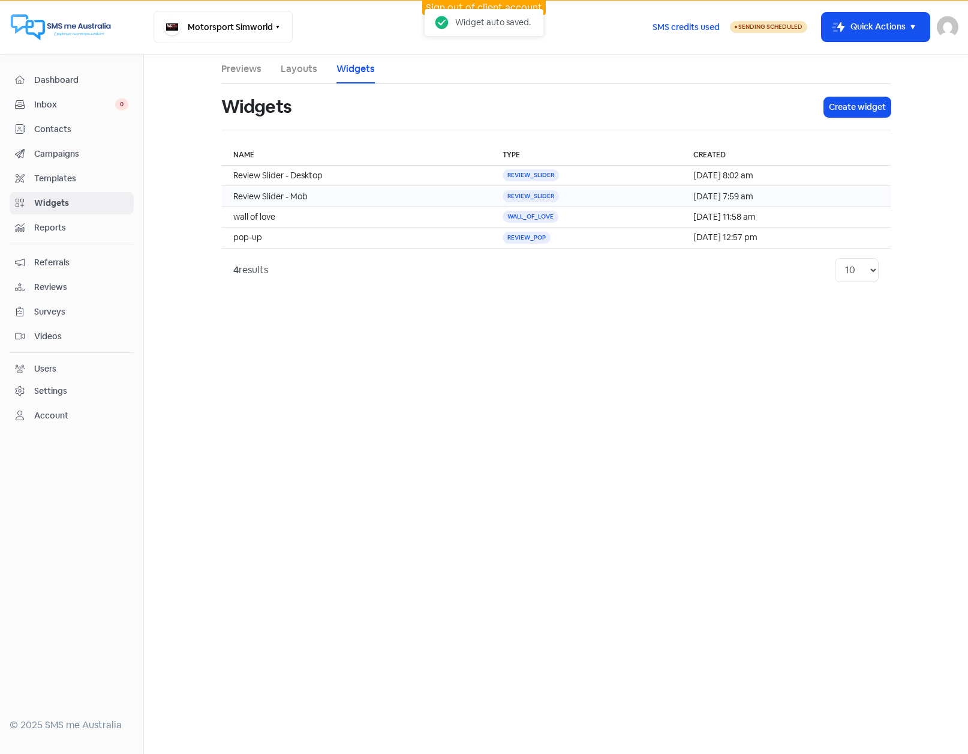
click at [317, 194] on td "Review Slider - Mob" at bounding box center [355, 196] width 269 height 20
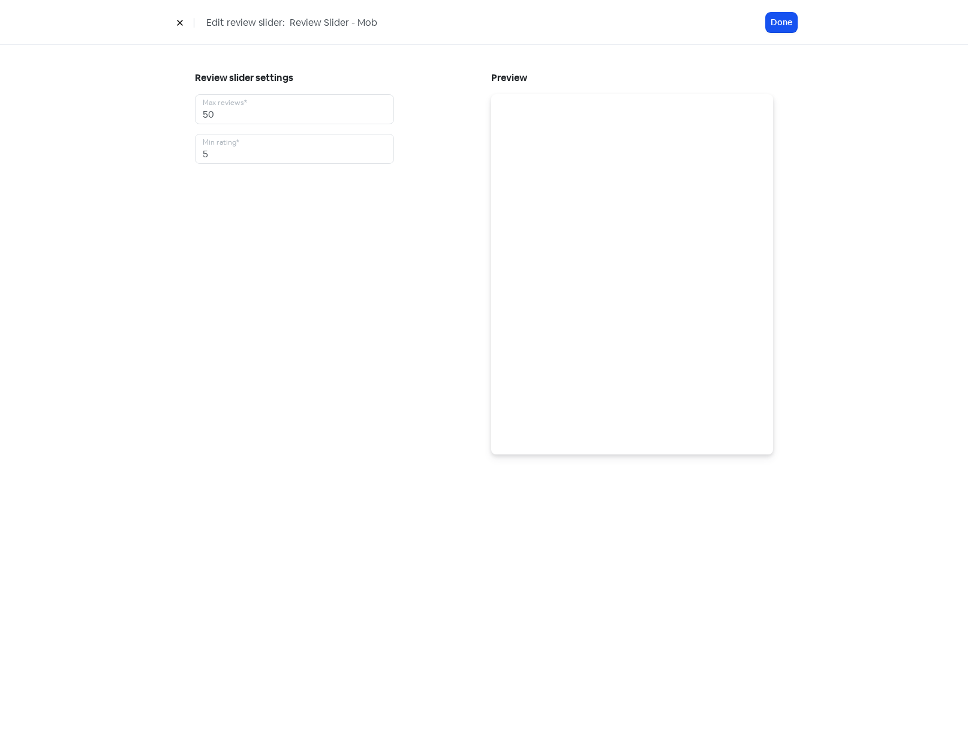
drag, startPoint x: 353, startPoint y: 20, endPoint x: 425, endPoint y: 19, distance: 72.0
click at [425, 19] on input "Review Slider - Mob" at bounding box center [379, 23] width 180 height 16
type input "Review Slider - Mobile"
click at [778, 19] on button "Done" at bounding box center [781, 23] width 31 height 20
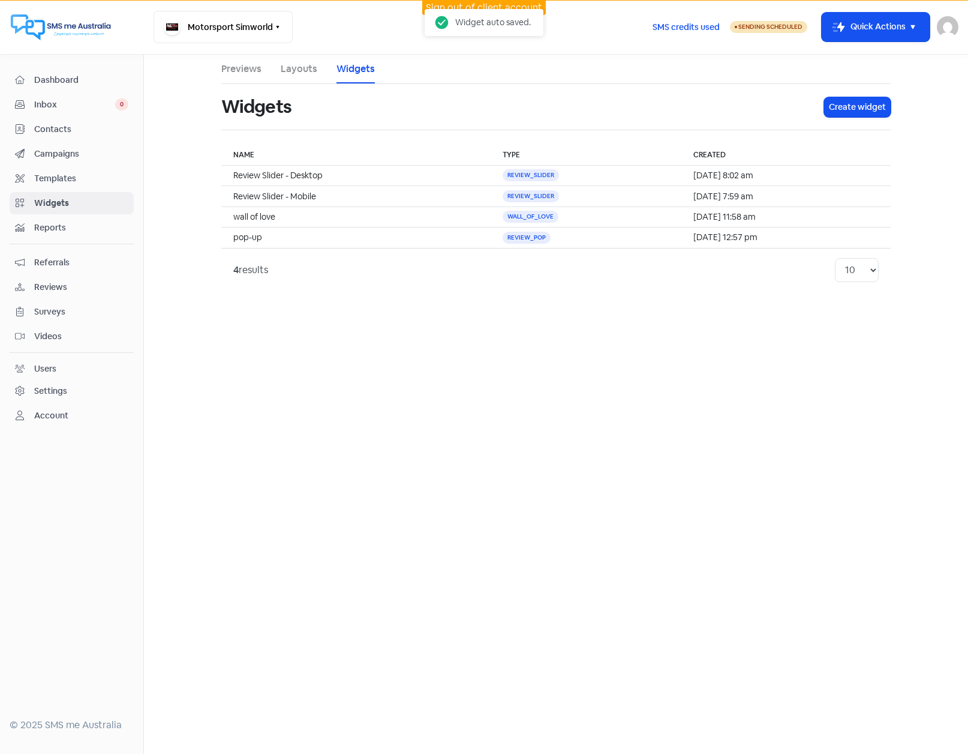
click at [300, 70] on link "Layouts" at bounding box center [299, 69] width 37 height 14
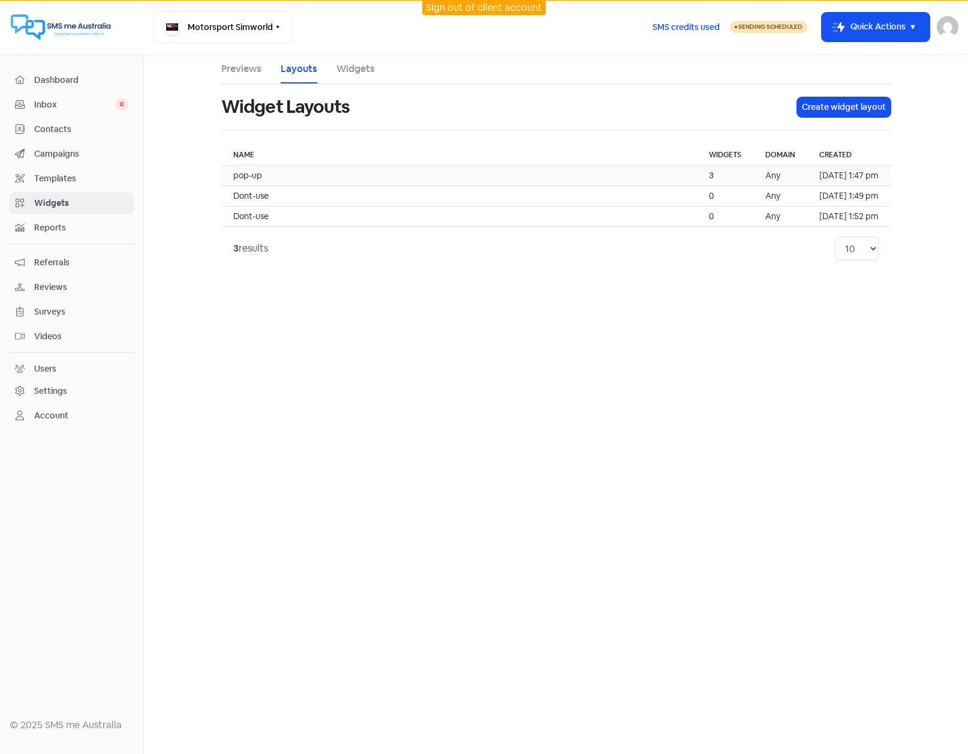
click at [283, 176] on td "pop-up" at bounding box center [459, 176] width 476 height 20
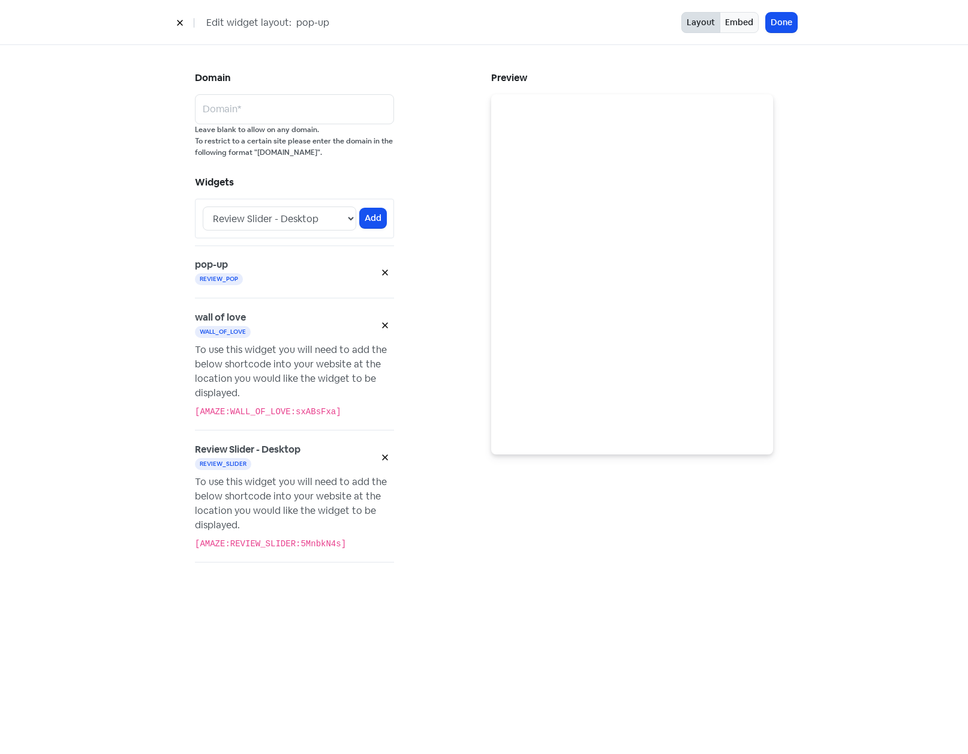
drag, startPoint x: 322, startPoint y: 23, endPoint x: 385, endPoint y: 29, distance: 63.3
click at [383, 29] on input "pop-up" at bounding box center [385, 23] width 180 height 16
type input "Main Website"
click at [346, 220] on select "Review Slider - Desktop Review Slider - Mobile wall of love pop-up" at bounding box center [280, 218] width 154 height 24
click at [203, 206] on select "Review Slider - Desktop Review Slider - Mobile wall of love pop-up" at bounding box center [280, 218] width 154 height 24
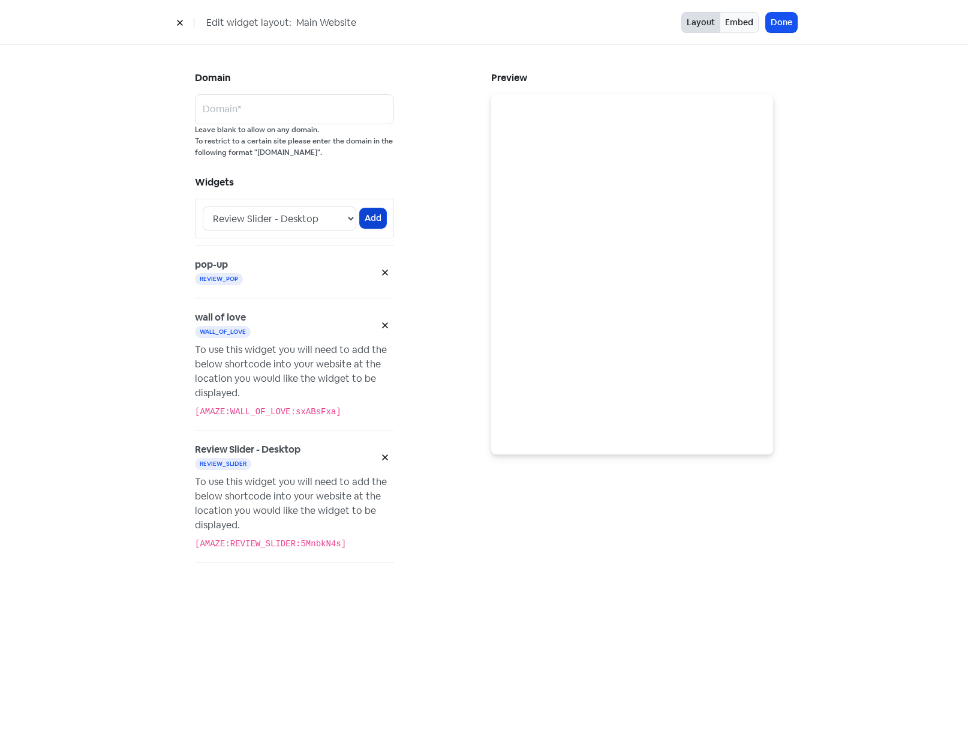
click at [378, 217] on button "Add" at bounding box center [373, 218] width 26 height 20
select select "[object Object]"
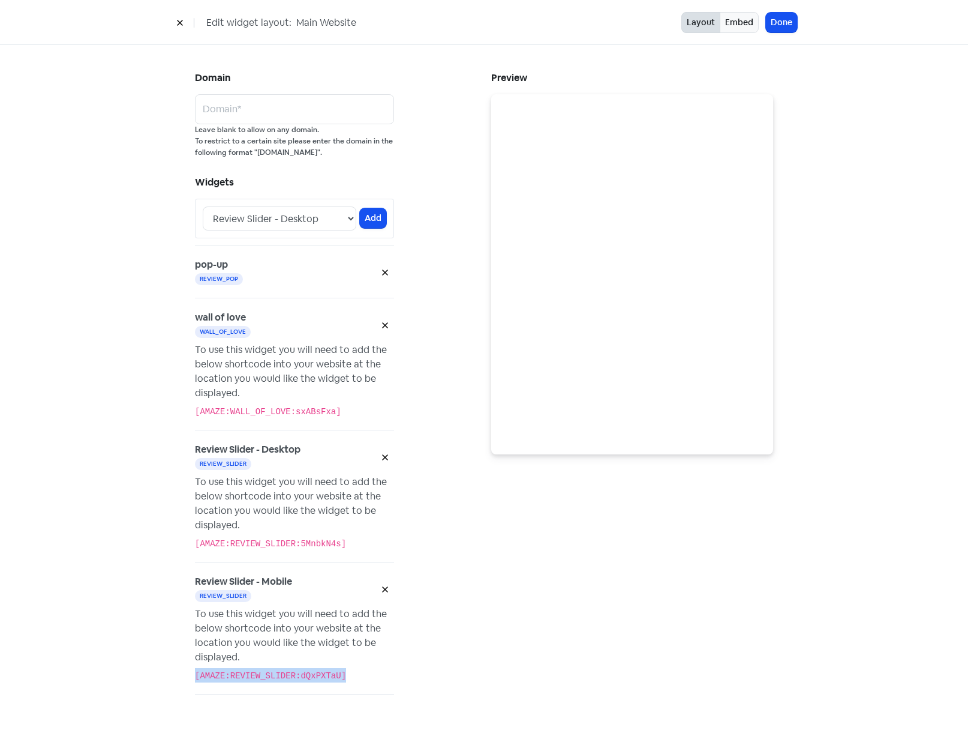
drag, startPoint x: 196, startPoint y: 676, endPoint x: 337, endPoint y: 683, distance: 141.8
click at [337, 683] on div "Review Slider - Mobile review_slider To use this widget you will need to add th…" at bounding box center [294, 628] width 199 height 132
copy code "[AMAZE:REVIEW_SLIDER:dQxPXTaU]"
click at [487, 580] on div "Preview" at bounding box center [632, 398] width 296 height 659
click at [781, 25] on button "Done" at bounding box center [781, 23] width 31 height 20
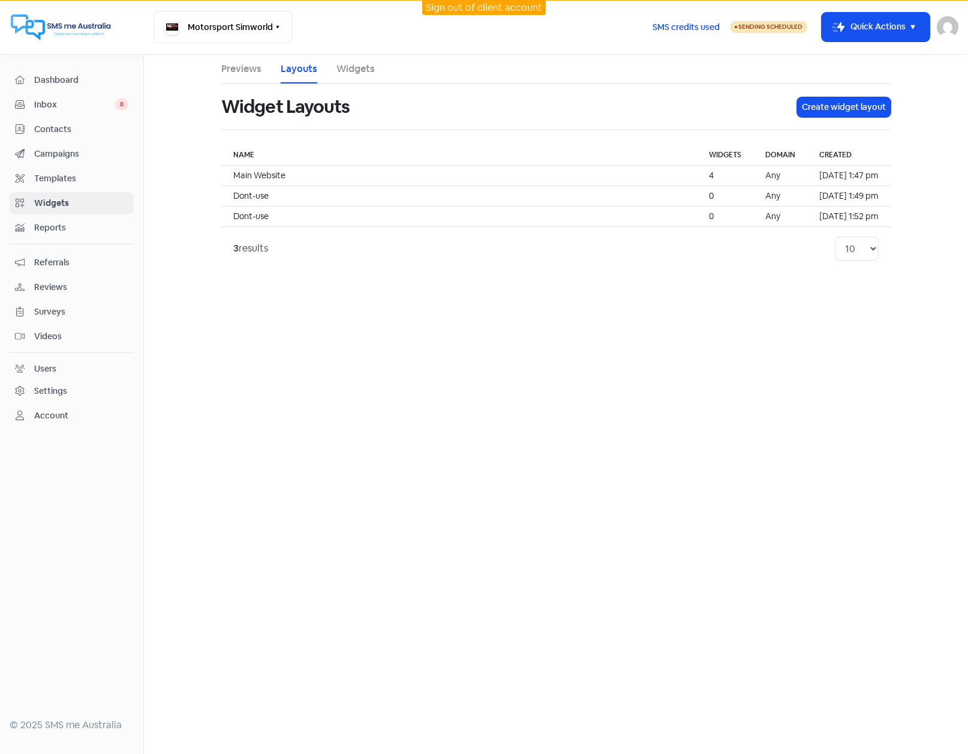
click at [366, 68] on link "Widgets" at bounding box center [356, 69] width 38 height 14
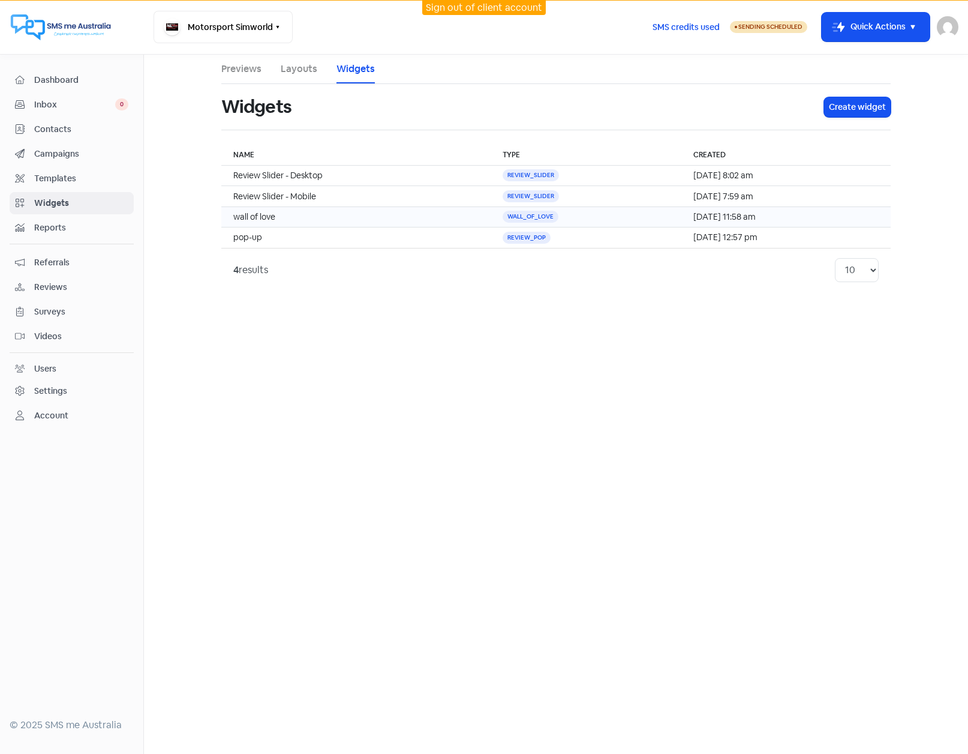
click at [317, 220] on td "wall of love" at bounding box center [355, 216] width 269 height 20
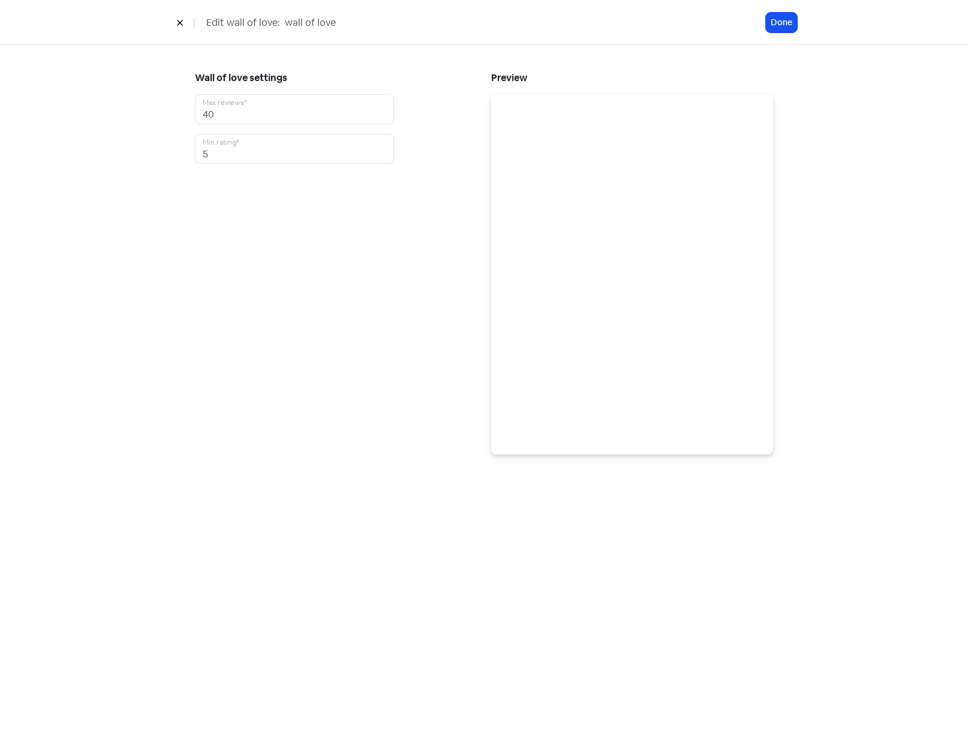
click at [287, 21] on input "wall of love" at bounding box center [374, 23] width 180 height 16
click at [317, 23] on input "Wall of love" at bounding box center [374, 23] width 180 height 16
type input "Wall of Love"
click at [779, 23] on button "Done" at bounding box center [781, 23] width 31 height 20
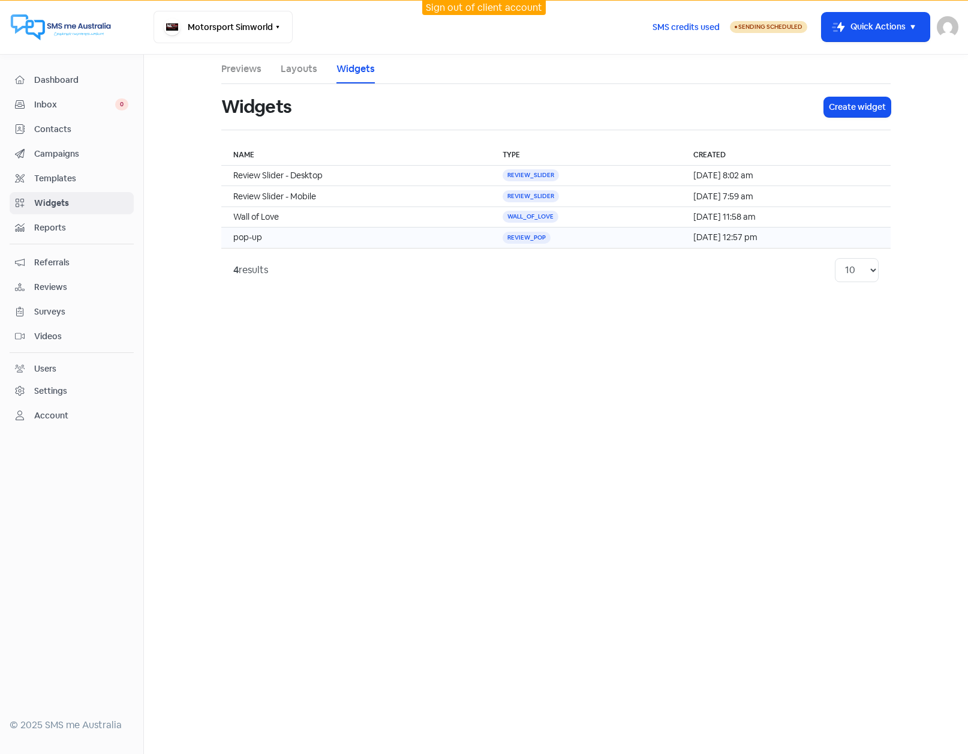
click at [282, 236] on td "pop-up" at bounding box center [355, 237] width 269 height 20
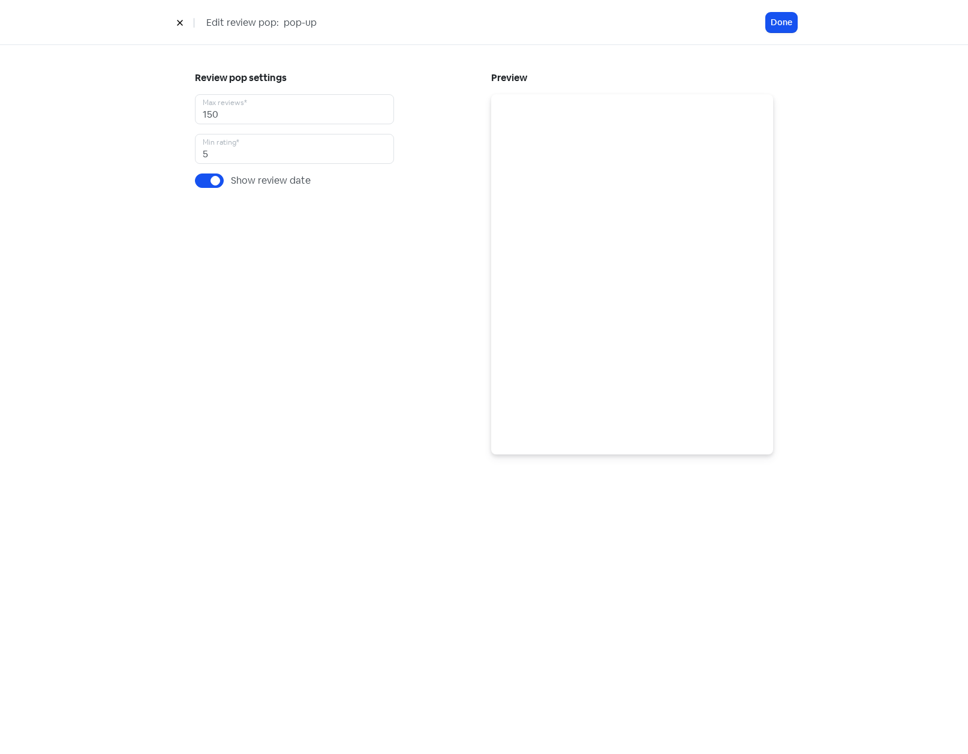
click at [283, 23] on input "pop-up" at bounding box center [373, 23] width 180 height 16
type input "Pop-up"
click at [779, 19] on button "Done" at bounding box center [781, 23] width 31 height 20
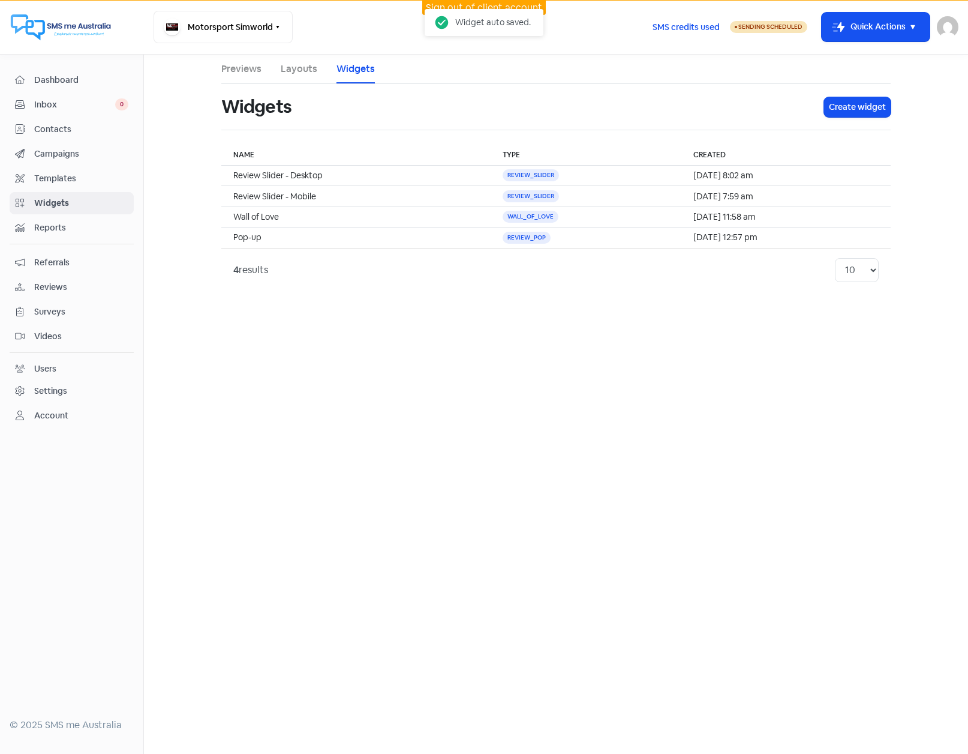
click at [302, 70] on link "Layouts" at bounding box center [299, 69] width 37 height 14
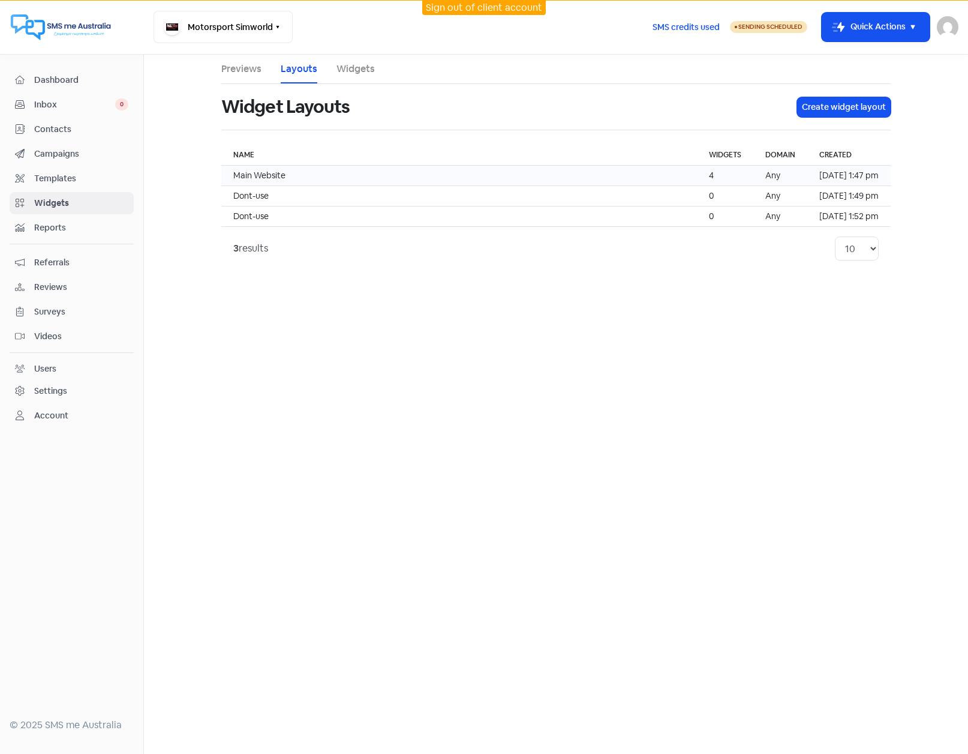
click at [313, 176] on td "Main Website" at bounding box center [459, 176] width 476 height 20
